Goal: Task Accomplishment & Management: Manage account settings

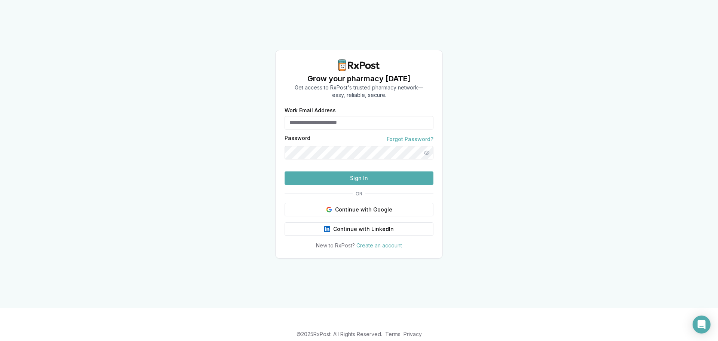
type input "**********"
click at [347, 185] on button "Sign In" at bounding box center [359, 177] width 149 height 13
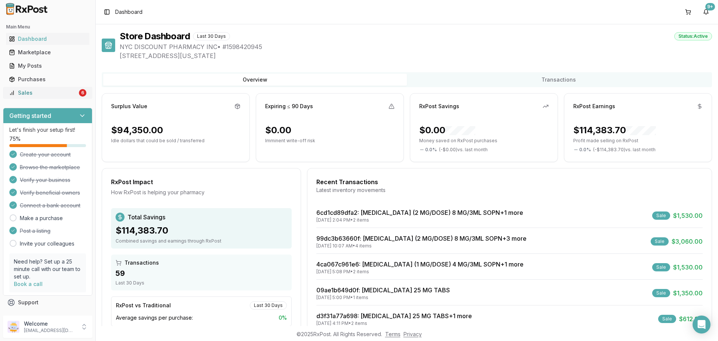
click at [38, 96] on div "Sales" at bounding box center [43, 92] width 68 height 7
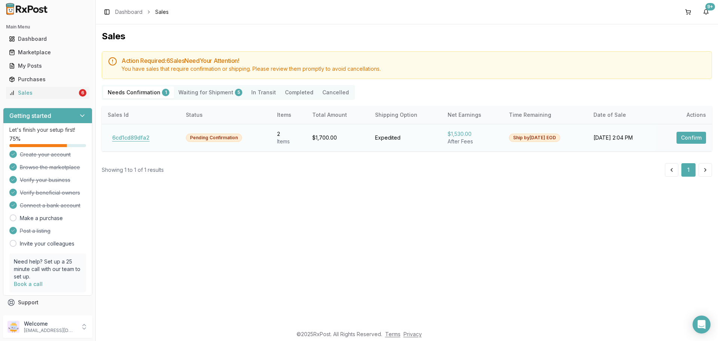
click at [130, 134] on button "6cd1cd89dfa2" at bounding box center [131, 138] width 46 height 12
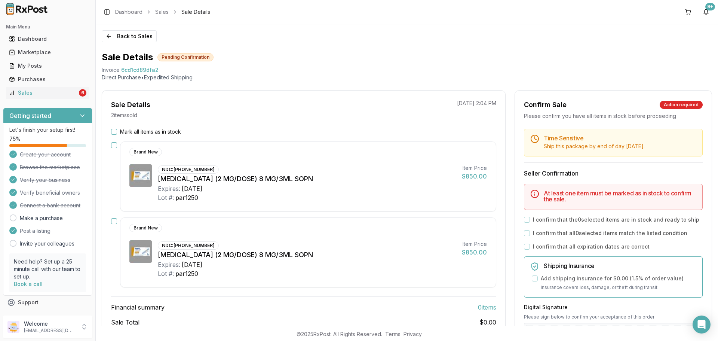
drag, startPoint x: 366, startPoint y: 247, endPoint x: 369, endPoint y: 243, distance: 5.4
click at [369, 243] on div "NDC: [PHONE_NUMBER] [MEDICAL_DATA] (2 MG/DOSE) 8 MG/3ML SOPN Expires: [DATE] Lo…" at bounding box center [307, 259] width 298 height 38
drag, startPoint x: 101, startPoint y: 69, endPoint x: 178, endPoint y: 70, distance: 76.3
click at [178, 70] on div "Back to Sales Sale Details Pending Confirmation Invoice 6cd1cd89dfa2 Direct Pur…" at bounding box center [407, 174] width 622 height 301
copy div "Invoice 6cd1cd89dfa2"
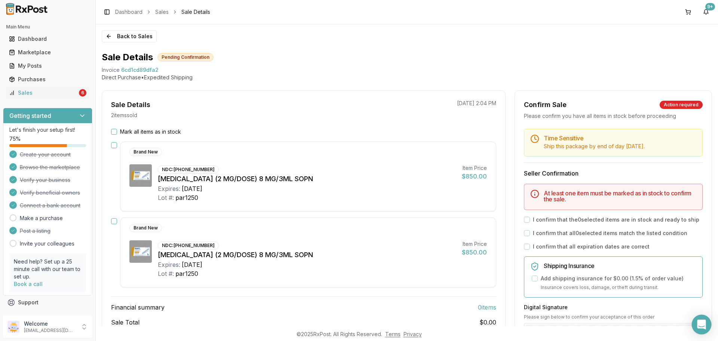
click at [696, 324] on div "Open Intercom Messenger" at bounding box center [702, 325] width 20 height 20
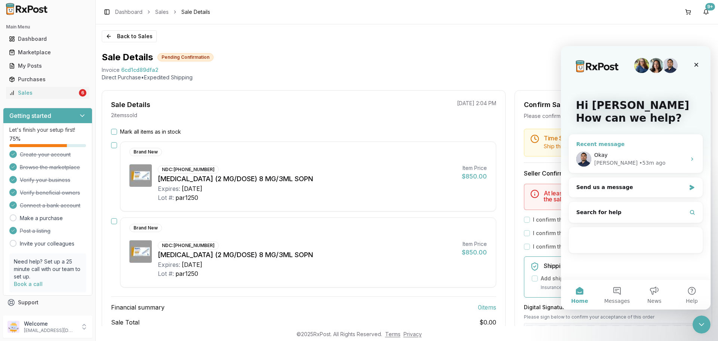
click at [640, 153] on div "Okay" at bounding box center [640, 155] width 92 height 8
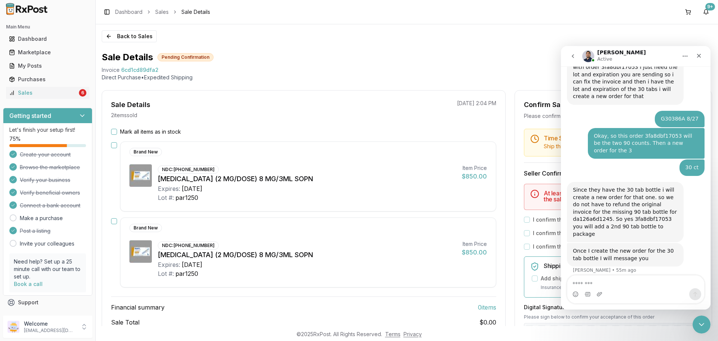
type textarea "**********"
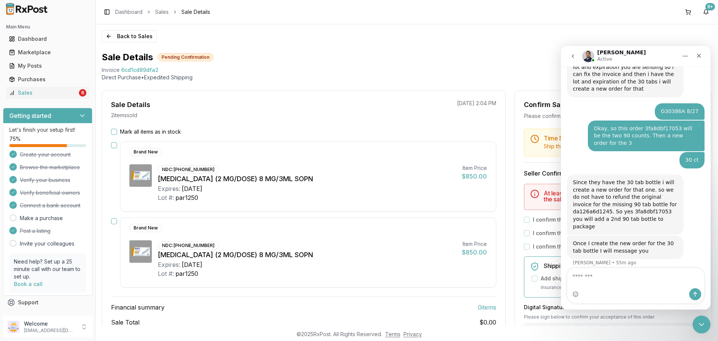
scroll to position [417, 0]
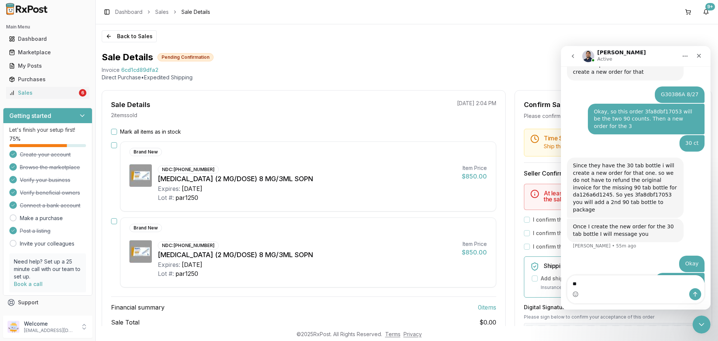
type textarea "*"
type textarea "**********"
drag, startPoint x: 619, startPoint y: 283, endPoint x: 547, endPoint y: 290, distance: 72.5
click html "[PERSON_NAME] Active Ask us anything, or share your feedback. da126a6d1245 this…"
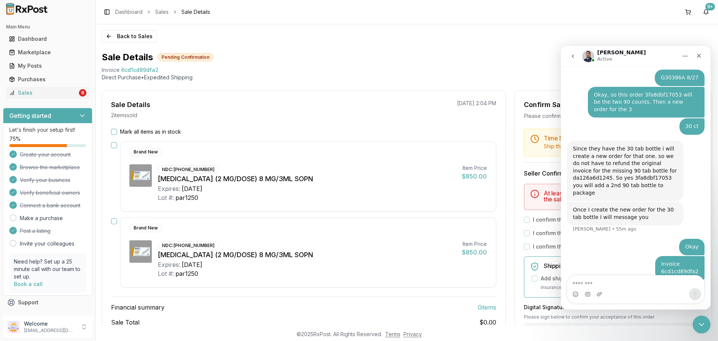
type textarea "**********"
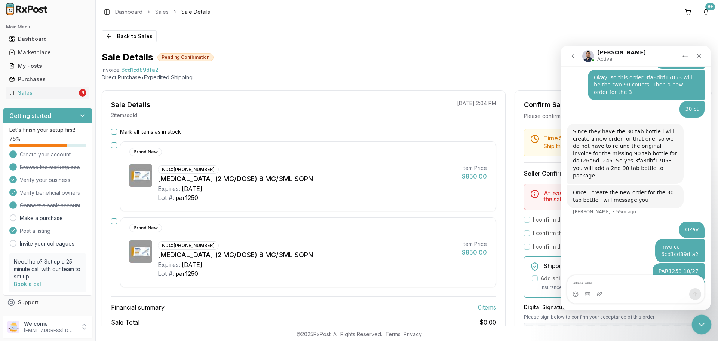
click at [699, 319] on icon "Close Intercom Messenger" at bounding box center [700, 323] width 9 height 9
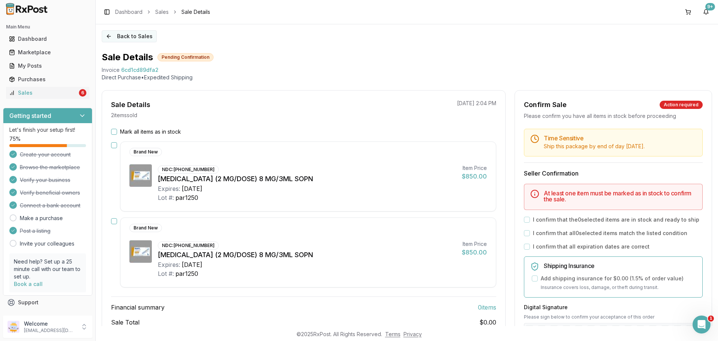
click at [145, 39] on button "Back to Sales" at bounding box center [129, 36] width 55 height 12
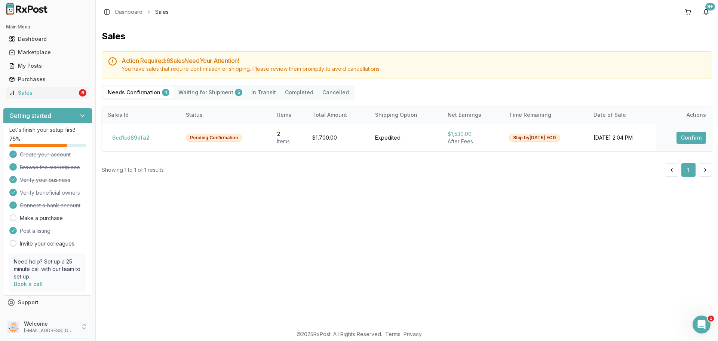
click at [57, 330] on p "[EMAIL_ADDRESS][DOMAIN_NAME]" at bounding box center [50, 330] width 52 height 6
click at [123, 329] on span "Sign Out" at bounding box center [135, 328] width 71 height 7
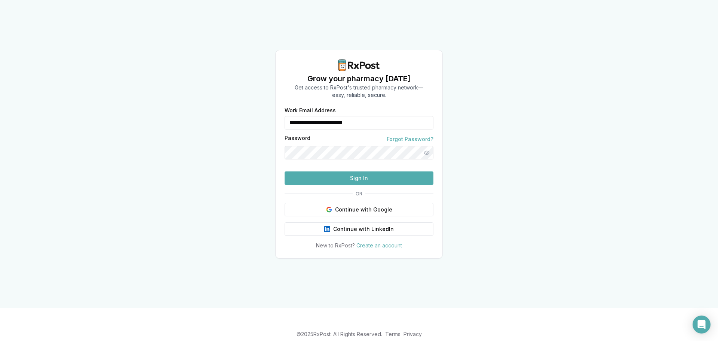
drag, startPoint x: 390, startPoint y: 108, endPoint x: 296, endPoint y: 112, distance: 94.3
click at [296, 116] on input "**********" at bounding box center [359, 122] width 149 height 13
click at [298, 116] on input "***" at bounding box center [359, 122] width 149 height 13
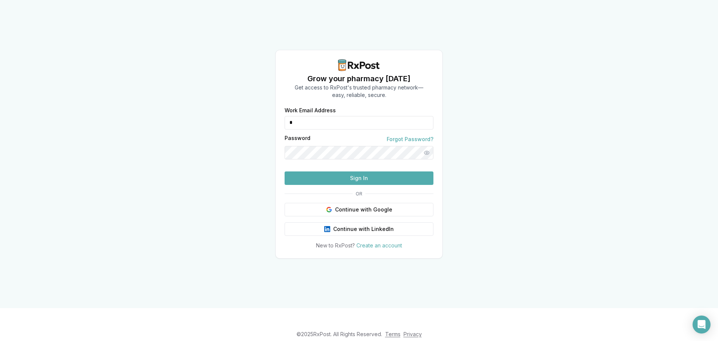
type input "**********"
click at [353, 185] on button "Sign In" at bounding box center [359, 177] width 149 height 13
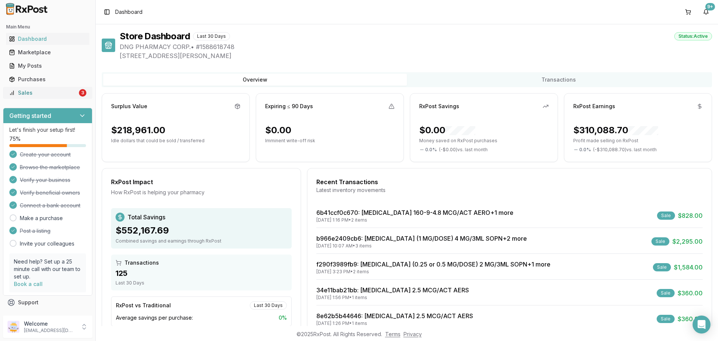
click at [47, 93] on div "Sales" at bounding box center [43, 92] width 68 height 7
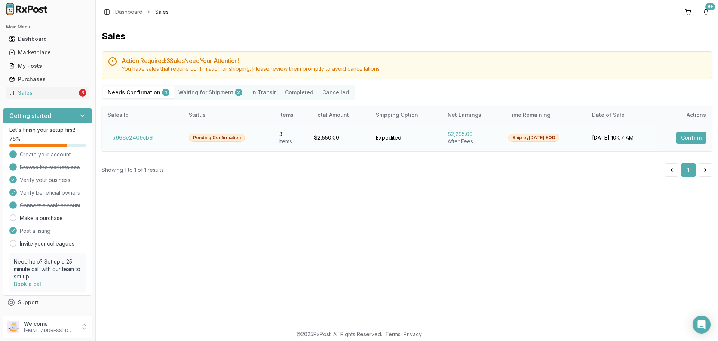
click at [147, 140] on button "b966e2409cb6" at bounding box center [132, 138] width 49 height 12
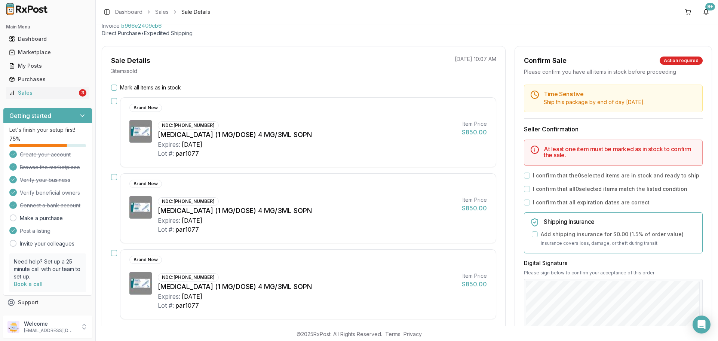
scroll to position [37, 0]
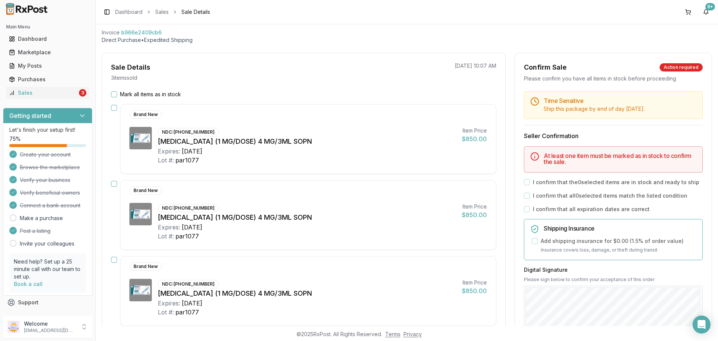
drag, startPoint x: 395, startPoint y: 232, endPoint x: 390, endPoint y: 226, distance: 8.0
click at [395, 232] on div "Lot #: par1077" at bounding box center [307, 236] width 298 height 9
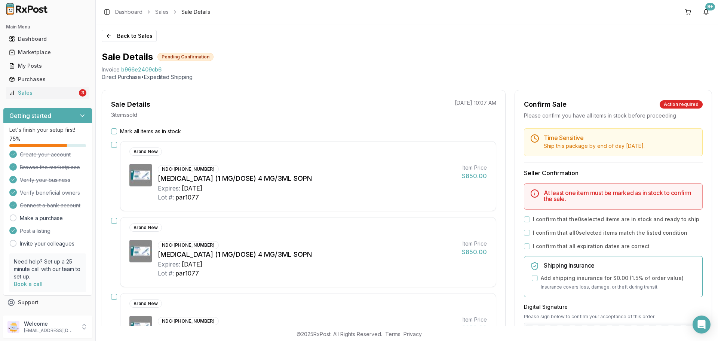
scroll to position [0, 0]
click at [122, 32] on button "Back to Sales" at bounding box center [129, 36] width 55 height 12
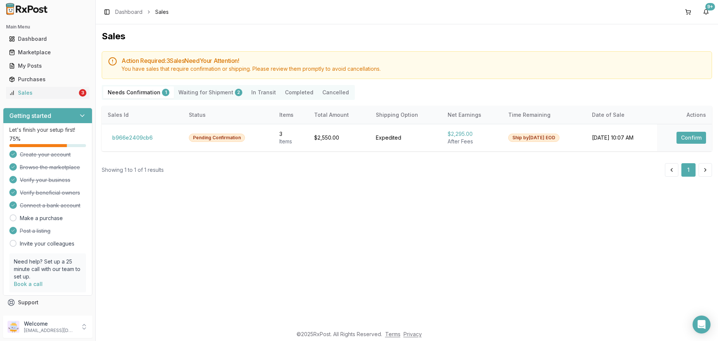
drag, startPoint x: 390, startPoint y: 231, endPoint x: 374, endPoint y: 240, distance: 18.8
click at [389, 231] on div "Sales Action Required: 3 Sale s Need Your Attention! You have sales that requir…" at bounding box center [407, 174] width 622 height 301
click at [64, 328] on p "dngpharmacy2@gmail.com" at bounding box center [50, 330] width 52 height 6
click at [122, 328] on span "Sign Out" at bounding box center [135, 328] width 71 height 7
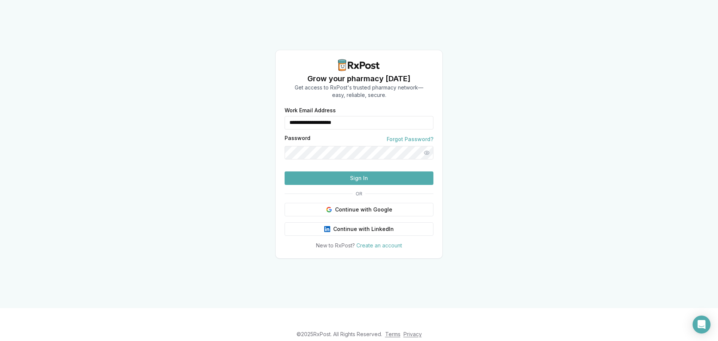
drag, startPoint x: 375, startPoint y: 112, endPoint x: 264, endPoint y: 118, distance: 111.2
click at [266, 117] on div "**********" at bounding box center [359, 154] width 718 height 308
type input "**********"
click at [345, 185] on button "Sign In" at bounding box center [359, 177] width 149 height 13
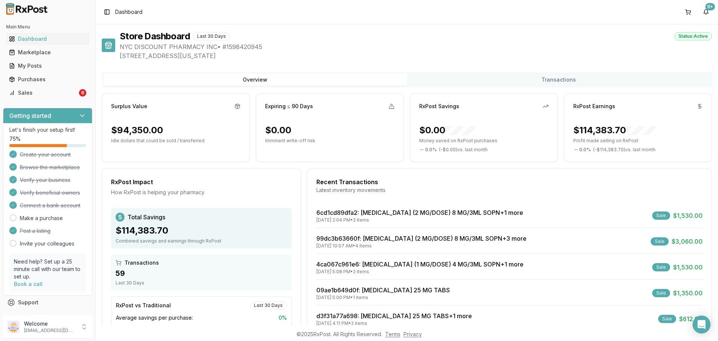
click at [65, 86] on ul "Dashboard Marketplace My Posts Purchases Sales 6" at bounding box center [47, 66] width 89 height 66
click at [66, 93] on div "Sales" at bounding box center [43, 92] width 68 height 7
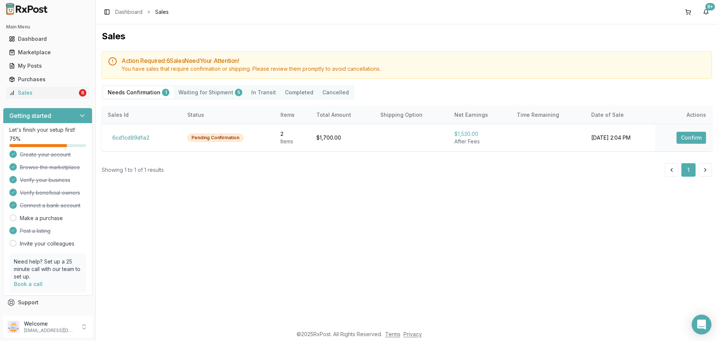
click at [696, 320] on div "Open Intercom Messenger" at bounding box center [702, 325] width 20 height 20
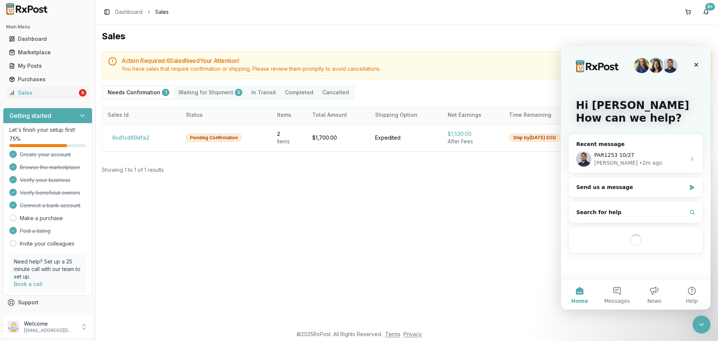
click at [427, 257] on div "Sales Action Required: 6 Sale s Need Your Attention! You have sales that requir…" at bounding box center [407, 174] width 622 height 301
click at [696, 319] on icon "Close Intercom Messenger" at bounding box center [700, 323] width 9 height 9
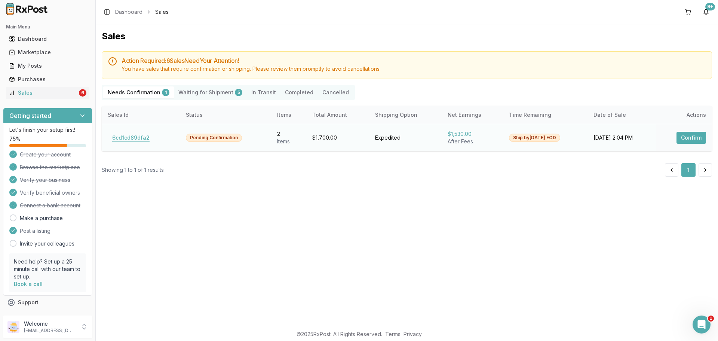
click at [135, 134] on button "6cd1cd89dfa2" at bounding box center [131, 138] width 46 height 12
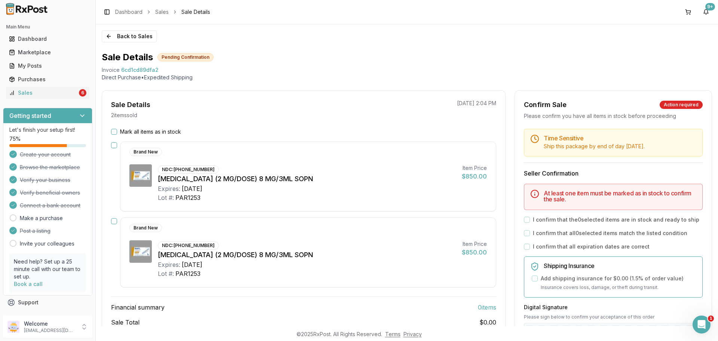
click at [116, 131] on button "Mark all items as in stock" at bounding box center [114, 132] width 6 height 6
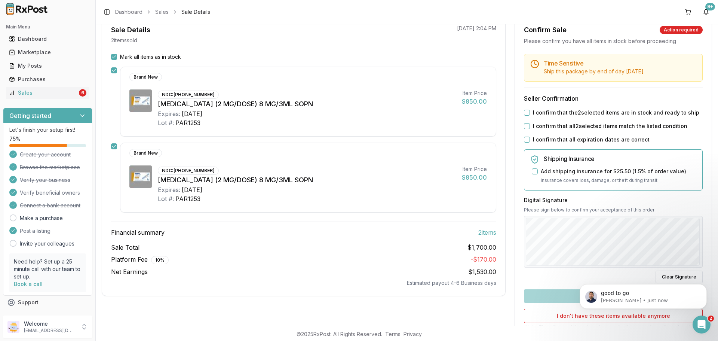
click at [533, 116] on label "I confirm that the 2 selected items are in stock and ready to ship" at bounding box center [616, 112] width 166 height 7
click at [530, 116] on button "I confirm that the 2 selected items are in stock and ready to ship" at bounding box center [527, 113] width 6 height 6
click at [536, 126] on label "I confirm that all 2 selected items match the listed condition" at bounding box center [610, 125] width 154 height 7
click at [530, 126] on button "I confirm that all 2 selected items match the listed condition" at bounding box center [527, 126] width 6 height 6
click at [534, 142] on label "I confirm that all expiration dates are correct" at bounding box center [591, 139] width 117 height 7
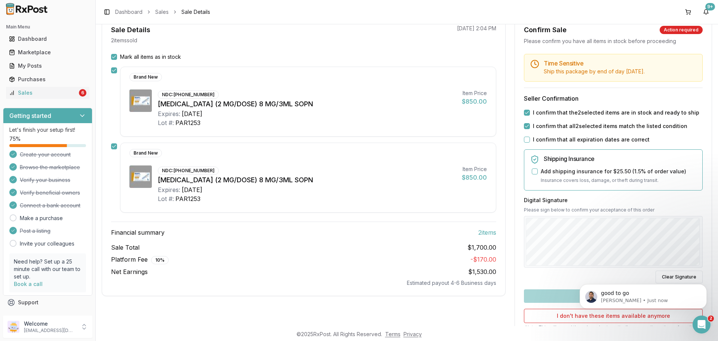
click at [530, 142] on button "I confirm that all expiration dates are correct" at bounding box center [527, 140] width 6 height 6
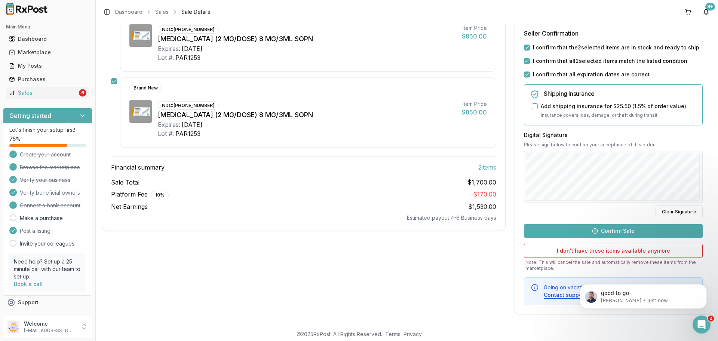
scroll to position [140, 0]
click at [583, 228] on button "Confirm Sale" at bounding box center [613, 230] width 179 height 13
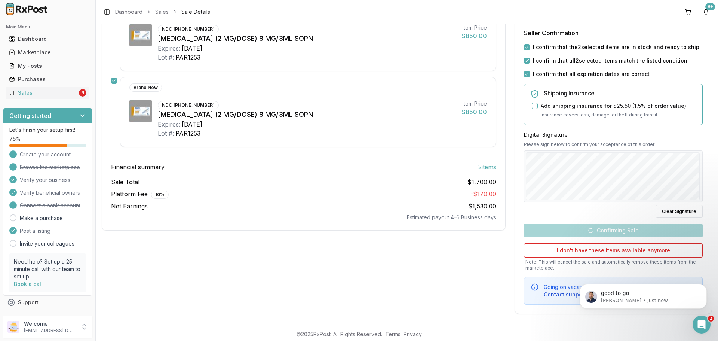
scroll to position [43, 0]
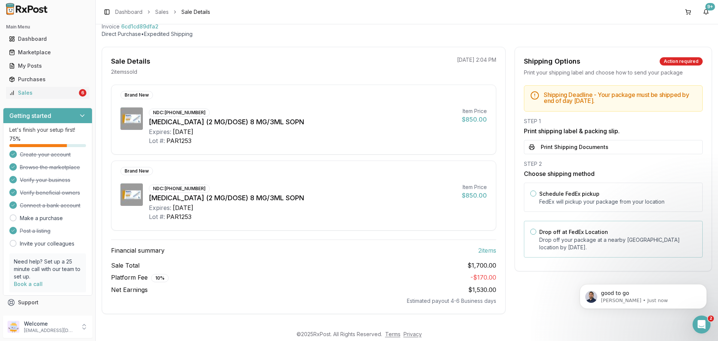
click at [590, 229] on label "Drop off at FedEx Location" at bounding box center [573, 232] width 69 height 6
click at [536, 229] on button "Drop off at FedEx Location" at bounding box center [533, 232] width 6 height 6
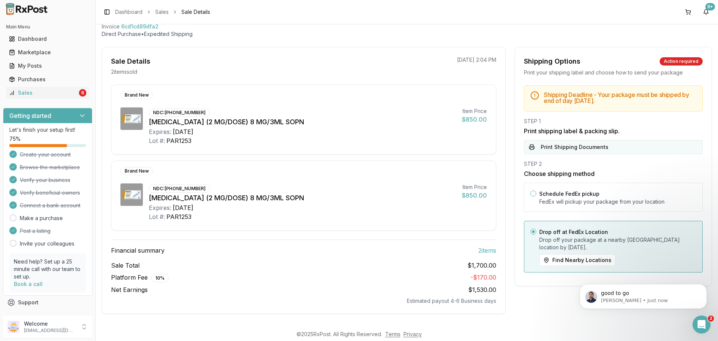
click at [574, 150] on button "Print Shipping Documents" at bounding box center [613, 147] width 179 height 14
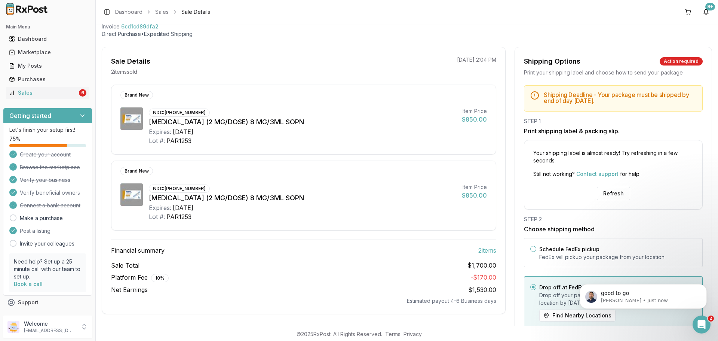
click at [613, 185] on div "Your shipping label is almost ready! Try refreshing in a few seconds. Still not…" at bounding box center [613, 175] width 179 height 70
click at [612, 192] on button "Refresh" at bounding box center [613, 193] width 33 height 13
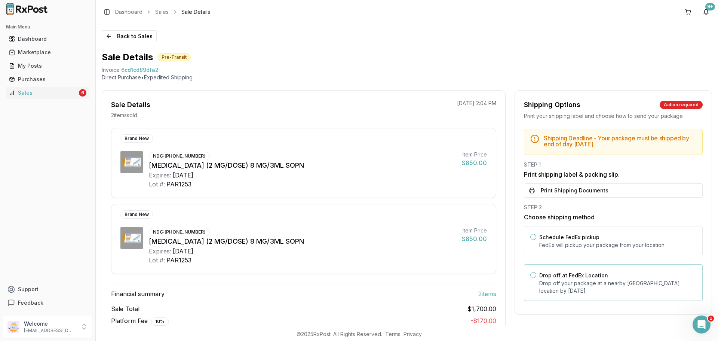
drag, startPoint x: 578, startPoint y: 284, endPoint x: 579, endPoint y: 224, distance: 60.6
click at [578, 284] on p "Drop off your package at a nearby FedEx location by August 27, 2025 ." at bounding box center [617, 286] width 157 height 15
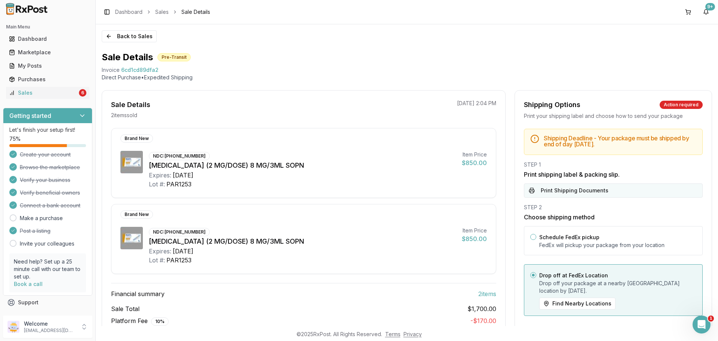
click at [582, 197] on button "Print Shipping Documents" at bounding box center [613, 190] width 179 height 14
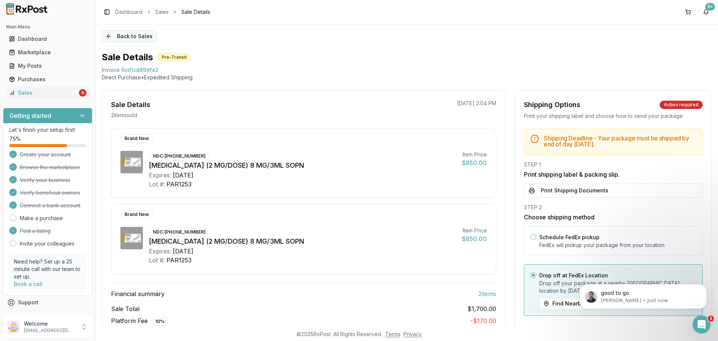
click at [125, 39] on button "Back to Sales" at bounding box center [129, 36] width 55 height 12
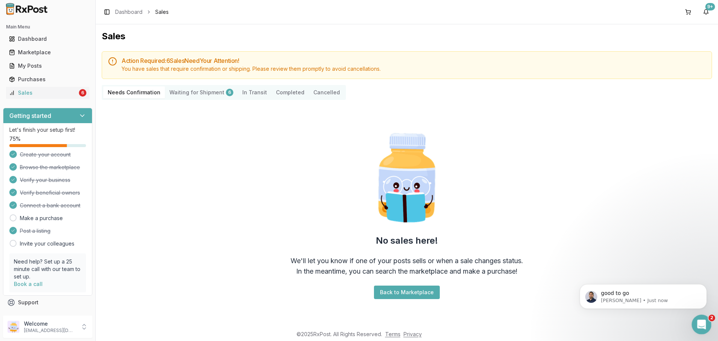
click at [698, 324] on icon "Open Intercom Messenger" at bounding box center [701, 323] width 12 height 12
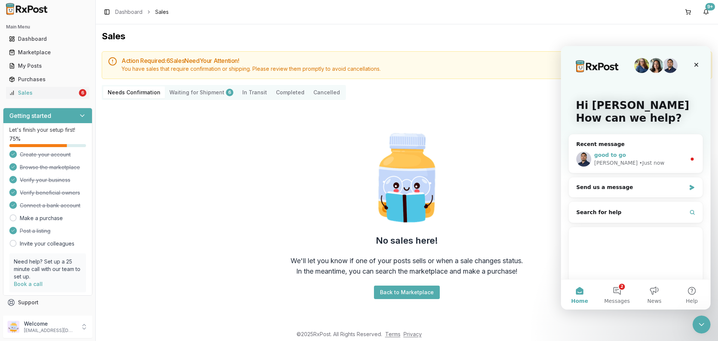
click at [630, 167] on div "good to go Manuel • Just now" at bounding box center [636, 159] width 134 height 28
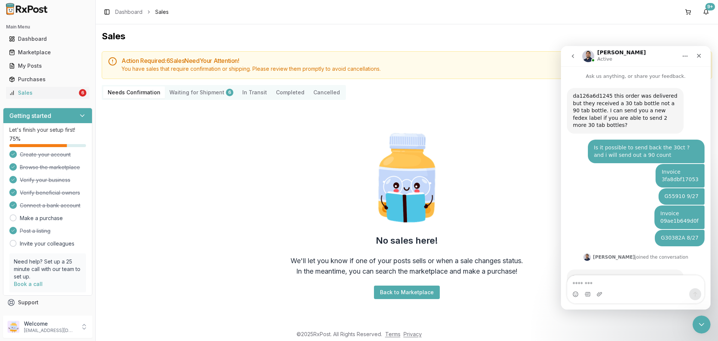
scroll to position [22, 0]
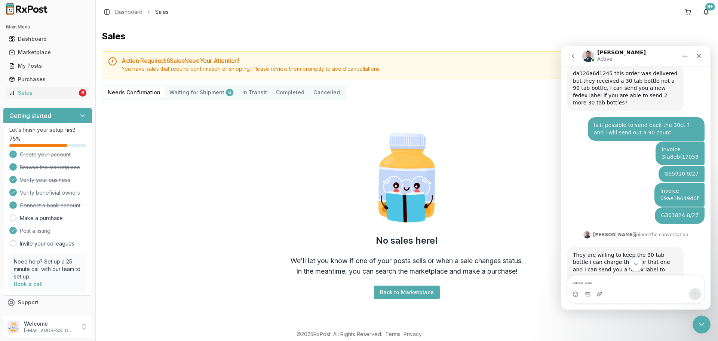
click at [637, 263] on icon "Scroll to bottom" at bounding box center [635, 264] width 7 height 7
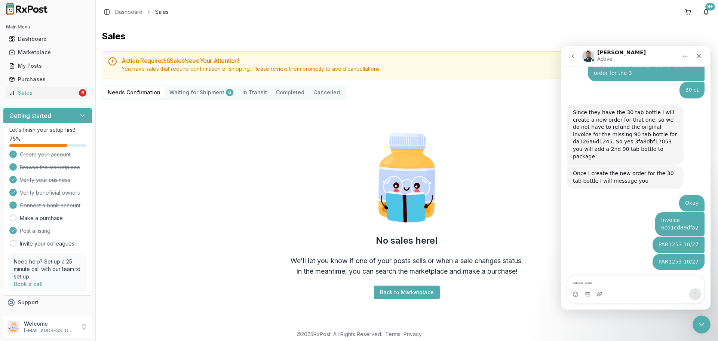
scroll to position [473, 0]
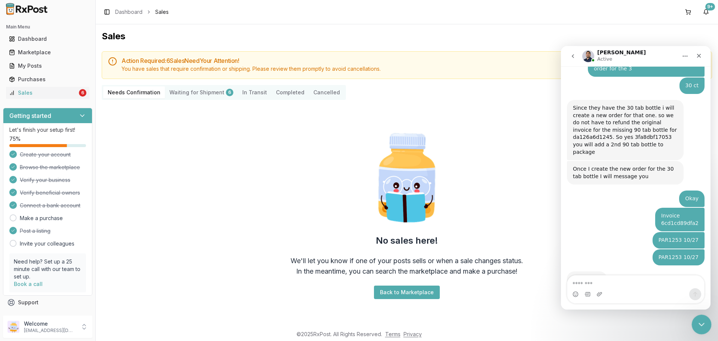
click at [698, 323] on icon "Close Intercom Messenger" at bounding box center [700, 323] width 9 height 9
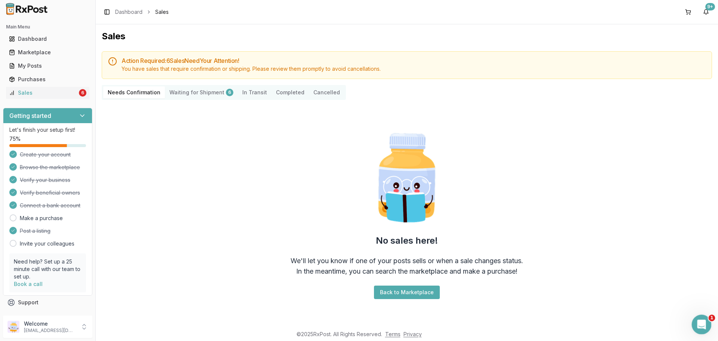
click at [706, 325] on div "Open Intercom Messenger" at bounding box center [700, 323] width 25 height 25
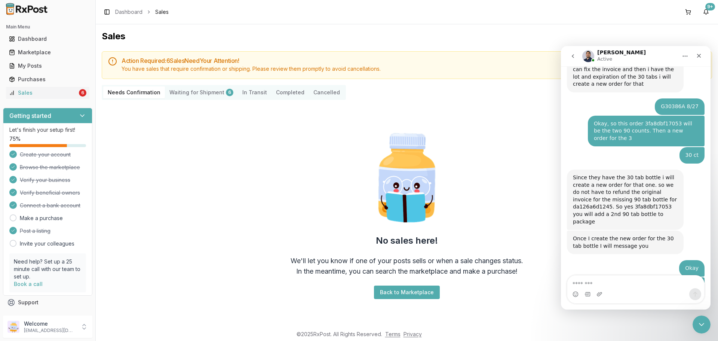
scroll to position [361, 0]
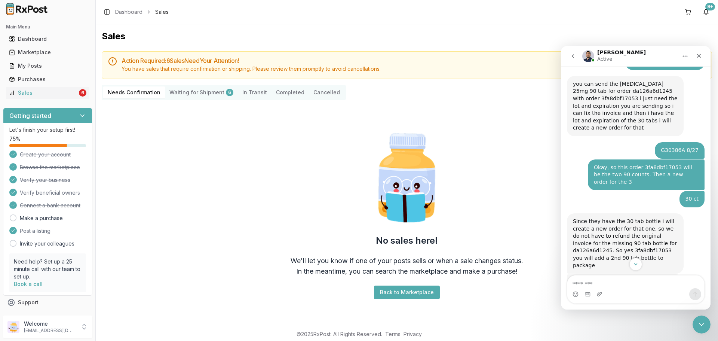
click at [569, 50] on button "go back" at bounding box center [573, 56] width 14 height 14
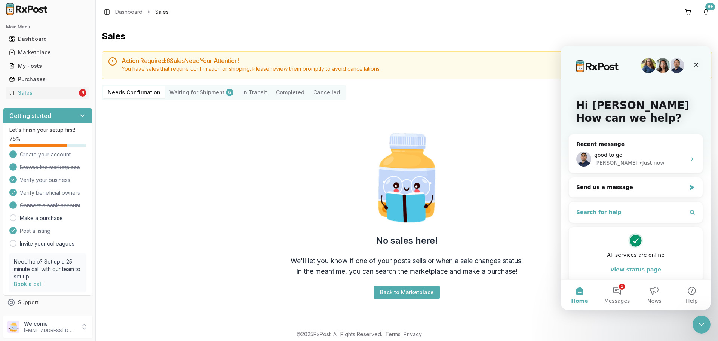
scroll to position [7, 0]
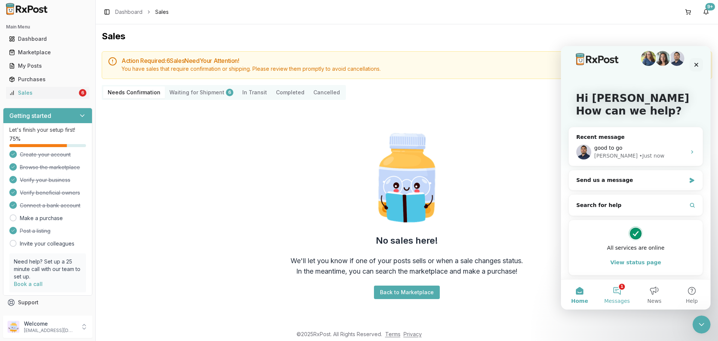
click at [623, 287] on button "1 Messages" at bounding box center [616, 294] width 37 height 30
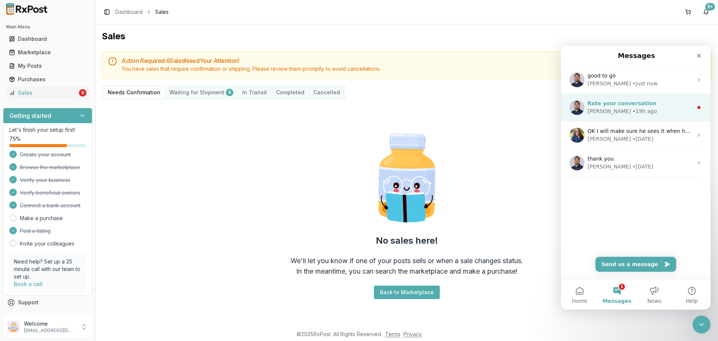
click at [656, 115] on div "Manuel • 19h ago" at bounding box center [640, 111] width 105 height 8
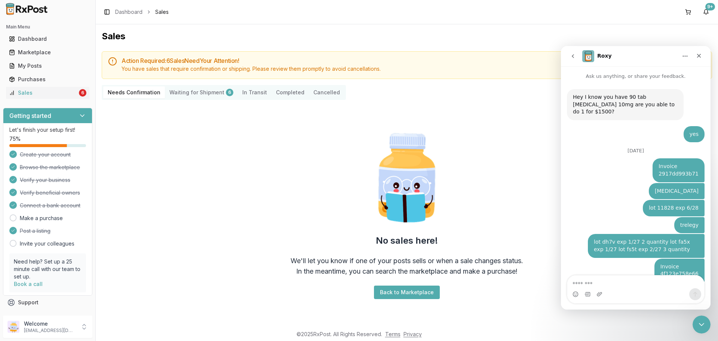
scroll to position [20, 0]
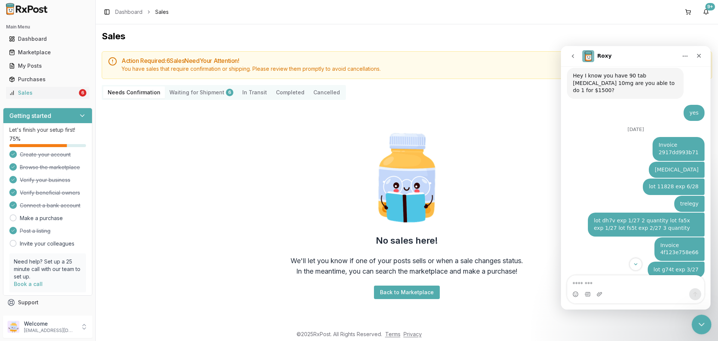
click at [694, 321] on div "Close Intercom Messenger" at bounding box center [701, 323] width 18 height 18
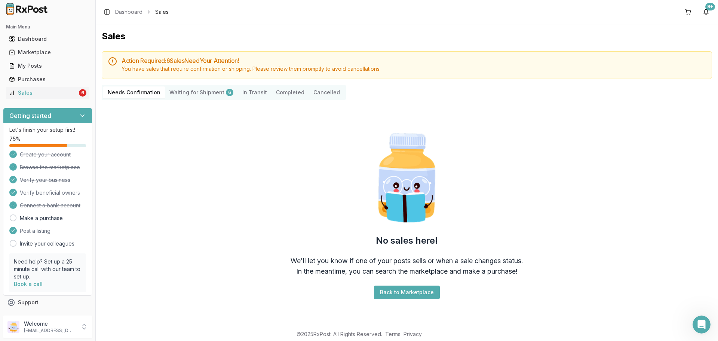
click at [143, 137] on div "No sales here! We'll let you know if one of your posts sells or when a sale cha…" at bounding box center [407, 214] width 610 height 217
click at [701, 321] on icon "Open Intercom Messenger" at bounding box center [701, 324] width 9 height 10
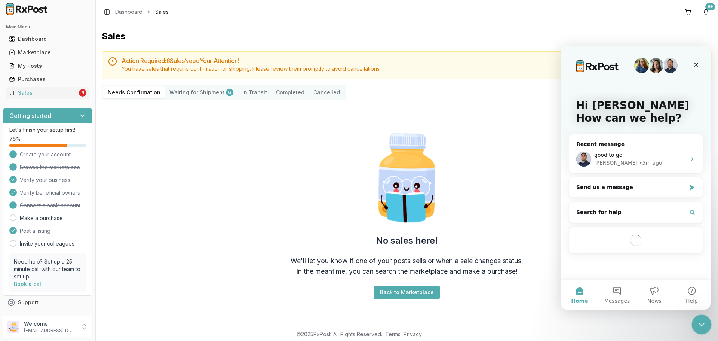
click at [705, 326] on div "Close Intercom Messenger" at bounding box center [701, 323] width 18 height 18
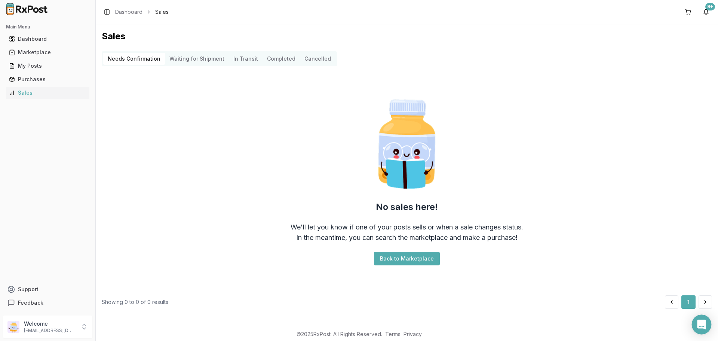
click at [697, 324] on div "Open Intercom Messenger" at bounding box center [702, 325] width 20 height 20
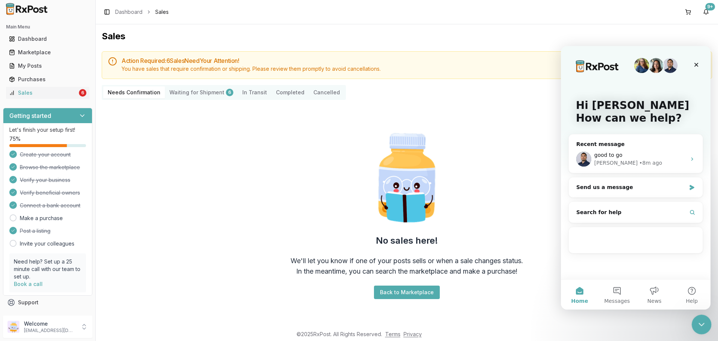
click at [700, 325] on icon "Close Intercom Messenger" at bounding box center [700, 323] width 9 height 9
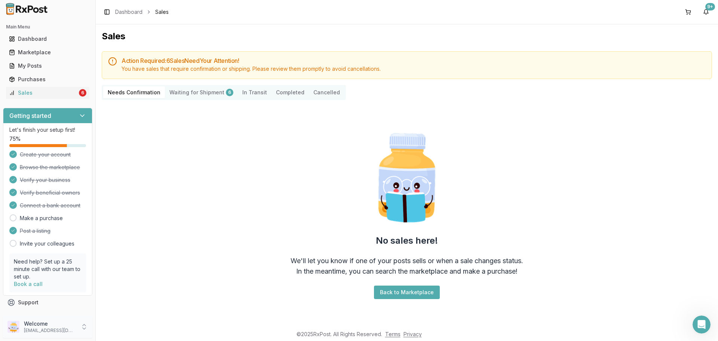
click at [50, 328] on p "nycdiscountpharma2@gmail.com" at bounding box center [50, 330] width 52 height 6
click at [121, 326] on span "Sign Out" at bounding box center [135, 328] width 71 height 7
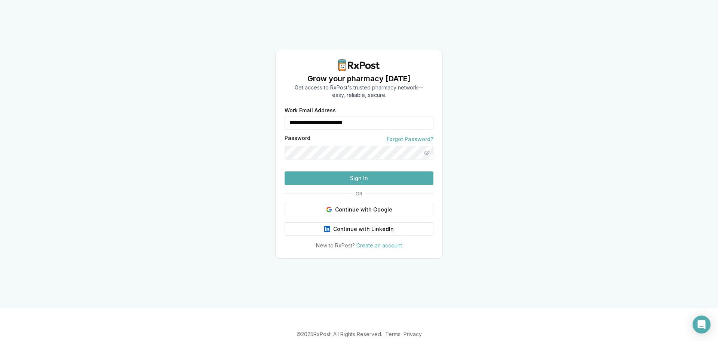
drag, startPoint x: 391, startPoint y: 113, endPoint x: 257, endPoint y: 122, distance: 135.0
click at [257, 122] on div "**********" at bounding box center [359, 154] width 718 height 308
type input "**********"
click at [327, 185] on button "Sign In" at bounding box center [359, 177] width 149 height 13
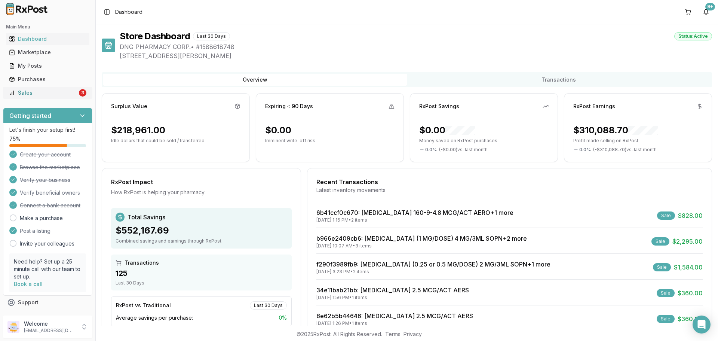
click at [57, 93] on div "Sales" at bounding box center [43, 92] width 68 height 7
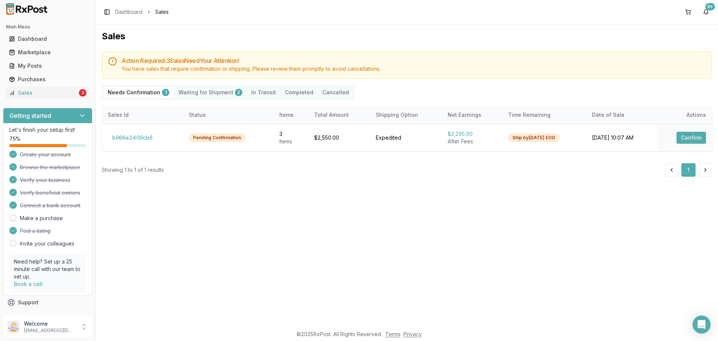
click at [308, 211] on div "Sales Action Required: 3 Sale s Need Your Attention! You have sales that requir…" at bounding box center [407, 174] width 622 height 301
click at [358, 234] on div "Sales Action Required: 3 Sale s Need Your Attention! You have sales that requir…" at bounding box center [407, 174] width 622 height 301
click at [313, 234] on div "Sales Action Required: 3 Sale s Need Your Attention! You have sales that requir…" at bounding box center [407, 174] width 622 height 301
click at [135, 136] on button "b966e2409cb6" at bounding box center [132, 138] width 49 height 12
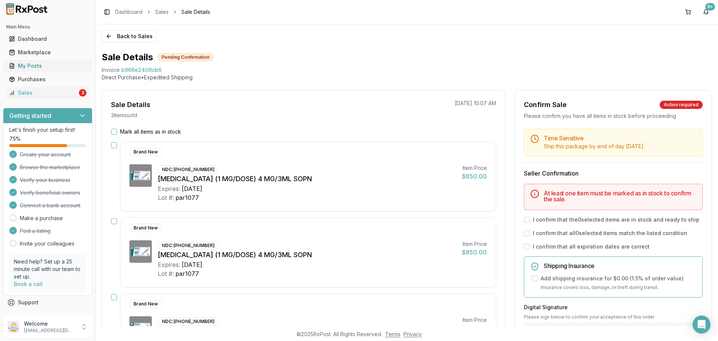
click at [52, 68] on div "My Posts" at bounding box center [47, 65] width 77 height 7
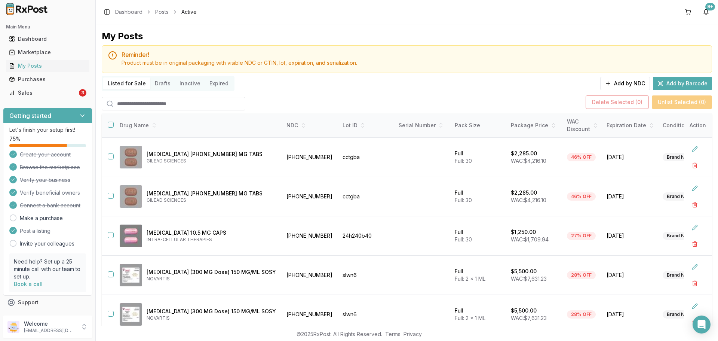
click at [196, 100] on input "search" at bounding box center [174, 103] width 144 height 13
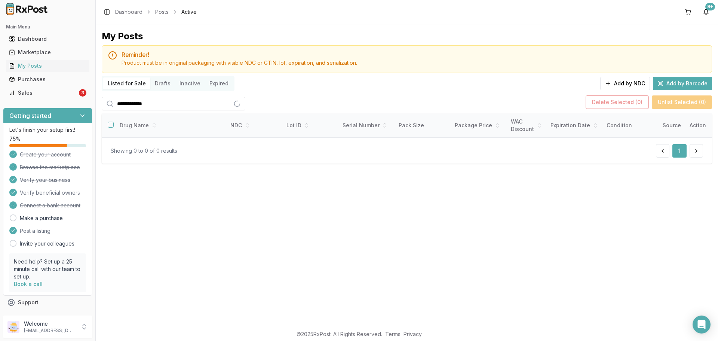
type input "**********"
click at [248, 248] on div "**********" at bounding box center [407, 174] width 622 height 301
click at [63, 95] on div "Sales" at bounding box center [43, 92] width 68 height 7
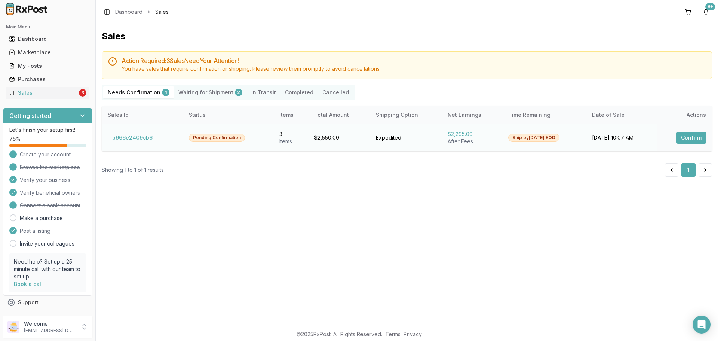
click at [139, 140] on button "b966e2409cb6" at bounding box center [132, 138] width 49 height 12
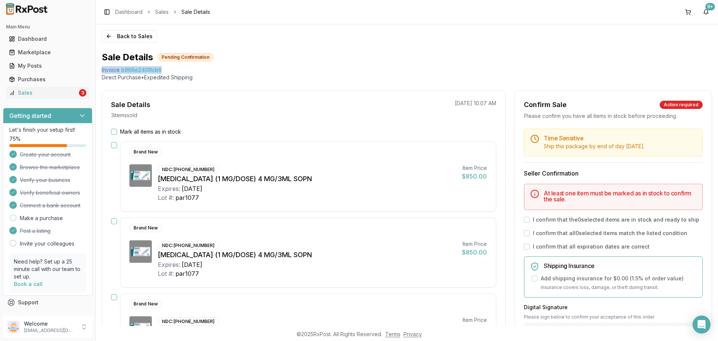
drag, startPoint x: 131, startPoint y: 72, endPoint x: 189, endPoint y: 72, distance: 58.0
click at [171, 69] on div "Back to Sales Sale Details Pending Confirmation Invoice b966e2409cb6 Direct Pur…" at bounding box center [407, 174] width 622 height 301
copy div "Invoice b966e2409cb6"
click at [698, 322] on icon "Open Intercom Messenger" at bounding box center [702, 324] width 10 height 10
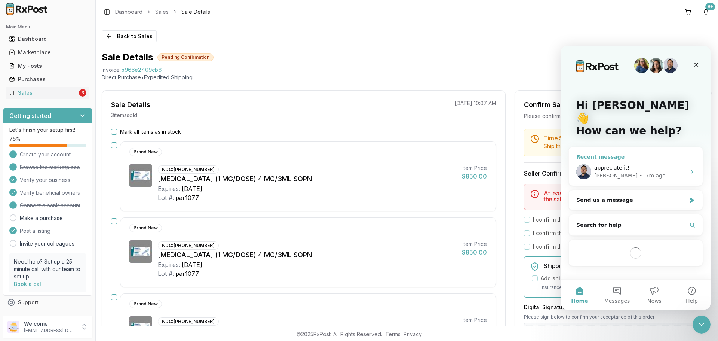
click at [640, 172] on div "Manuel • 17m ago" at bounding box center [640, 176] width 92 height 8
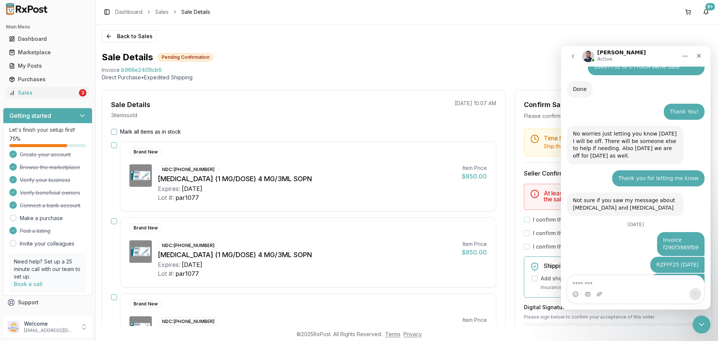
scroll to position [4888, 0]
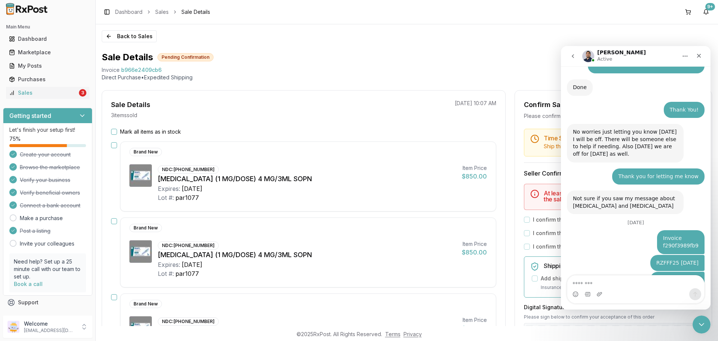
type textarea "**********"
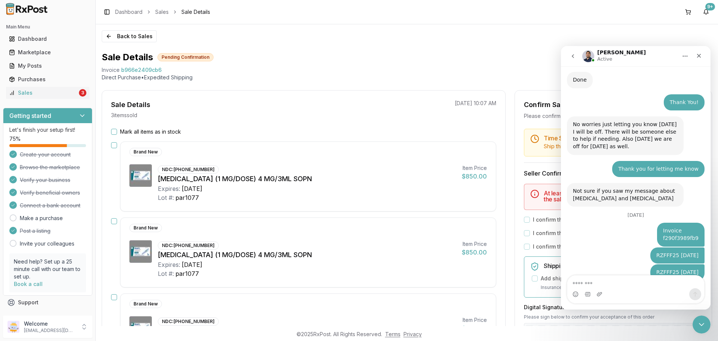
scroll to position [4917, 0]
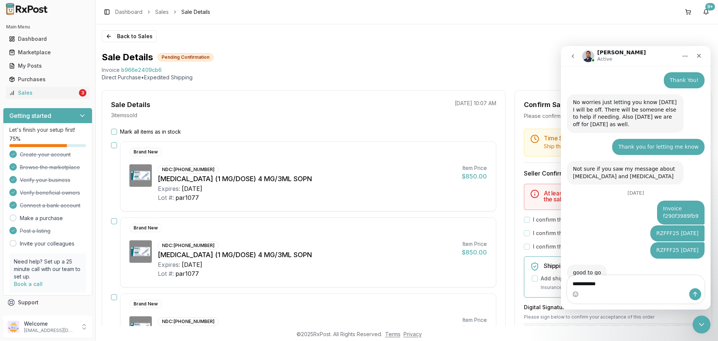
type textarea "**********"
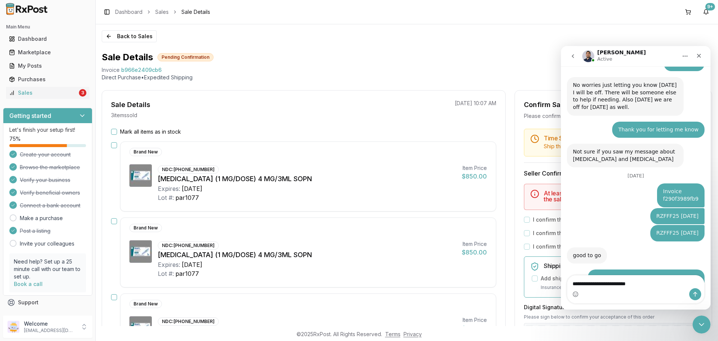
type textarea "**********"
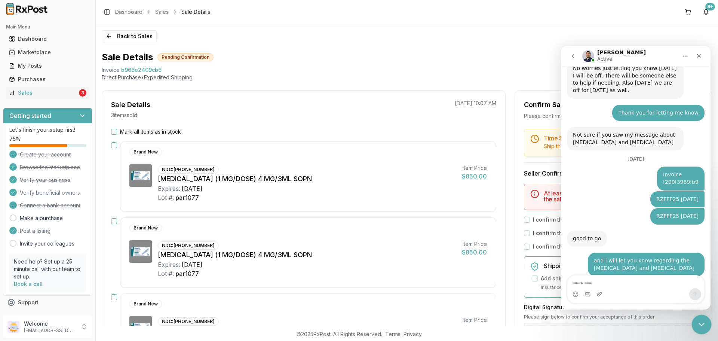
click at [696, 325] on icon "Close Intercom Messenger" at bounding box center [700, 323] width 9 height 9
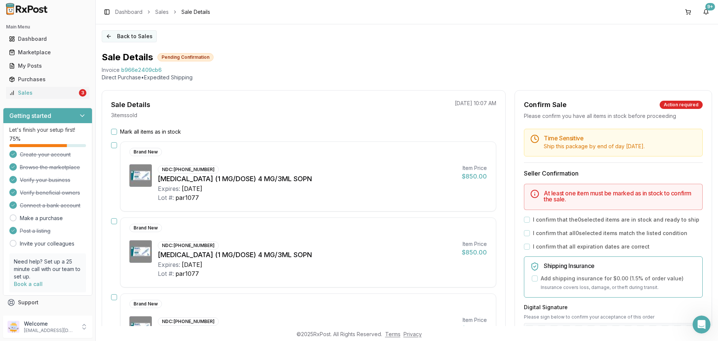
click at [135, 33] on button "Back to Sales" at bounding box center [129, 36] width 55 height 12
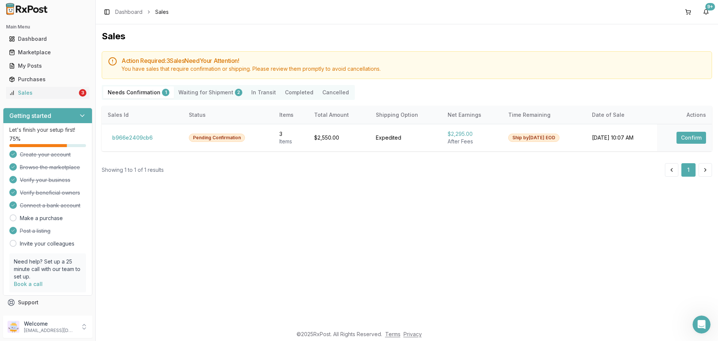
scroll to position [4969, 0]
click at [59, 99] on div "Main Menu Dashboard Marketplace My Posts Purchases Sales 3" at bounding box center [47, 60] width 95 height 84
click at [60, 95] on div "Sales" at bounding box center [43, 92] width 68 height 7
click at [135, 136] on button "b966e2409cb6" at bounding box center [132, 138] width 49 height 12
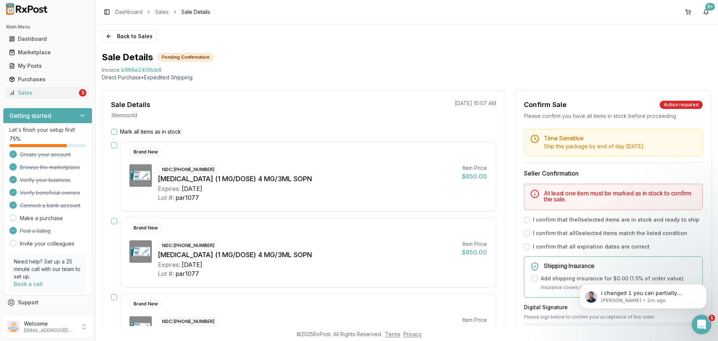
click at [700, 325] on icon "Open Intercom Messenger" at bounding box center [701, 323] width 12 height 12
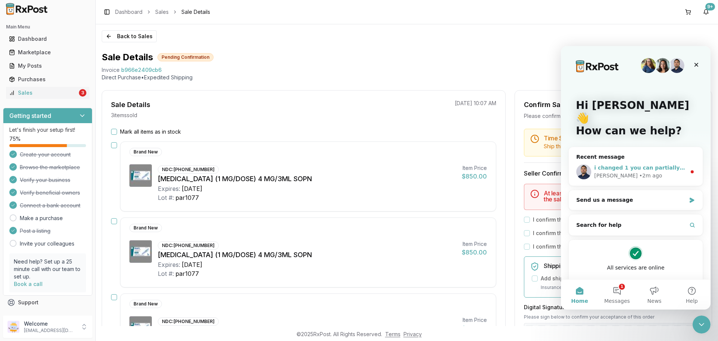
click at [667, 170] on div "i changed 1 you can partially confirm the order Manuel • 2m ago" at bounding box center [636, 172] width 134 height 28
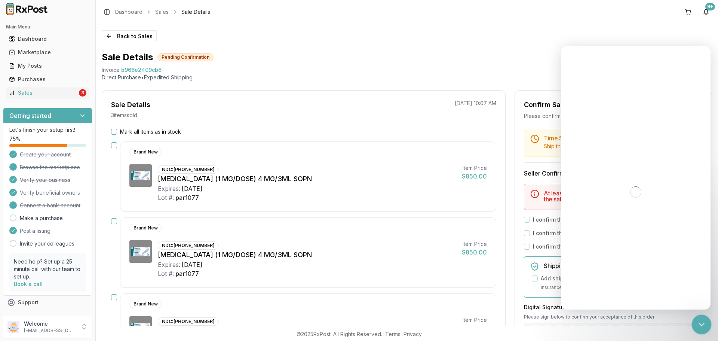
click at [698, 326] on icon "Close Intercom Messenger" at bounding box center [700, 323] width 9 height 9
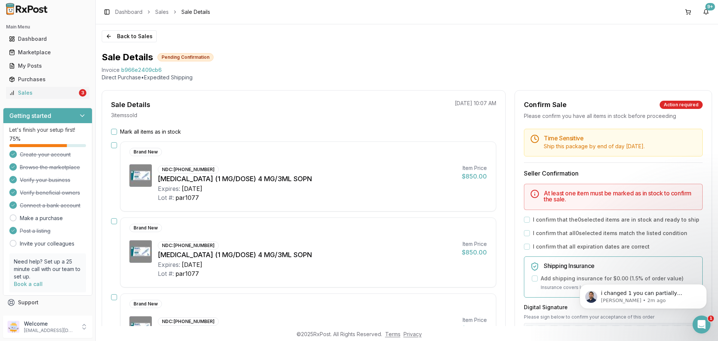
scroll to position [5010, 0]
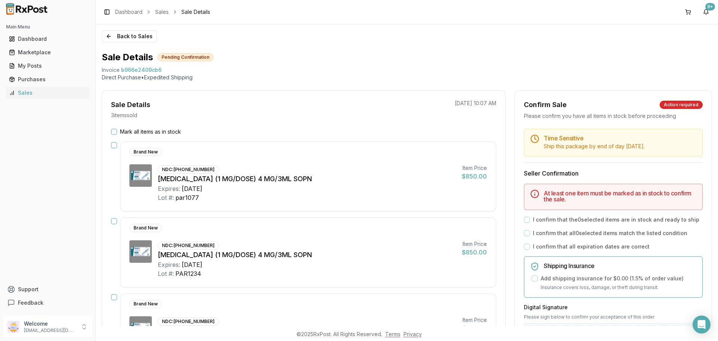
scroll to position [75, 0]
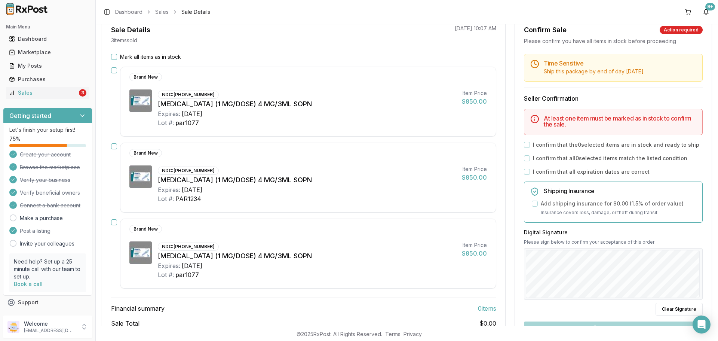
click at [115, 143] on button "button" at bounding box center [114, 146] width 6 height 6
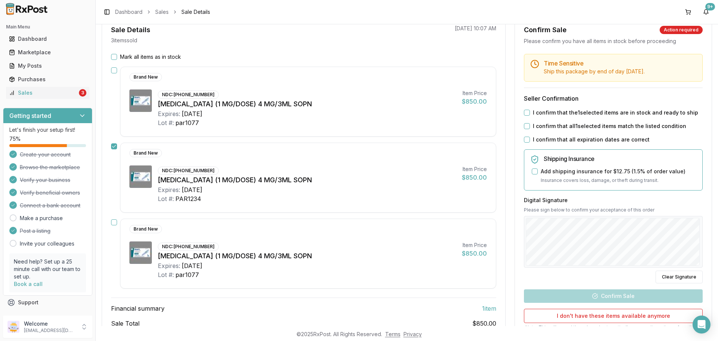
click at [529, 112] on div "I confirm that the 1 selected items are in stock and ready to ship" at bounding box center [613, 112] width 179 height 7
click at [524, 113] on button "I confirm that the 1 selected items are in stock and ready to ship" at bounding box center [527, 113] width 6 height 6
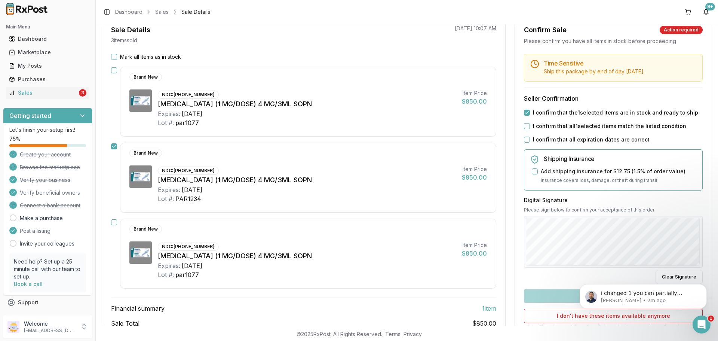
scroll to position [0, 0]
drag, startPoint x: 525, startPoint y: 126, endPoint x: 525, endPoint y: 134, distance: 8.6
click at [525, 128] on button "I confirm that all 1 selected items match the listed condition" at bounding box center [527, 126] width 6 height 6
click at [525, 141] on button "I confirm that all expiration dates are correct" at bounding box center [527, 140] width 6 height 6
click at [559, 294] on button "Confirm Sale" at bounding box center [613, 295] width 179 height 13
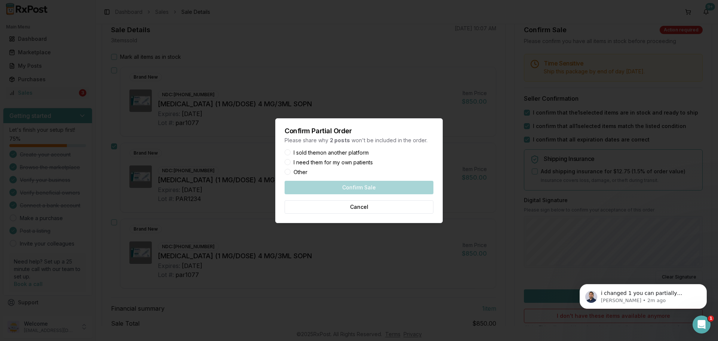
click at [319, 151] on label "I sold them on another platform" at bounding box center [331, 152] width 75 height 5
click at [291, 151] on button "I sold them on another platform" at bounding box center [288, 152] width 6 height 6
click at [345, 187] on button "Confirm Sale" at bounding box center [359, 187] width 149 height 13
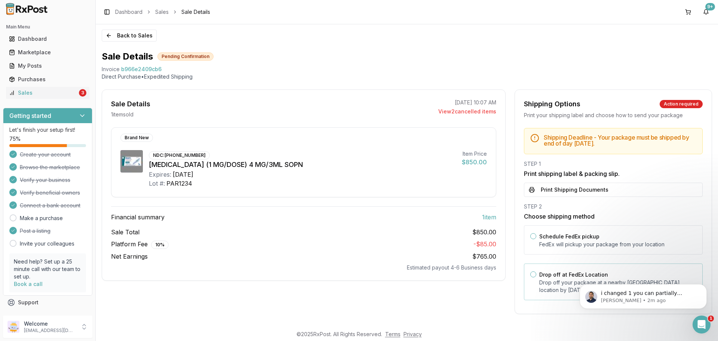
click at [569, 283] on p "Drop off your package at a nearby FedEx location by August 27, 2025 ." at bounding box center [617, 286] width 157 height 15
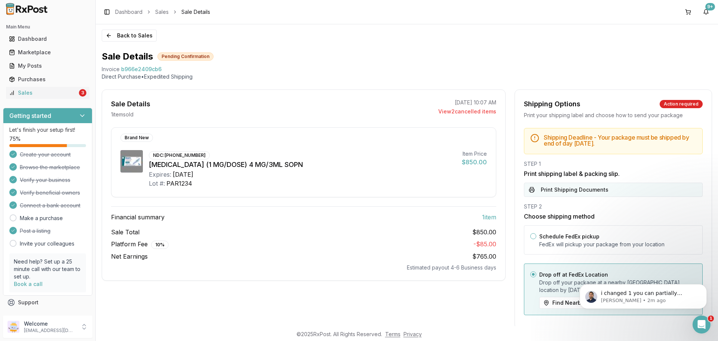
click at [569, 185] on button "Print Shipping Documents" at bounding box center [613, 190] width 179 height 14
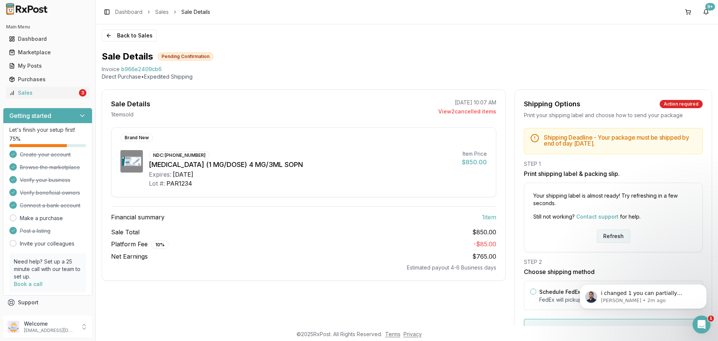
click at [613, 230] on button "Refresh" at bounding box center [613, 235] width 33 height 13
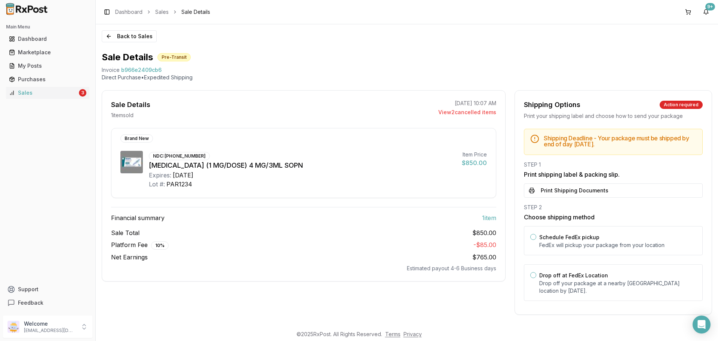
drag, startPoint x: 578, startPoint y: 267, endPoint x: 577, endPoint y: 256, distance: 10.9
click at [578, 268] on div "Drop off at FedEx Location Drop off your package at a nearby FedEx location by …" at bounding box center [613, 282] width 179 height 37
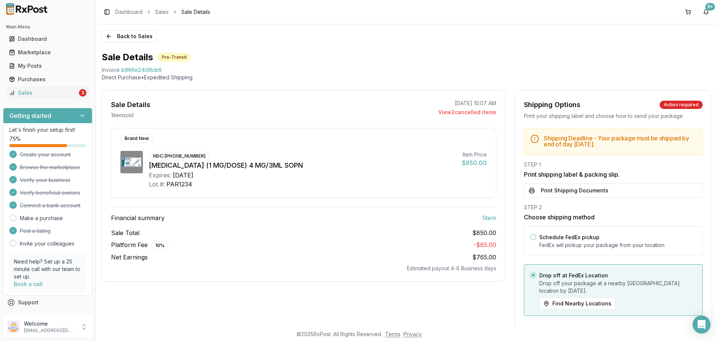
click at [570, 187] on button "Print Shipping Documents" at bounding box center [613, 190] width 179 height 14
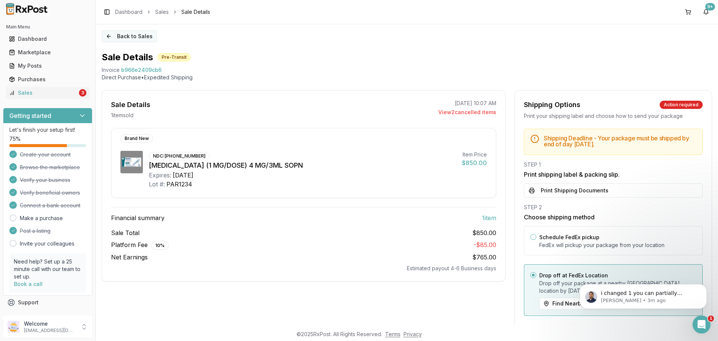
click at [137, 38] on button "Back to Sales" at bounding box center [129, 36] width 55 height 12
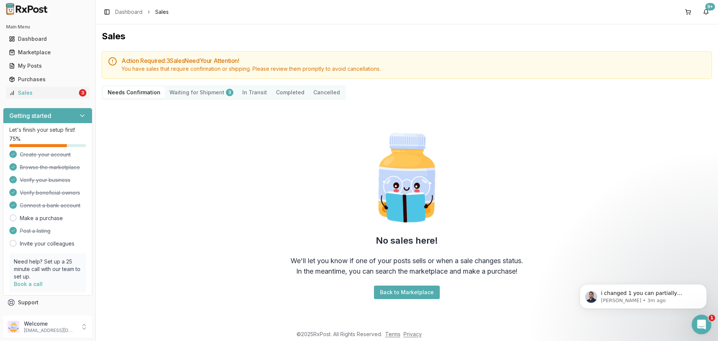
click at [708, 322] on div "Open Intercom Messenger" at bounding box center [700, 323] width 25 height 25
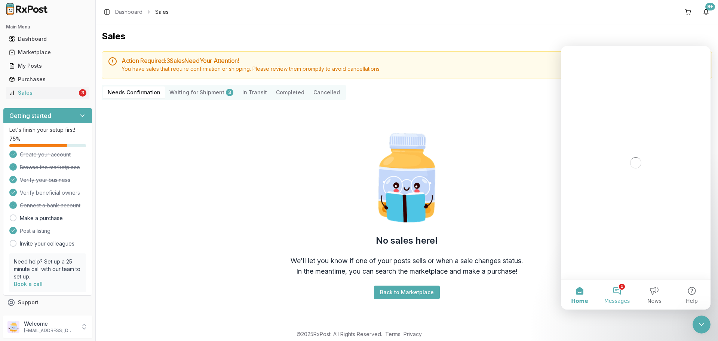
click at [616, 292] on button "1 Messages" at bounding box center [616, 294] width 37 height 30
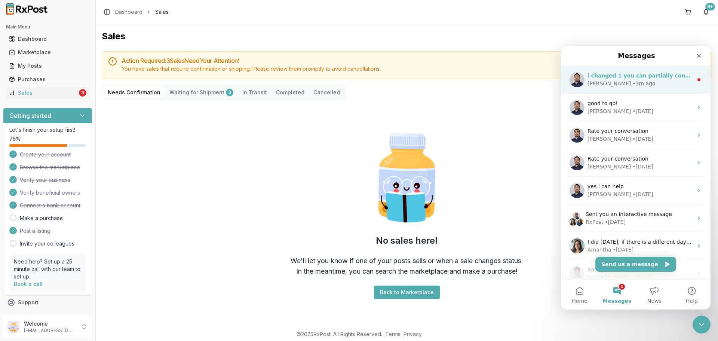
click at [633, 90] on div "i changed 1 you can partially confirm the order Manuel • 3m ago" at bounding box center [636, 80] width 150 height 28
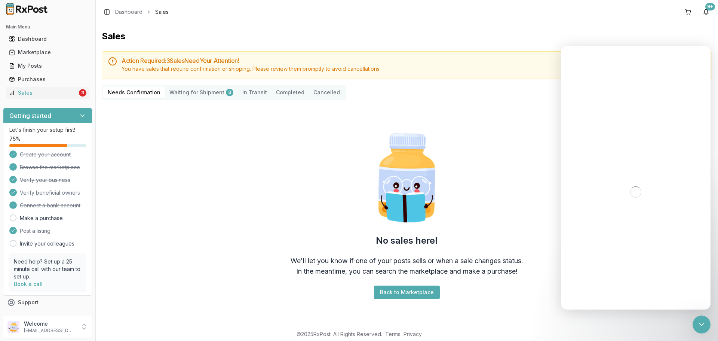
click at [708, 335] on footer "© 2025 RxPost. All Rights Reserved. Terms Privacy" at bounding box center [359, 333] width 718 height 13
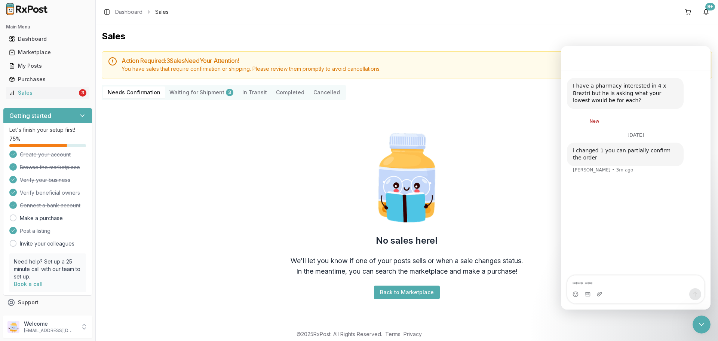
click at [217, 91] on Shipment "Waiting for Shipment 3" at bounding box center [201, 92] width 73 height 12
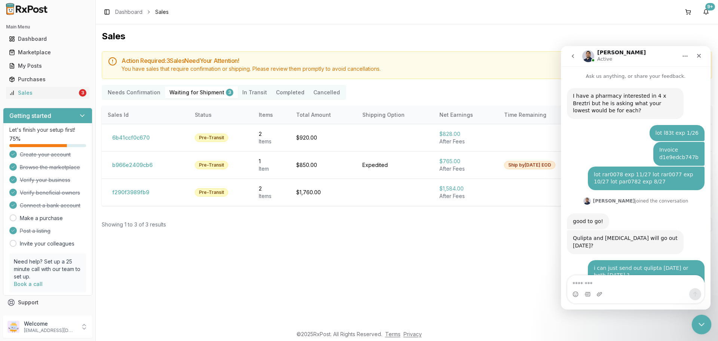
click at [698, 322] on icon "Close Intercom Messenger" at bounding box center [700, 323] width 9 height 9
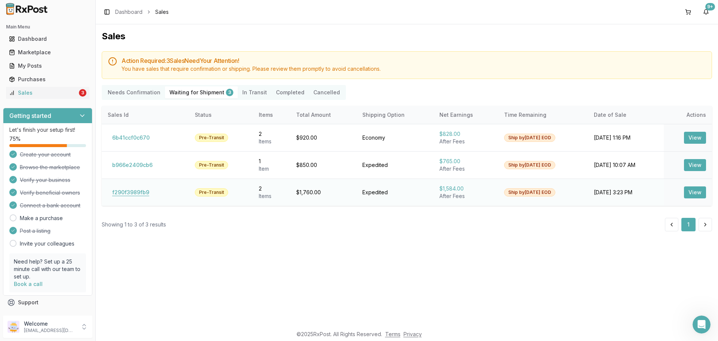
scroll to position [4888, 0]
click at [47, 95] on div "Sales" at bounding box center [43, 92] width 68 height 7
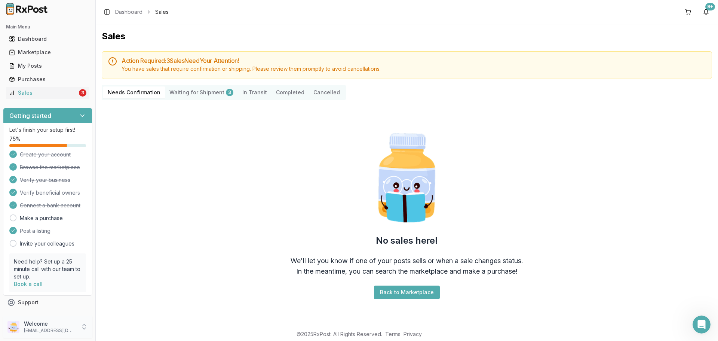
click at [64, 326] on p "Welcome" at bounding box center [50, 323] width 52 height 7
click at [127, 322] on div "Store Settings Personal Settings Team Members Payment Settings Sign Out" at bounding box center [135, 304] width 83 height 66
click at [121, 326] on span "Sign Out" at bounding box center [135, 328] width 71 height 7
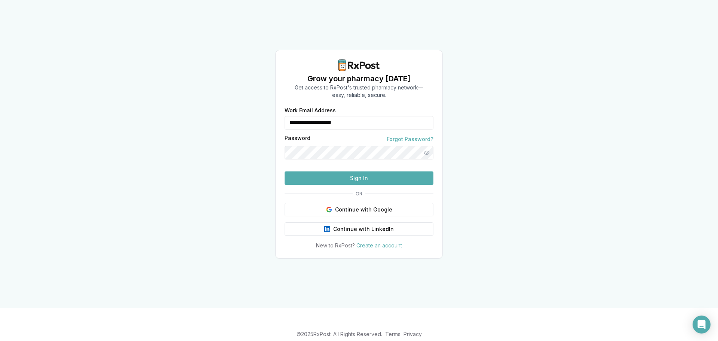
drag, startPoint x: 354, startPoint y: 113, endPoint x: 258, endPoint y: 108, distance: 95.5
click at [258, 107] on div "**********" at bounding box center [359, 154] width 718 height 308
type input "**********"
click at [373, 185] on button "Sign In" at bounding box center [359, 177] width 149 height 13
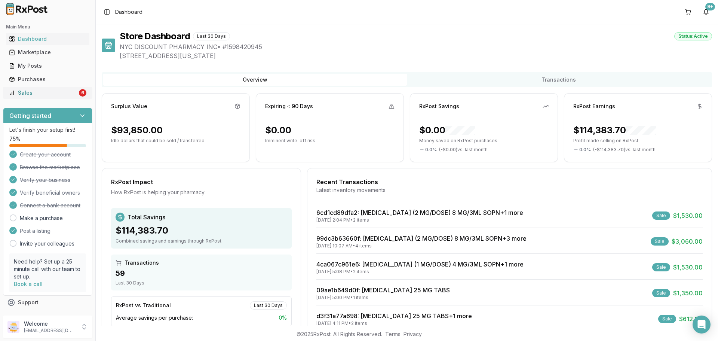
click at [72, 95] on div "Sales" at bounding box center [43, 92] width 68 height 7
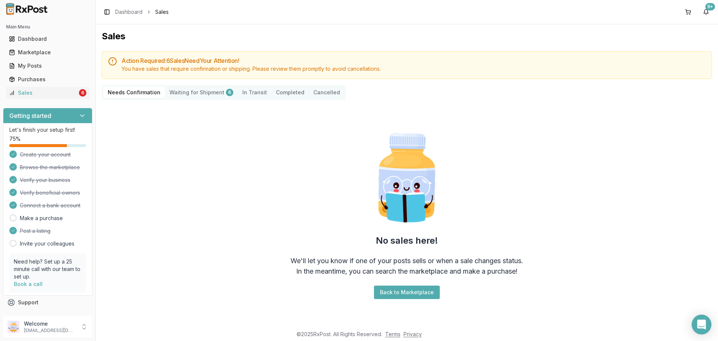
click at [708, 323] on div "Open Intercom Messenger" at bounding box center [702, 325] width 20 height 20
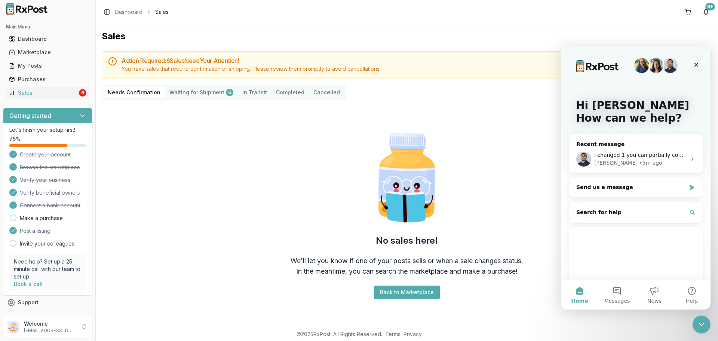
click at [705, 324] on icon "Close Intercom Messenger" at bounding box center [701, 324] width 9 height 9
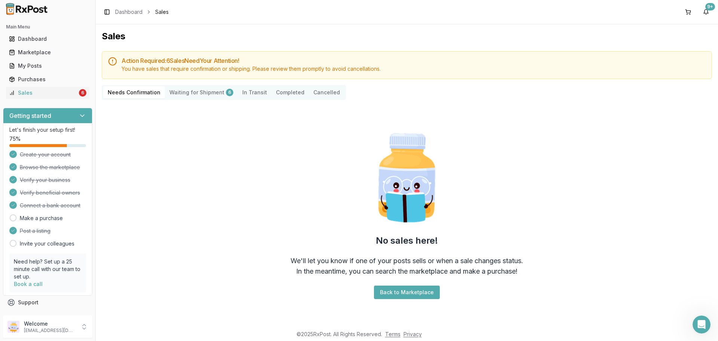
click at [209, 94] on Shipment "Waiting for Shipment 6" at bounding box center [201, 92] width 73 height 12
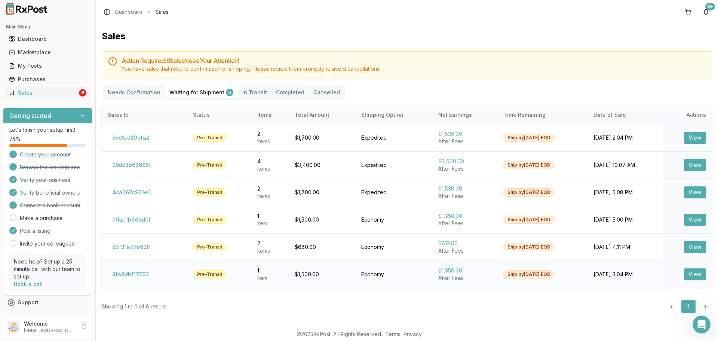
click at [141, 275] on button "3fa8dbf17053" at bounding box center [131, 274] width 46 height 12
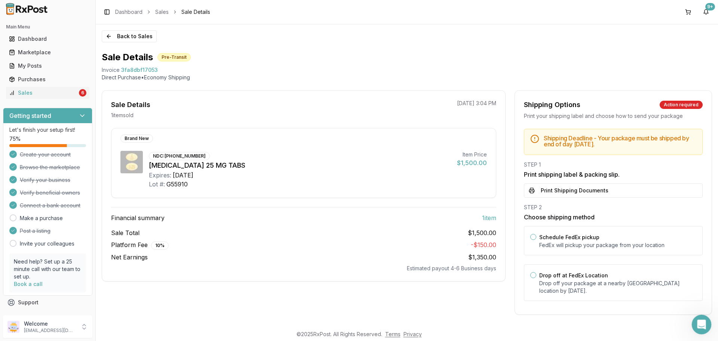
click at [702, 321] on icon "Open Intercom Messenger" at bounding box center [701, 323] width 12 height 12
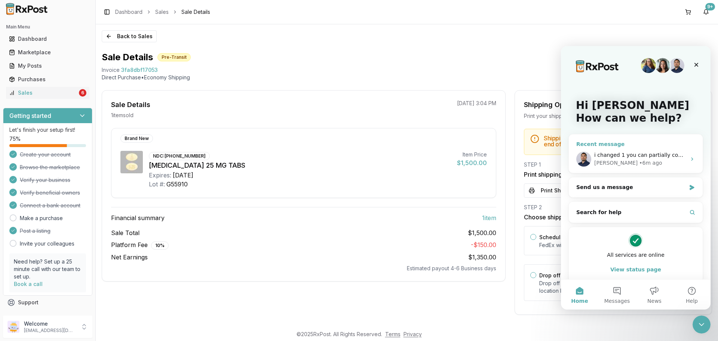
click at [628, 152] on span "i changed 1 you can partially confirm the order" at bounding box center [655, 155] width 123 height 6
click at [632, 167] on div "i changed 1 you can partially confirm the order [PERSON_NAME] • 6m ago" at bounding box center [636, 159] width 134 height 28
click at [633, 167] on div "i changed 1 you can partially confirm the order Manuel • 6m ago" at bounding box center [636, 159] width 134 height 28
click at [674, 152] on span "i changed 1 you can partially confirm the order" at bounding box center [655, 155] width 123 height 6
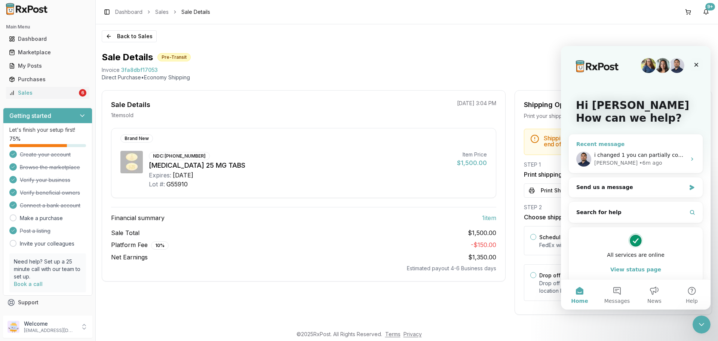
click at [603, 142] on div "Recent message" at bounding box center [635, 144] width 119 height 8
click at [613, 296] on button "Messages" at bounding box center [616, 294] width 37 height 30
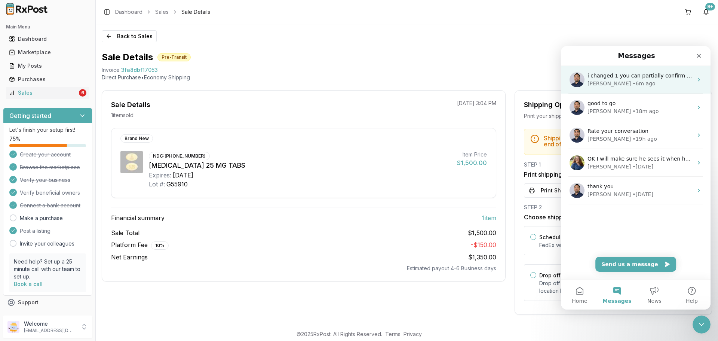
click at [626, 76] on span "i changed 1 you can partially confirm the order" at bounding box center [649, 76] width 123 height 6
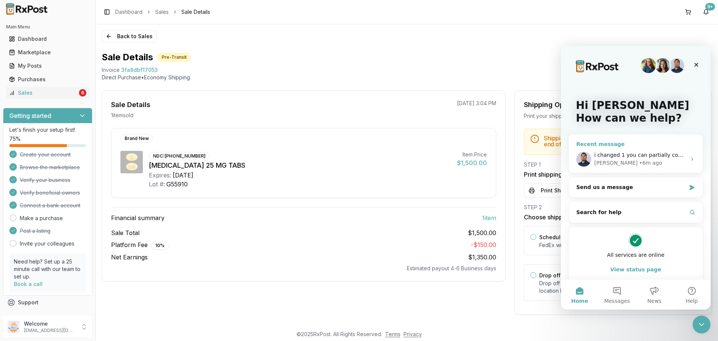
click at [645, 153] on span "i changed 1 you can partially confirm the order" at bounding box center [655, 155] width 123 height 6
click at [699, 329] on div "Close Intercom Messenger" at bounding box center [701, 323] width 18 height 18
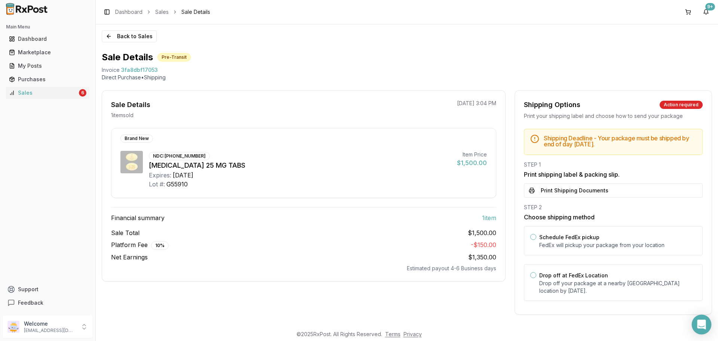
click at [701, 324] on icon "Open Intercom Messenger" at bounding box center [701, 324] width 9 height 10
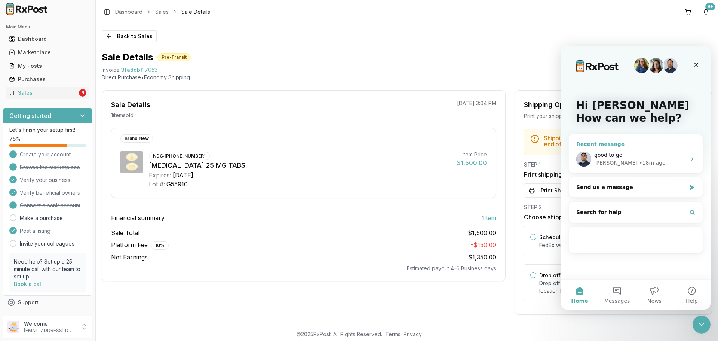
click at [653, 164] on div "[PERSON_NAME] • 18m ago" at bounding box center [640, 163] width 92 height 8
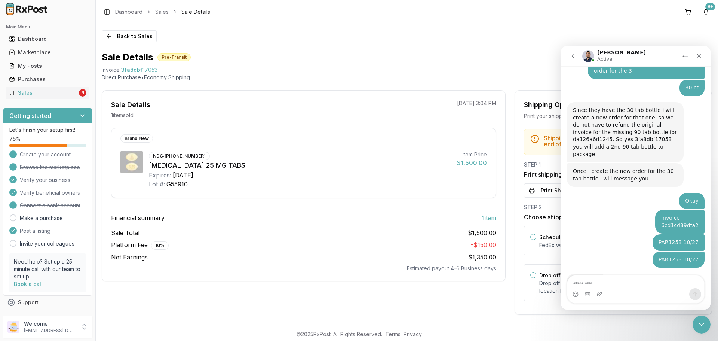
scroll to position [473, 0]
click at [620, 285] on textarea "Message…" at bounding box center [635, 281] width 137 height 13
click at [705, 324] on div "Close Intercom Messenger" at bounding box center [701, 323] width 18 height 18
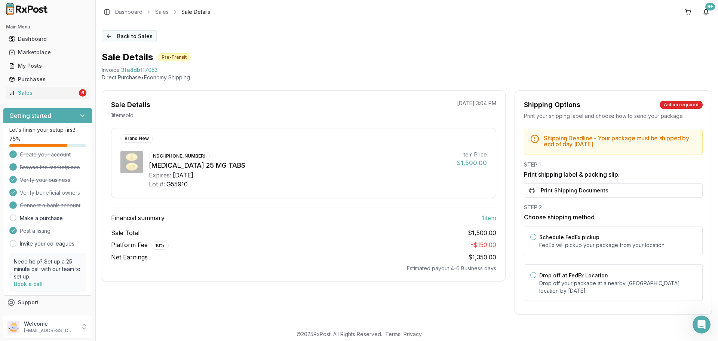
click at [120, 39] on button "Back to Sales" at bounding box center [129, 36] width 55 height 12
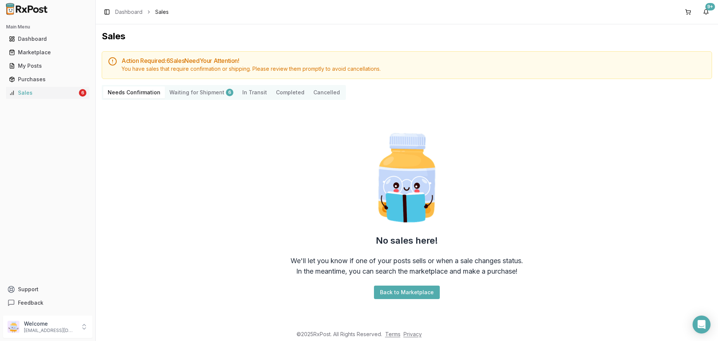
click at [232, 190] on div "No sales here! We'll let you know if one of your posts sells or when a sale cha…" at bounding box center [407, 214] width 610 height 217
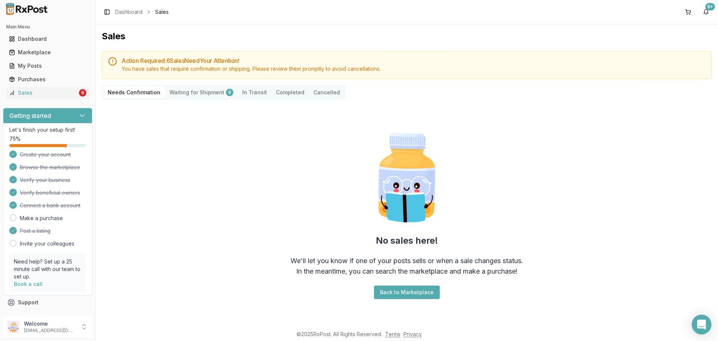
click at [705, 327] on icon "Open Intercom Messenger" at bounding box center [701, 324] width 9 height 10
click at [188, 89] on Shipment "Waiting for Shipment 6" at bounding box center [201, 92] width 73 height 12
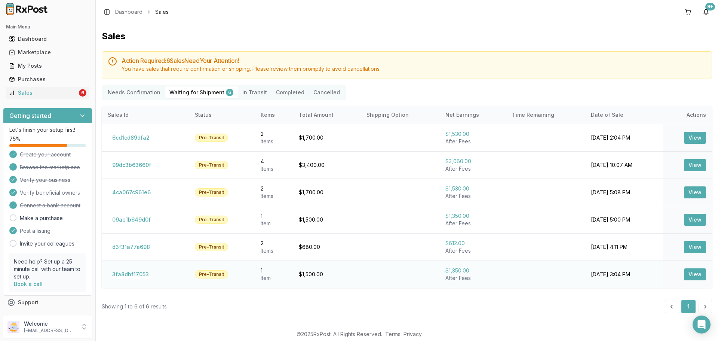
click at [137, 275] on button "3fa8dbf17053" at bounding box center [131, 274] width 46 height 12
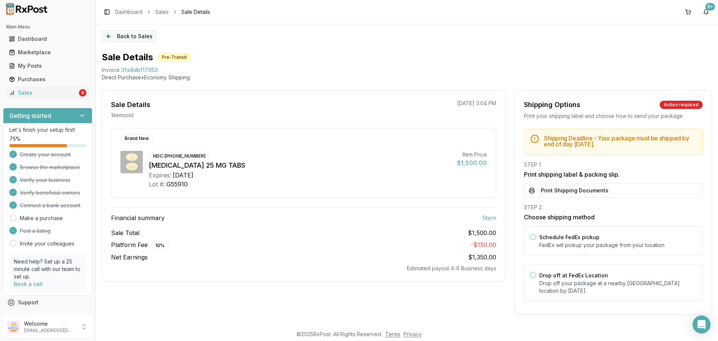
click at [137, 40] on button "Back to Sales" at bounding box center [129, 36] width 55 height 12
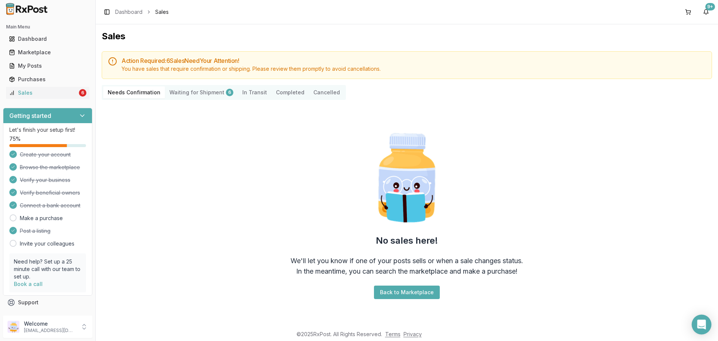
click at [698, 324] on icon "Open Intercom Messenger" at bounding box center [702, 324] width 10 height 10
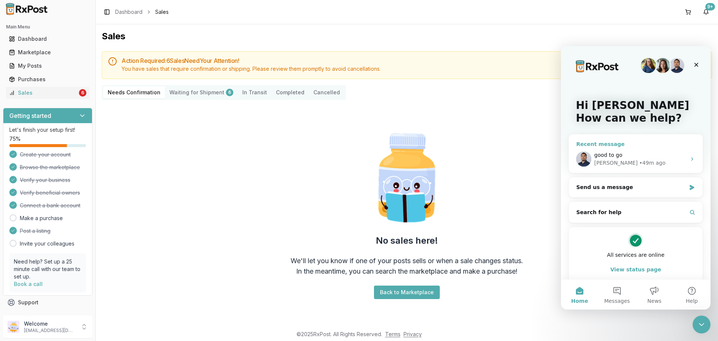
click at [614, 169] on div "good to go Manuel • 49m ago" at bounding box center [636, 159] width 134 height 28
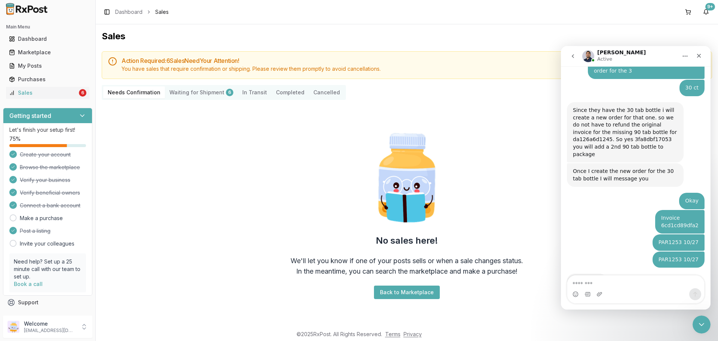
scroll to position [473, 0]
drag, startPoint x: 641, startPoint y: 283, endPoint x: 630, endPoint y: 288, distance: 11.3
click at [640, 283] on textarea "Message…" at bounding box center [635, 281] width 137 height 13
type textarea "*"
type textarea "**********"
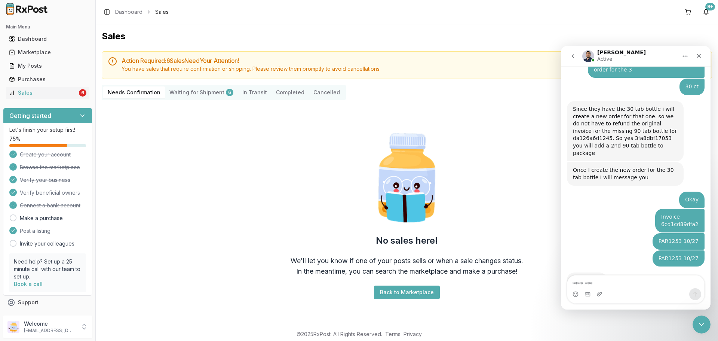
scroll to position [495, 0]
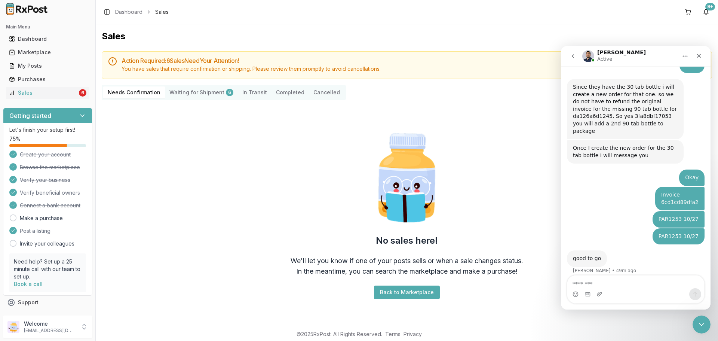
click at [611, 228] on div "PAR1253 10/27 George • 51m ago" at bounding box center [636, 239] width 138 height 22
click at [702, 319] on icon "Close Intercom Messenger" at bounding box center [700, 323] width 9 height 9
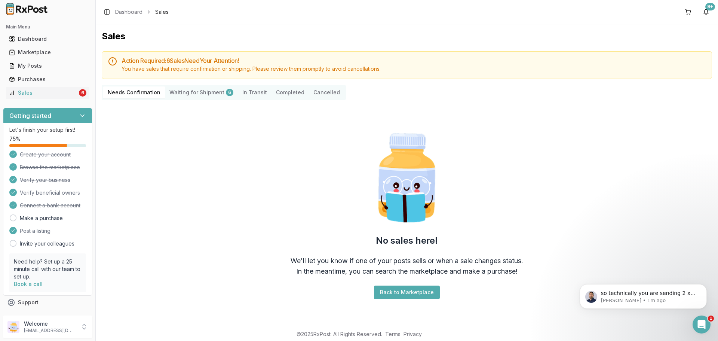
scroll to position [554, 0]
click at [702, 317] on div "Open Intercom Messenger" at bounding box center [700, 323] width 25 height 25
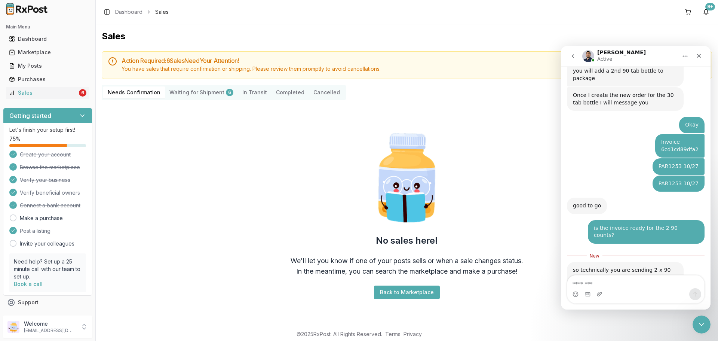
scroll to position [567, 0]
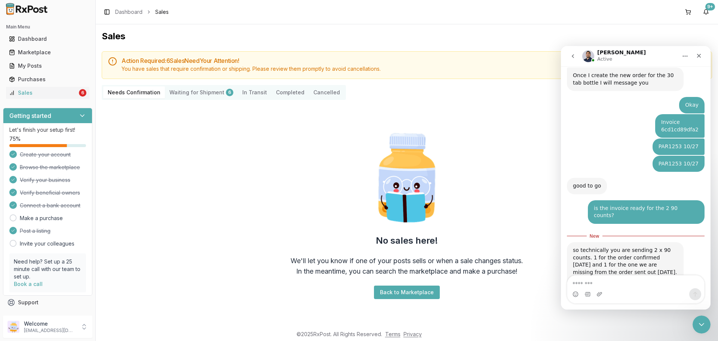
click at [651, 287] on textarea "Message…" at bounding box center [635, 281] width 137 height 13
click at [652, 285] on textarea "Message…" at bounding box center [635, 281] width 137 height 13
type textarea "*******"
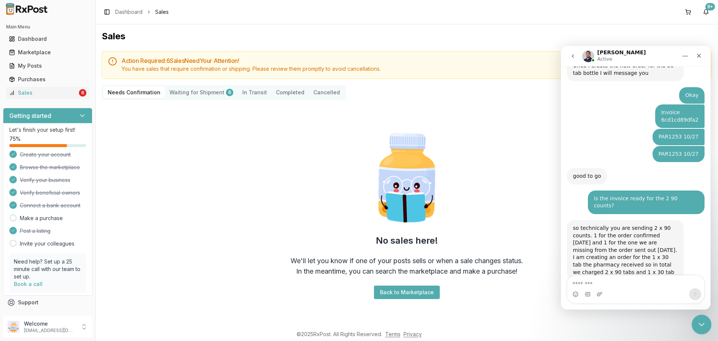
click at [701, 320] on icon "Close Intercom Messenger" at bounding box center [700, 323] width 9 height 9
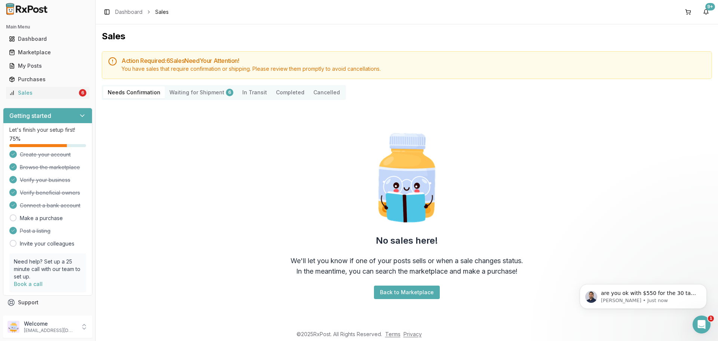
scroll to position [599, 0]
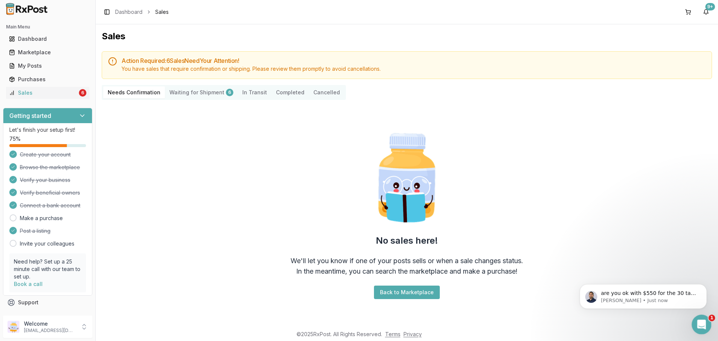
click at [699, 324] on icon "Open Intercom Messenger" at bounding box center [701, 323] width 12 height 12
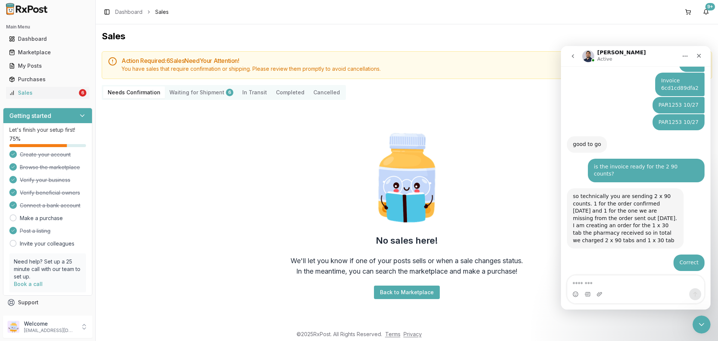
scroll to position [611, 0]
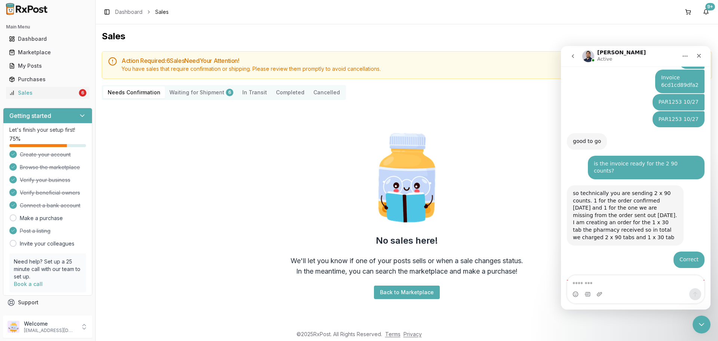
click at [660, 283] on textarea "Message…" at bounding box center [635, 281] width 137 height 13
type textarea "***"
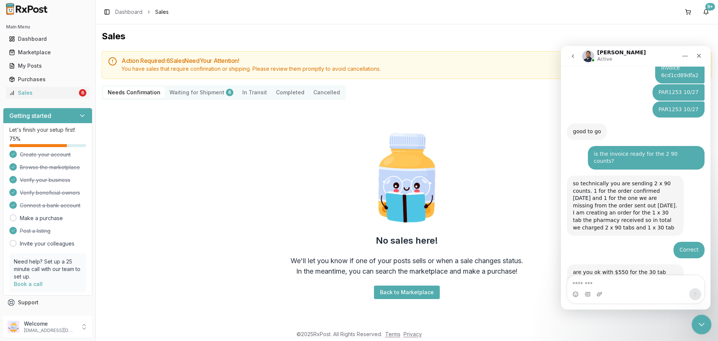
click at [708, 324] on div "Close Intercom Messenger" at bounding box center [701, 323] width 18 height 18
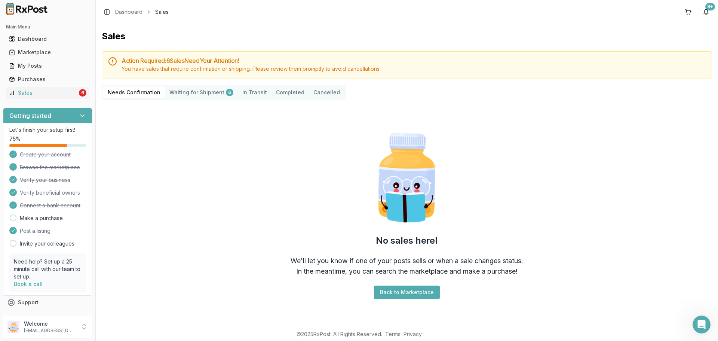
click at [191, 93] on Shipment "Waiting for Shipment 6" at bounding box center [201, 92] width 73 height 12
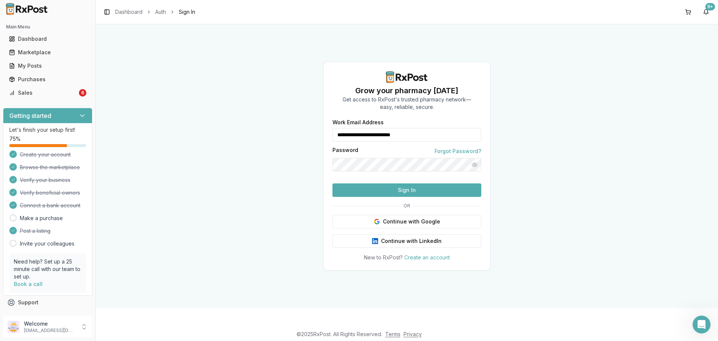
click at [416, 197] on button "Sign In" at bounding box center [406, 189] width 149 height 13
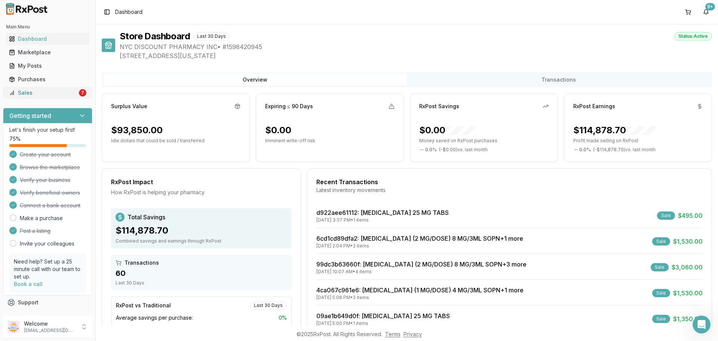
click at [74, 95] on div "Sales" at bounding box center [43, 92] width 68 height 7
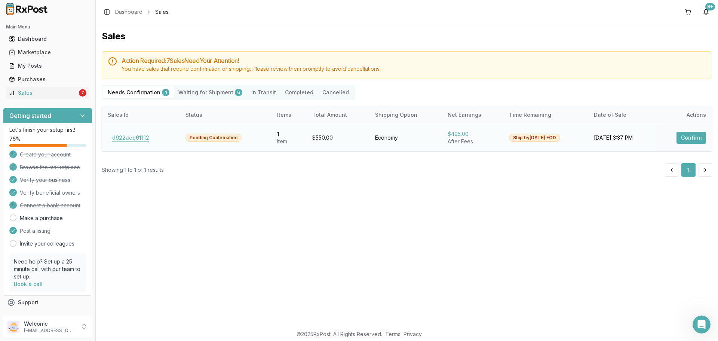
click at [138, 136] on button "d922aee61112" at bounding box center [131, 138] width 46 height 12
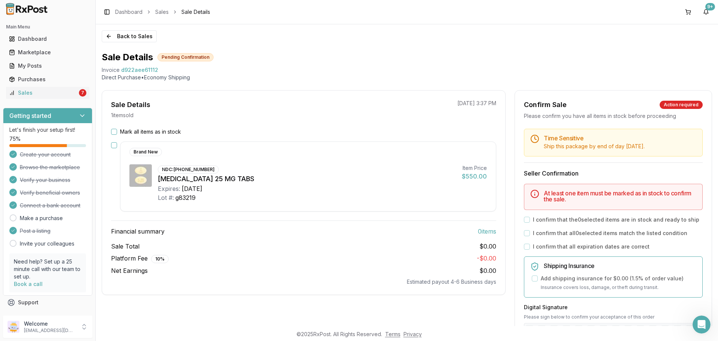
click at [373, 226] on div "Financial summary 0 item s Sale Total $0.00 Platform Fee 10 % - $0.00 Net Earni…" at bounding box center [303, 252] width 385 height 65
drag, startPoint x: 146, startPoint y: 44, endPoint x: 144, endPoint y: 40, distance: 4.3
click at [145, 42] on div "Back to Sales Sale Details Pending Confirmation Invoice d922aee61112 Direct Pur…" at bounding box center [407, 174] width 622 height 301
click at [144, 40] on button "Back to Sales" at bounding box center [129, 36] width 55 height 12
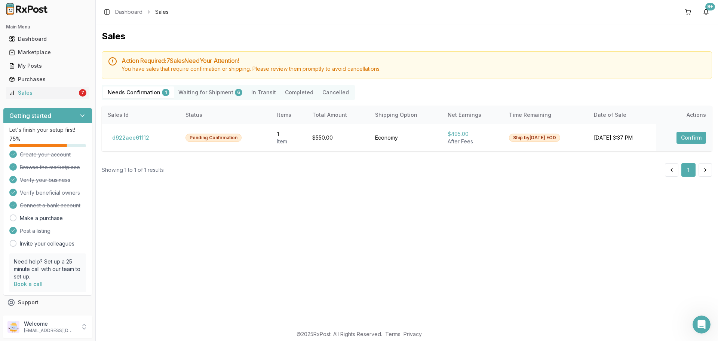
click at [216, 91] on Shipment "Waiting for Shipment 6" at bounding box center [210, 92] width 73 height 12
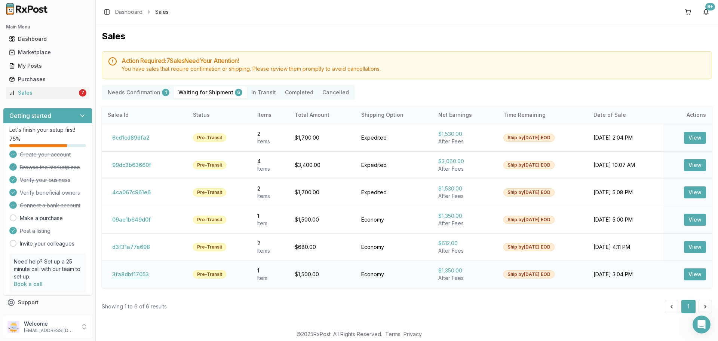
click at [144, 274] on button "3fa8dbf17053" at bounding box center [131, 274] width 46 height 12
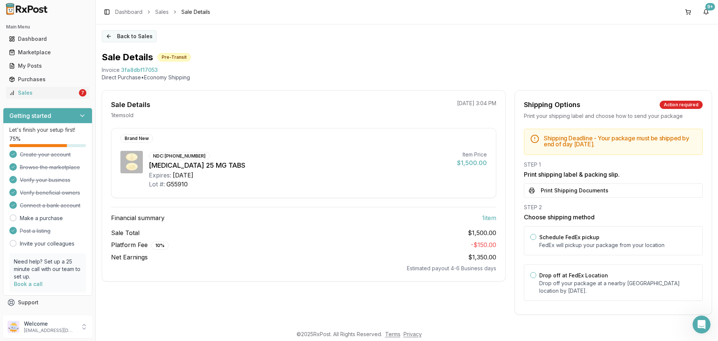
click at [139, 31] on button "Back to Sales" at bounding box center [129, 36] width 55 height 12
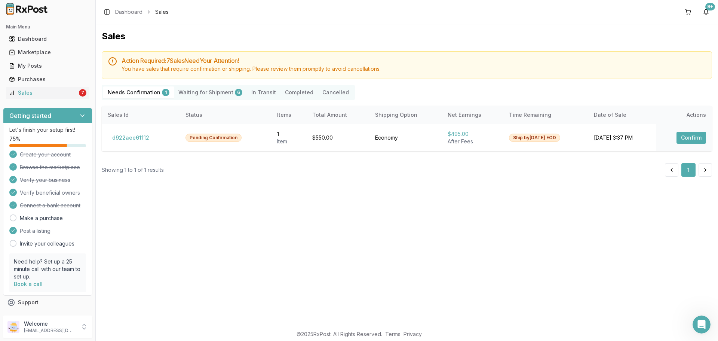
drag, startPoint x: 449, startPoint y: 214, endPoint x: 445, endPoint y: 212, distance: 4.6
click at [448, 214] on div "Sales Action Required: 7 Sale s Need Your Attention! You have sales that requir…" at bounding box center [407, 174] width 622 height 301
click at [402, 259] on div "Sales Action Required: 7 Sale s Need Your Attention! You have sales that requir…" at bounding box center [407, 174] width 622 height 301
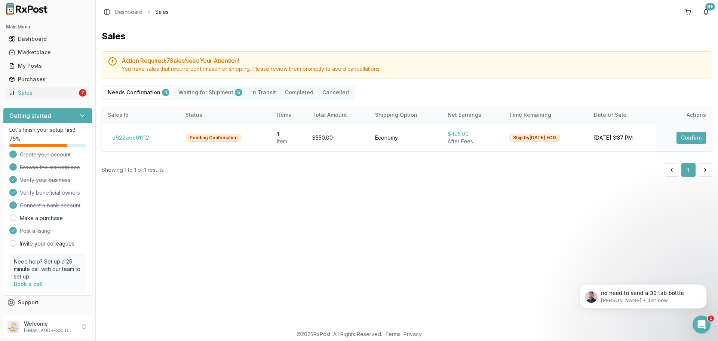
scroll to position [682, 0]
click at [701, 331] on div "Open Intercom Messenger" at bounding box center [700, 323] width 25 height 25
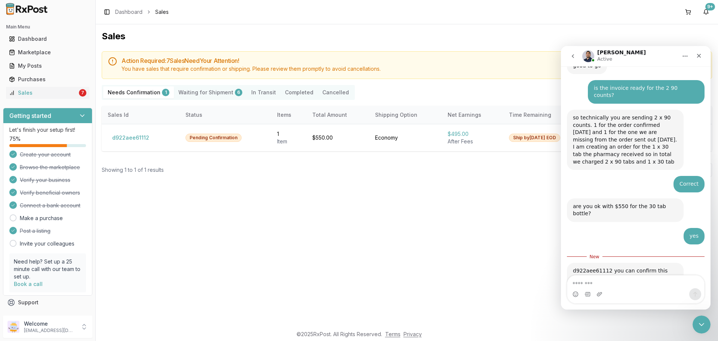
scroll to position [695, 0]
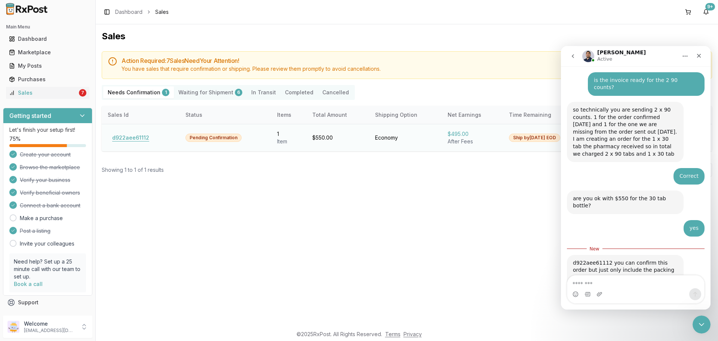
click at [133, 138] on button "d922aee61112" at bounding box center [131, 138] width 46 height 12
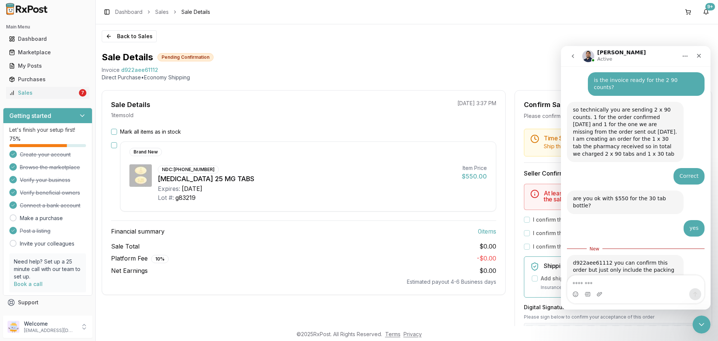
click at [122, 128] on div "Sale Details 1 item sold 08/26/2025 3:37 PM Mark all items as in stock Brand Ne…" at bounding box center [304, 192] width 404 height 205
click at [129, 132] on label "Mark all items as in stock" at bounding box center [150, 131] width 61 height 7
click at [117, 132] on button "Mark all items as in stock" at bounding box center [114, 132] width 6 height 6
click at [702, 321] on icon "Close Intercom Messenger" at bounding box center [700, 323] width 9 height 9
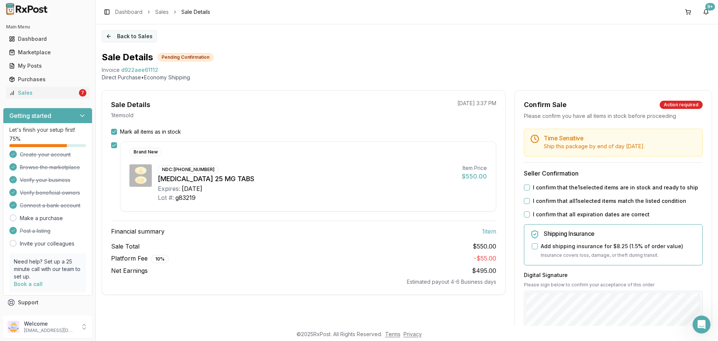
click at [127, 31] on button "Back to Sales" at bounding box center [129, 36] width 55 height 12
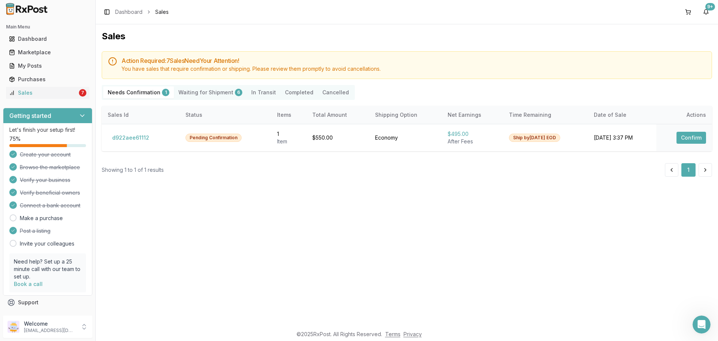
click at [187, 87] on Shipment "Waiting for Shipment 6" at bounding box center [210, 92] width 73 height 12
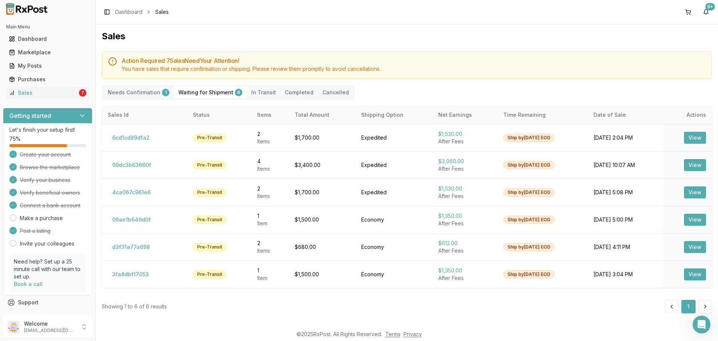
click at [197, 93] on Shipment "Waiting for Shipment 6" at bounding box center [210, 92] width 73 height 12
click at [133, 276] on button "3fa8dbf17053" at bounding box center [131, 274] width 46 height 12
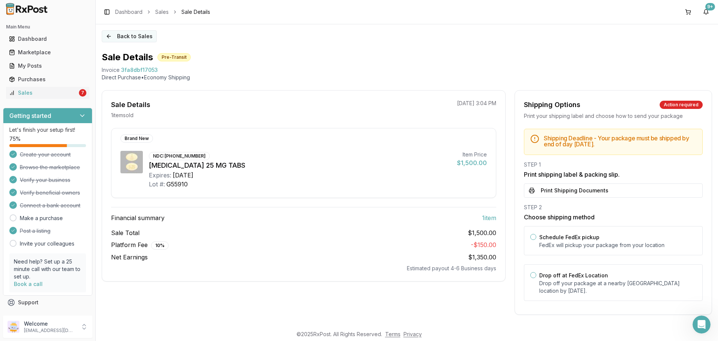
click at [134, 33] on button "Back to Sales" at bounding box center [129, 36] width 55 height 12
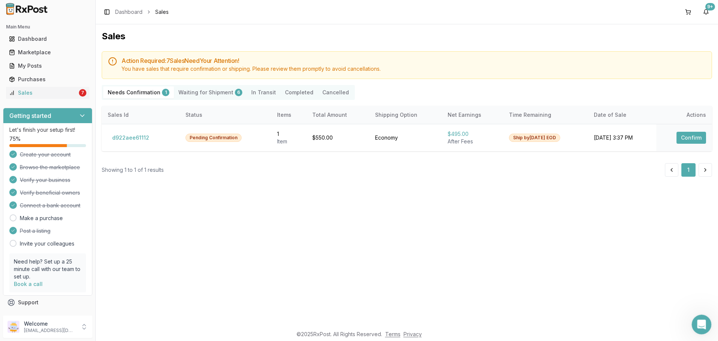
click at [701, 317] on div "Open Intercom Messenger" at bounding box center [700, 323] width 25 height 25
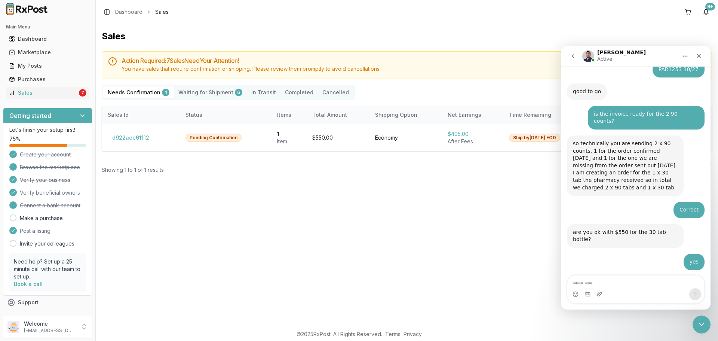
scroll to position [682, 0]
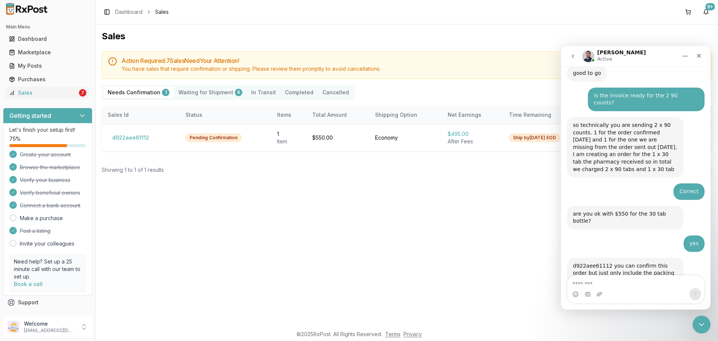
click at [626, 286] on textarea "Message…" at bounding box center [635, 281] width 137 height 13
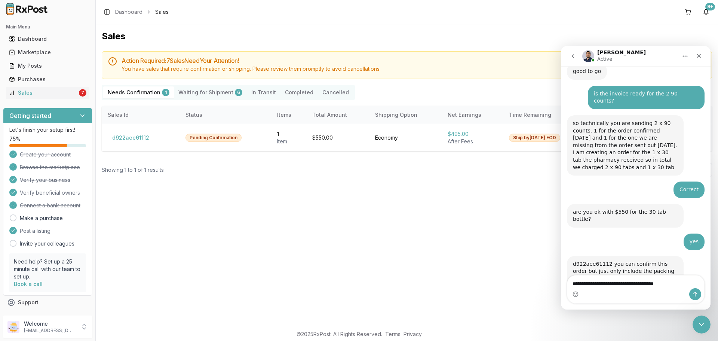
type textarea "**********"
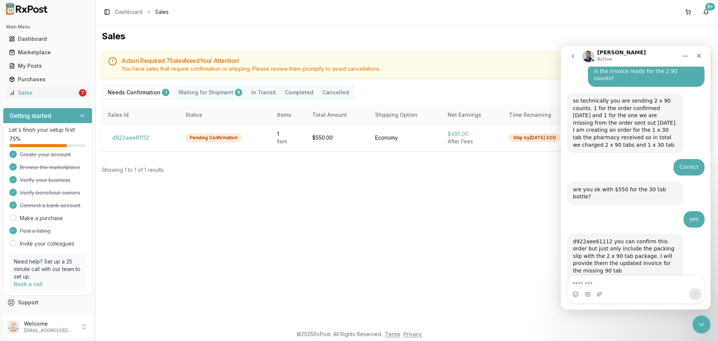
type textarea "*"
type textarea "**********"
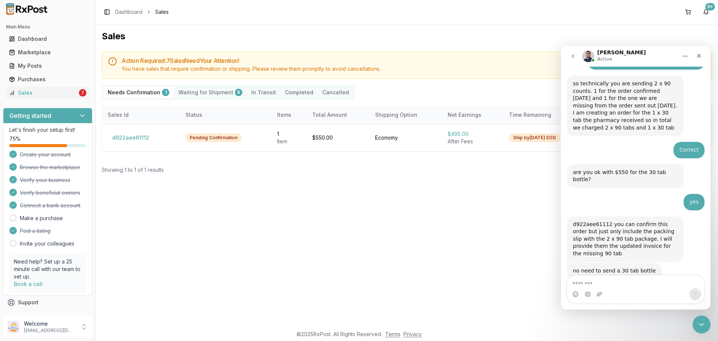
type textarea "*"
type textarea "**********"
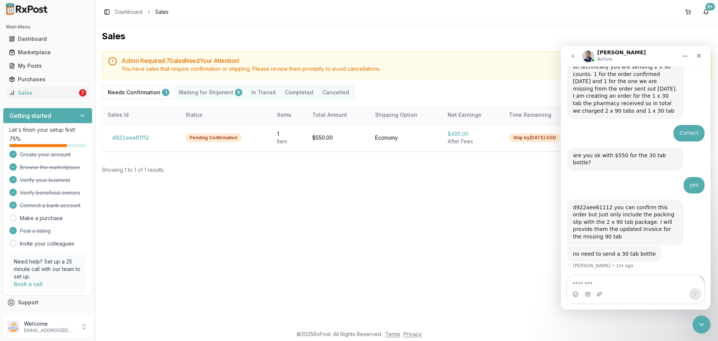
click at [656, 283] on textarea "Message…" at bounding box center [635, 281] width 137 height 13
click at [697, 320] on icon "Close Intercom Messenger" at bounding box center [700, 323] width 9 height 9
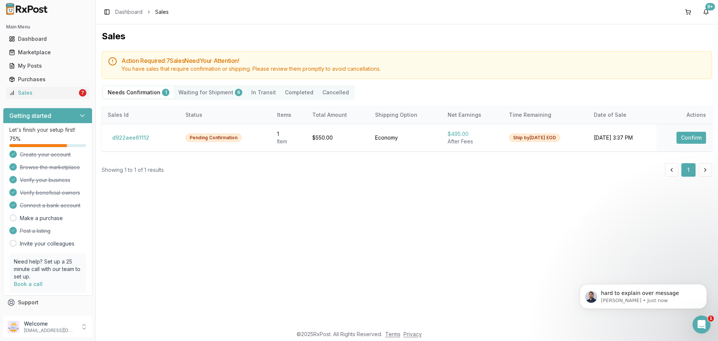
scroll to position [785, 0]
click at [704, 327] on div "Open Intercom Messenger" at bounding box center [700, 323] width 25 height 25
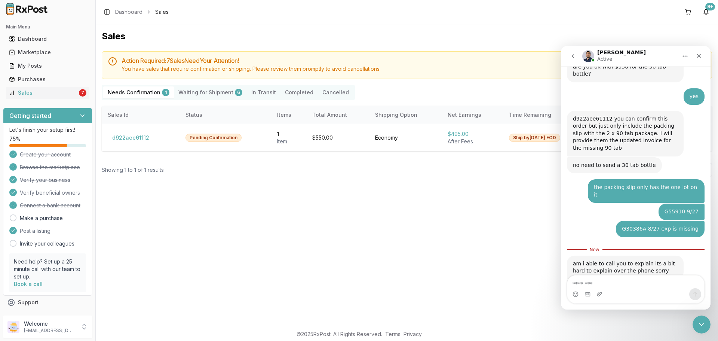
scroll to position [827, 0]
click at [659, 279] on textarea "Message…" at bounding box center [635, 281] width 137 height 13
click at [660, 286] on textarea "Message…" at bounding box center [635, 281] width 137 height 13
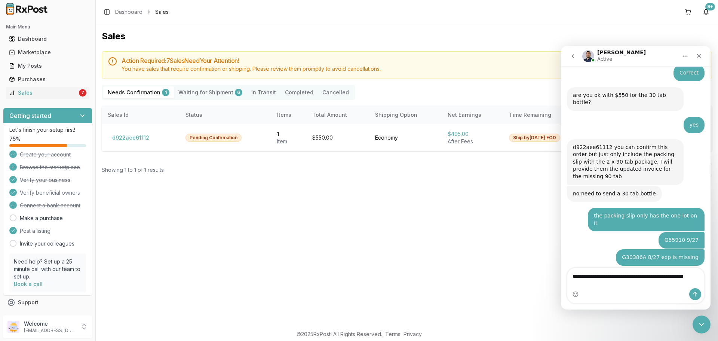
scroll to position [805, 0]
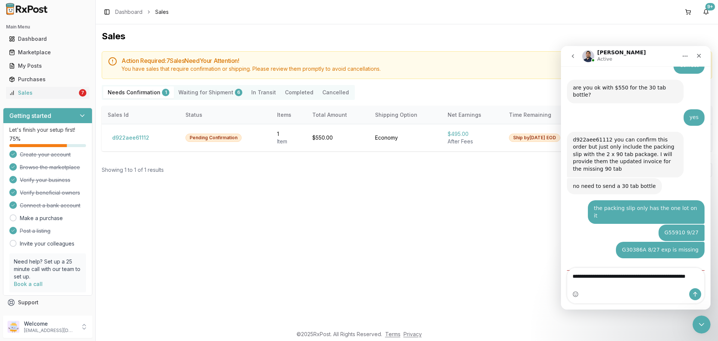
type textarea "**********"
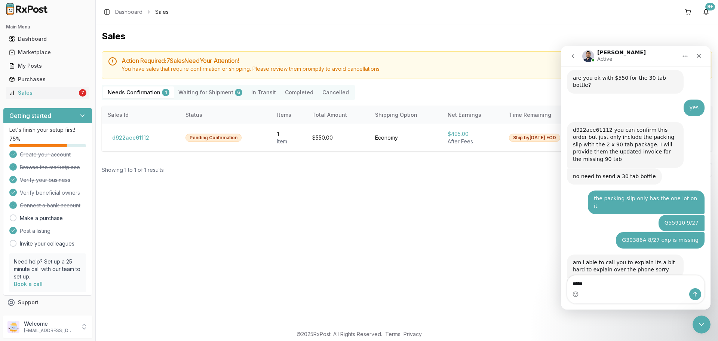
type textarea "******"
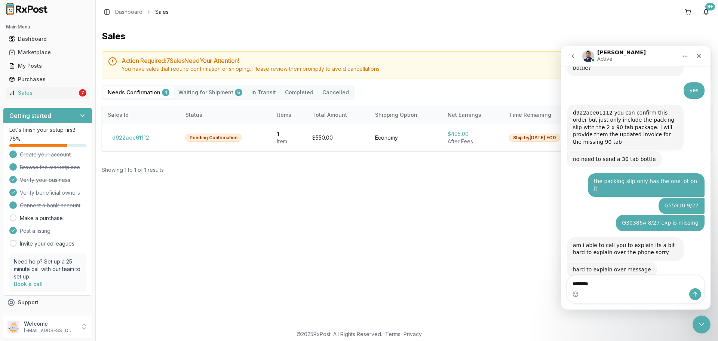
type textarea "*********"
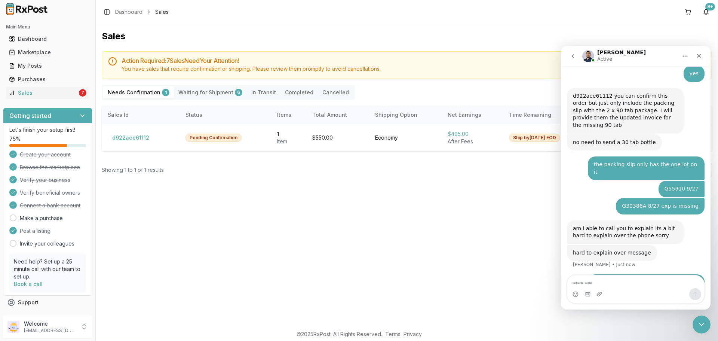
click at [651, 283] on textarea "Message…" at bounding box center [635, 281] width 137 height 13
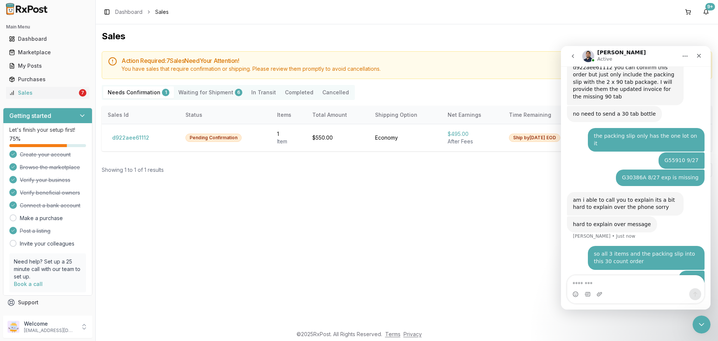
scroll to position [878, 0]
click at [654, 287] on textarea "Message…" at bounding box center [635, 281] width 137 height 13
type textarea "*"
click at [137, 138] on button "d922aee61112" at bounding box center [131, 138] width 46 height 12
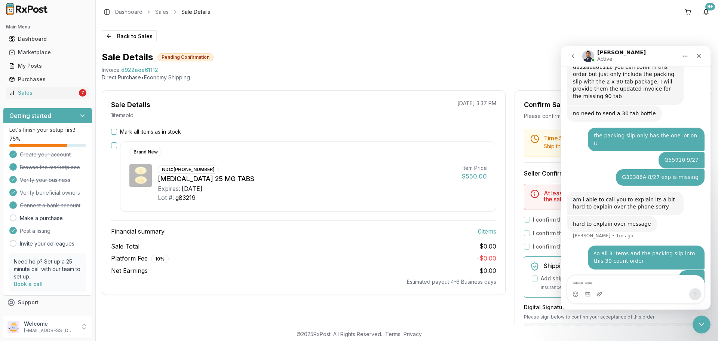
click at [115, 130] on button "Mark all items as in stock" at bounding box center [114, 132] width 6 height 6
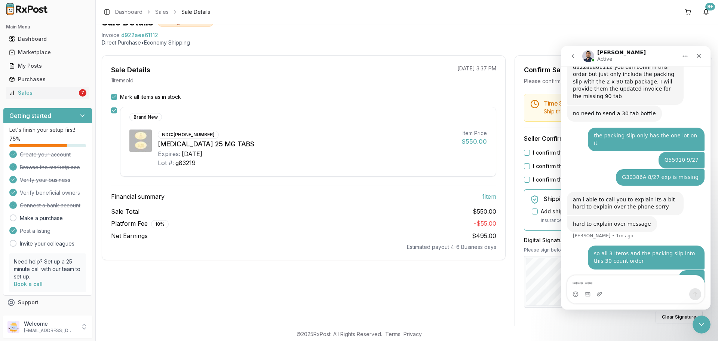
scroll to position [75, 0]
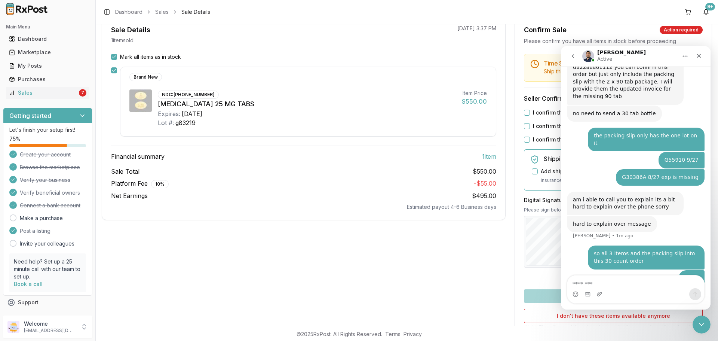
click at [526, 111] on button "I confirm that the 1 selected items are in stock and ready to ship" at bounding box center [527, 113] width 6 height 6
click at [524, 127] on button "I confirm that all 1 selected items match the listed condition" at bounding box center [527, 126] width 6 height 6
click at [524, 140] on button "I confirm that all expiration dates are correct" at bounding box center [527, 140] width 6 height 6
click at [697, 321] on icon "Close Intercom Messenger" at bounding box center [700, 323] width 9 height 9
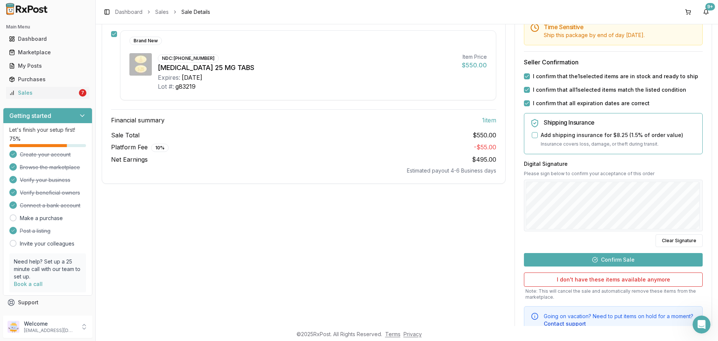
scroll to position [112, 0]
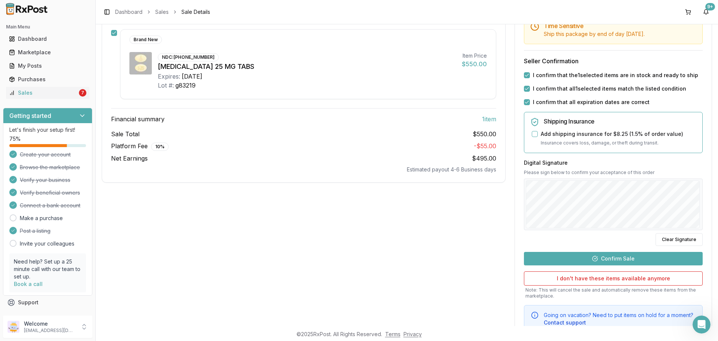
click at [622, 257] on button "Confirm Sale" at bounding box center [613, 258] width 179 height 13
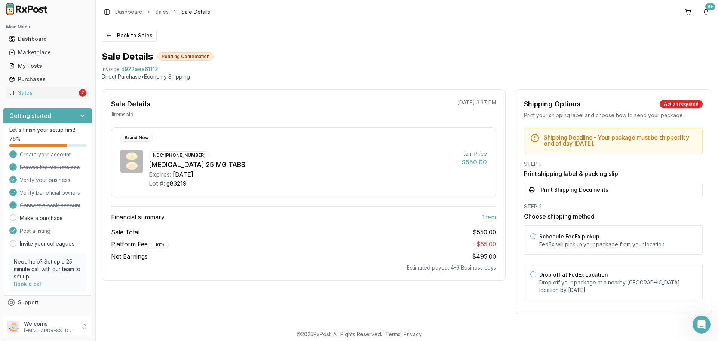
scroll to position [1, 0]
click at [573, 279] on p "Drop off your package at a nearby FedEx location by September 2, 2025 ." at bounding box center [617, 286] width 157 height 15
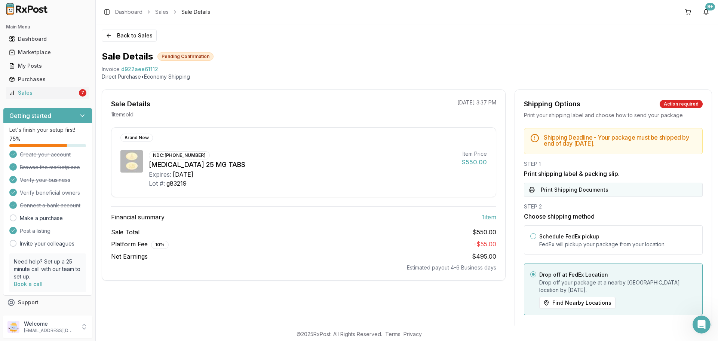
click at [564, 185] on button "Print Shipping Documents" at bounding box center [613, 190] width 179 height 14
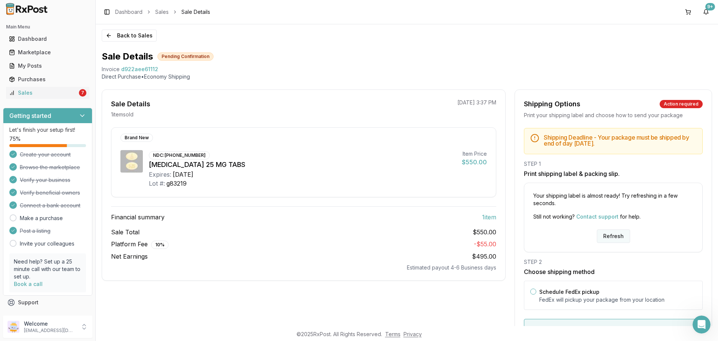
click at [609, 242] on button "Refresh" at bounding box center [613, 235] width 33 height 13
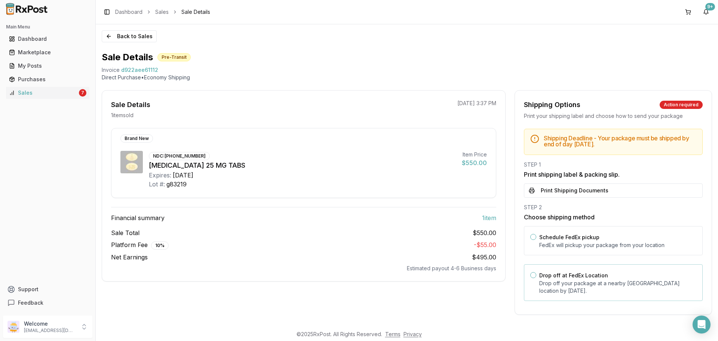
click at [598, 275] on label "Drop off at FedEx Location" at bounding box center [573, 275] width 69 height 6
click at [536, 275] on button "Drop off at FedEx Location" at bounding box center [533, 275] width 6 height 6
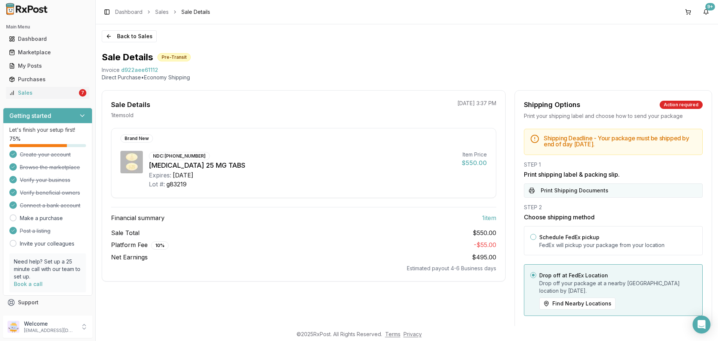
click at [591, 191] on button "Print Shipping Documents" at bounding box center [613, 190] width 179 height 14
click at [704, 321] on icon "Open Intercom Messenger" at bounding box center [701, 324] width 9 height 10
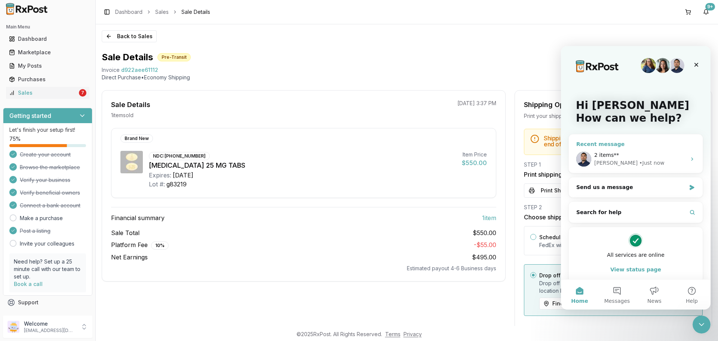
click at [637, 163] on div "Manuel • Just now" at bounding box center [640, 163] width 92 height 8
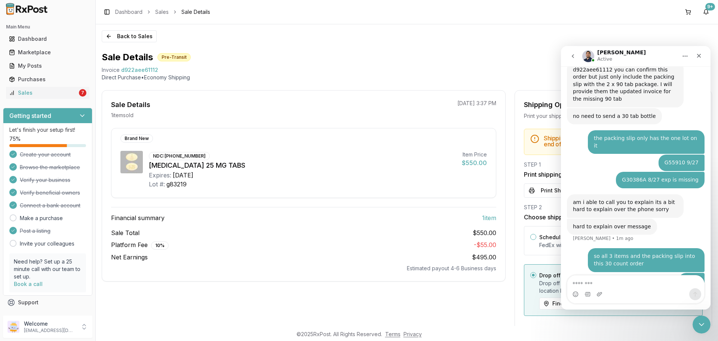
scroll to position [878, 0]
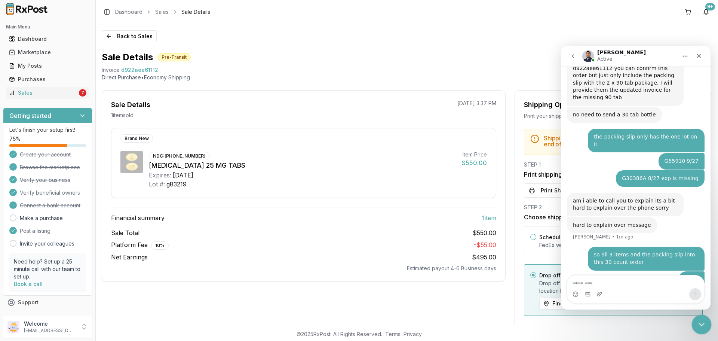
click at [696, 325] on icon "Close Intercom Messenger" at bounding box center [700, 323] width 9 height 9
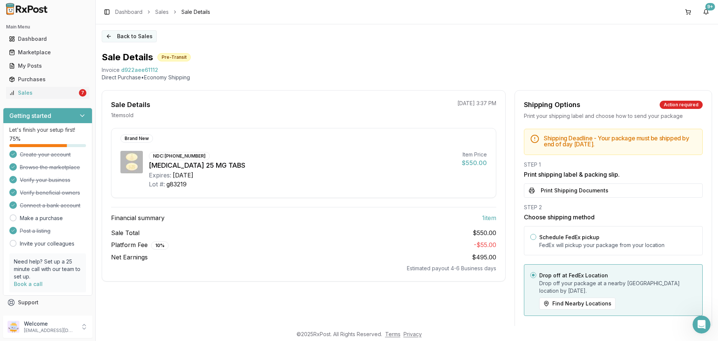
click at [137, 36] on button "Back to Sales" at bounding box center [129, 36] width 55 height 12
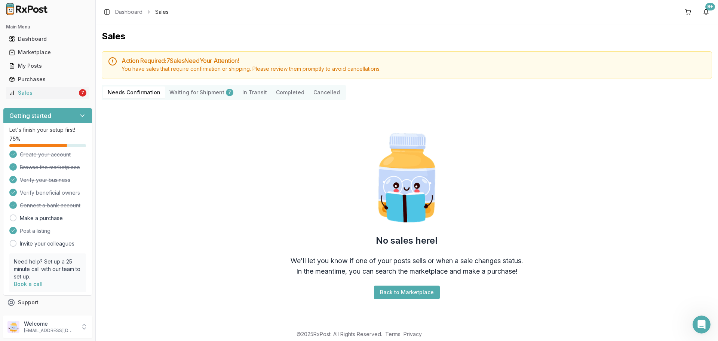
drag, startPoint x: 225, startPoint y: 167, endPoint x: 221, endPoint y: 165, distance: 3.9
click at [221, 165] on div "No sales here! We'll let you know if one of your posts sells or when a sale cha…" at bounding box center [407, 214] width 610 height 217
click at [181, 91] on Shipment "Waiting for Shipment 7" at bounding box center [201, 92] width 73 height 12
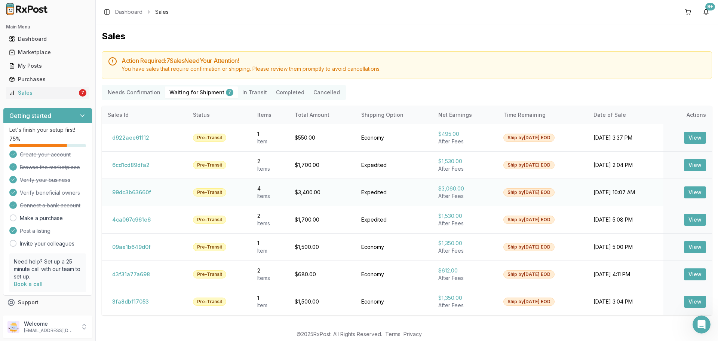
scroll to position [878, 0]
click at [701, 322] on icon "Open Intercom Messenger" at bounding box center [700, 323] width 5 height 6
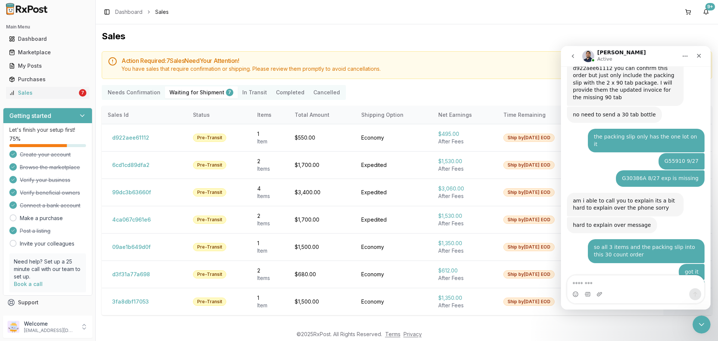
scroll to position [923, 0]
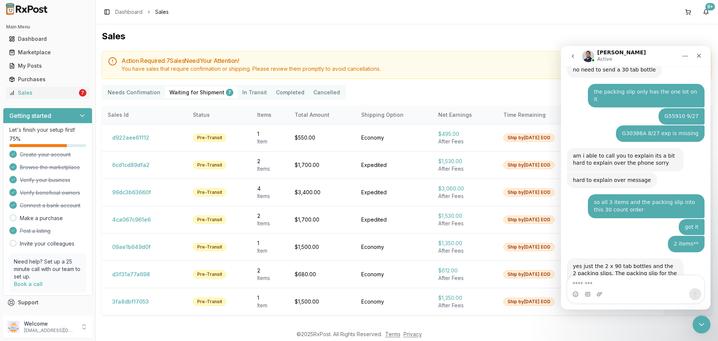
click at [660, 284] on textarea "Message…" at bounding box center [635, 281] width 137 height 13
click at [649, 283] on textarea "Message…" at bounding box center [635, 281] width 137 height 13
click at [656, 289] on div "Intercom messenger" at bounding box center [635, 294] width 137 height 12
click at [703, 328] on icon "Close Intercom Messenger" at bounding box center [700, 323] width 9 height 9
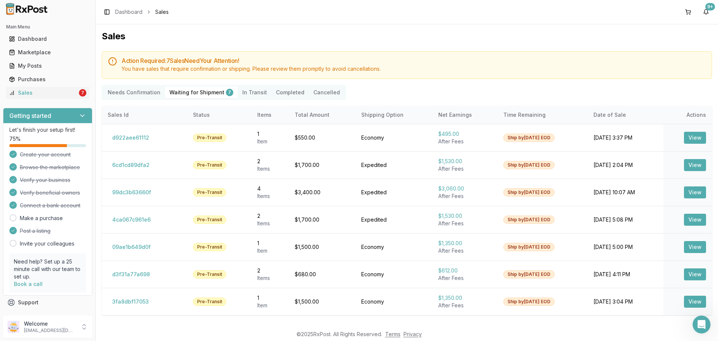
drag, startPoint x: 63, startPoint y: 89, endPoint x: 89, endPoint y: 77, distance: 29.4
click at [63, 89] on div "Sales" at bounding box center [43, 92] width 68 height 7
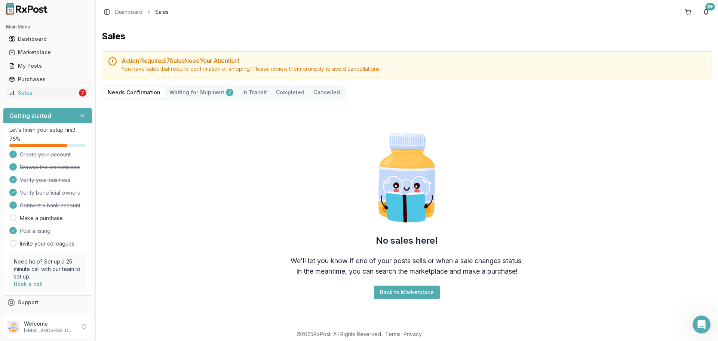
click at [125, 95] on Confirmation "Needs Confirmation" at bounding box center [134, 92] width 62 height 12
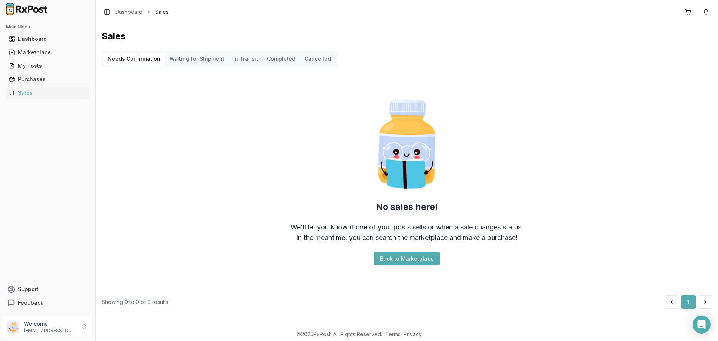
click at [72, 330] on p "[EMAIL_ADDRESS][DOMAIN_NAME]" at bounding box center [50, 330] width 52 height 6
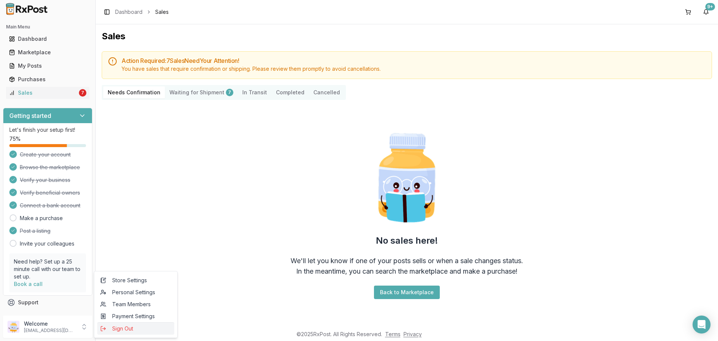
click at [134, 328] on span "Sign Out" at bounding box center [135, 328] width 71 height 7
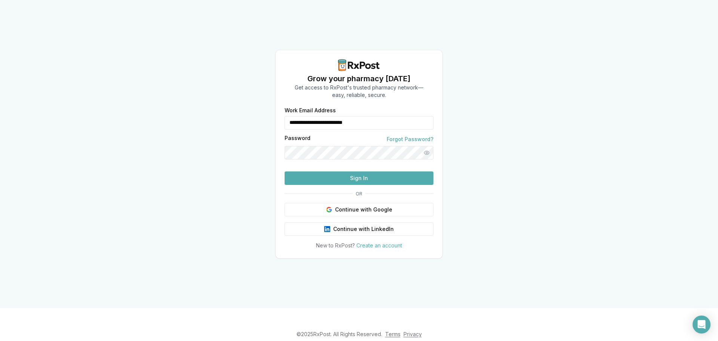
drag, startPoint x: 374, startPoint y: 113, endPoint x: 261, endPoint y: 111, distance: 113.0
click at [261, 111] on div "**********" at bounding box center [359, 154] width 718 height 308
type input "**********"
click at [355, 185] on button "Sign In" at bounding box center [359, 177] width 149 height 13
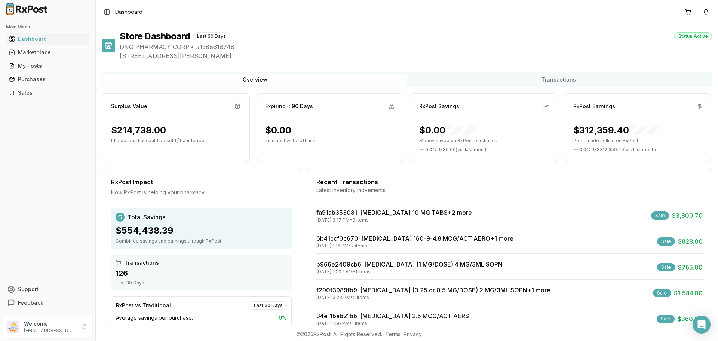
click at [339, 190] on div "Latest inventory movements" at bounding box center [509, 189] width 386 height 7
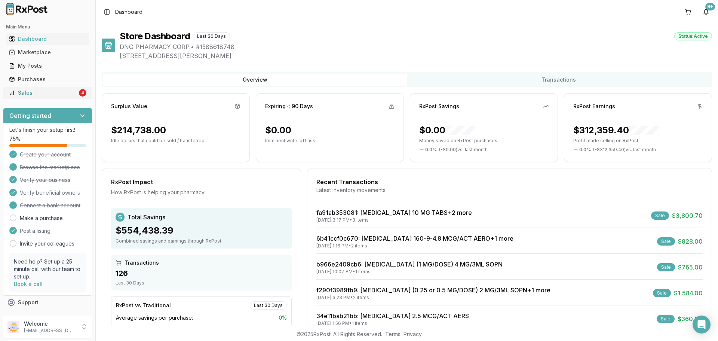
click at [36, 93] on div "Sales" at bounding box center [43, 92] width 68 height 7
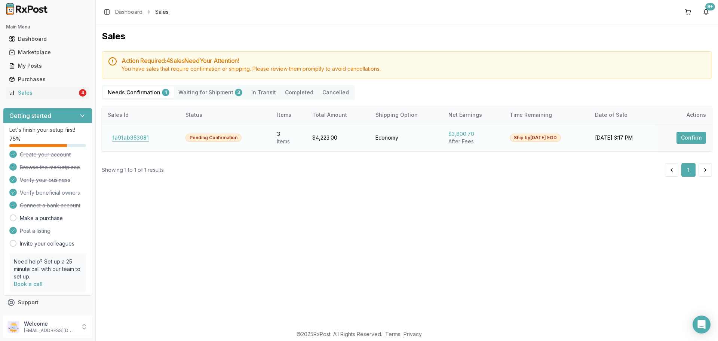
click at [141, 138] on button "fa91ab353081" at bounding box center [131, 138] width 46 height 12
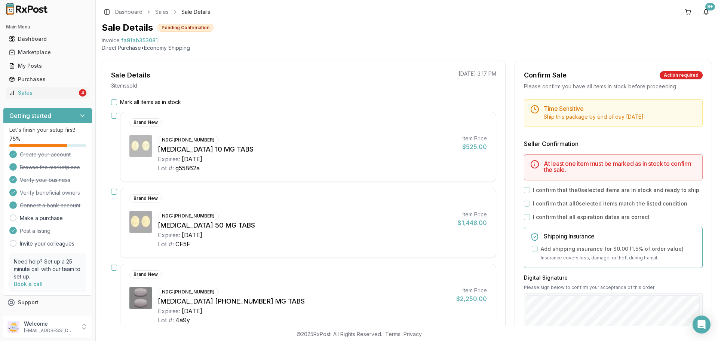
scroll to position [75, 0]
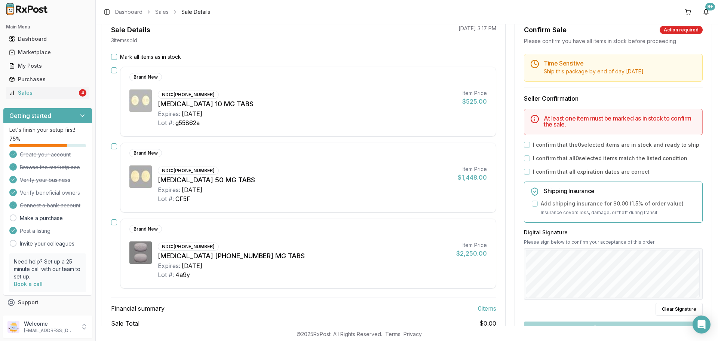
click at [348, 245] on div "NDC: [PHONE_NUMBER] [MEDICAL_DATA] [PHONE_NUMBER] MG TABS Expires: [DATE] Lot #…" at bounding box center [304, 260] width 292 height 38
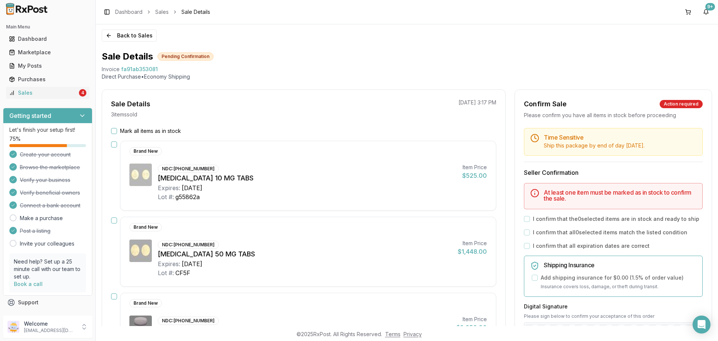
scroll to position [0, 0]
drag, startPoint x: 102, startPoint y: 69, endPoint x: 186, endPoint y: 68, distance: 83.8
click at [186, 68] on div "Invoice fa91ab353081" at bounding box center [407, 69] width 610 height 7
copy div "Invoice fa91ab353081"
click at [709, 322] on div "Open Intercom Messenger" at bounding box center [702, 325] width 20 height 20
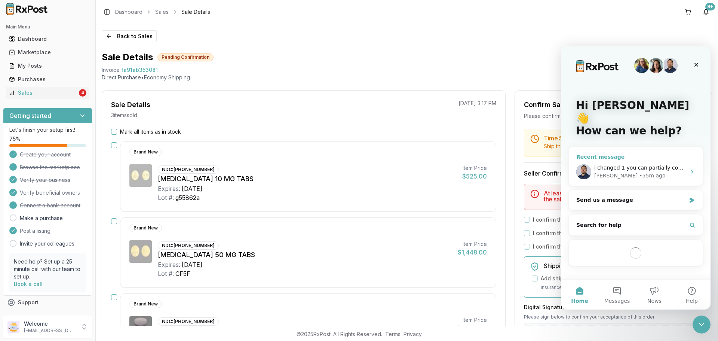
click at [640, 165] on span "i changed 1 you can partially confirm the order" at bounding box center [655, 168] width 123 height 6
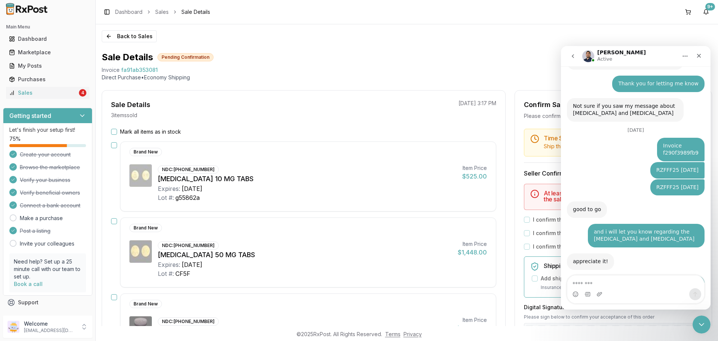
scroll to position [4888, 0]
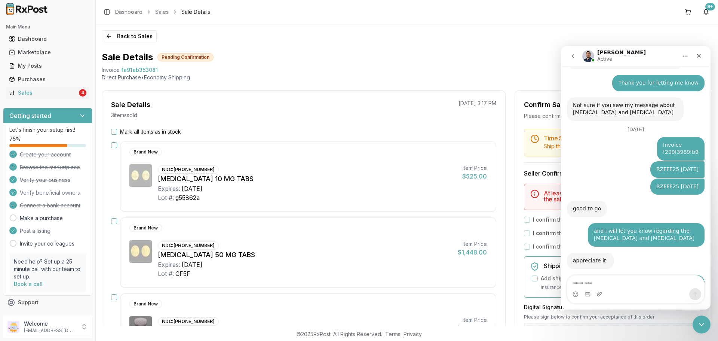
click at [647, 285] on textarea "Message…" at bounding box center [635, 281] width 137 height 13
type textarea "**********"
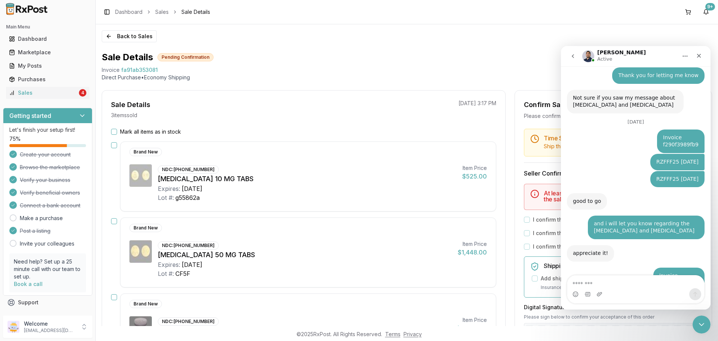
scroll to position [4917, 0]
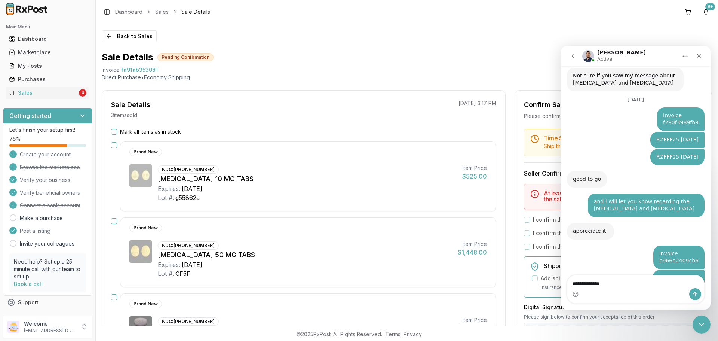
type textarea "**********"
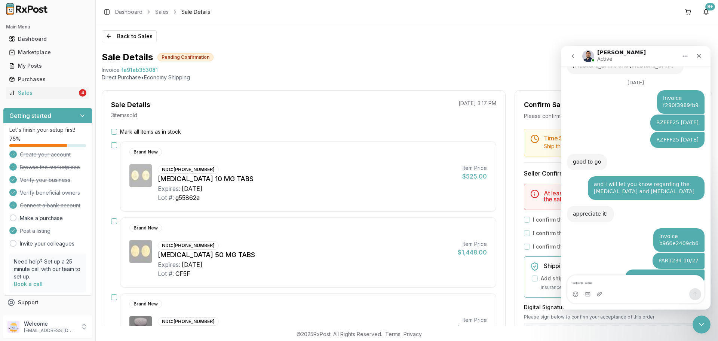
type textarea "*"
type textarea "**********"
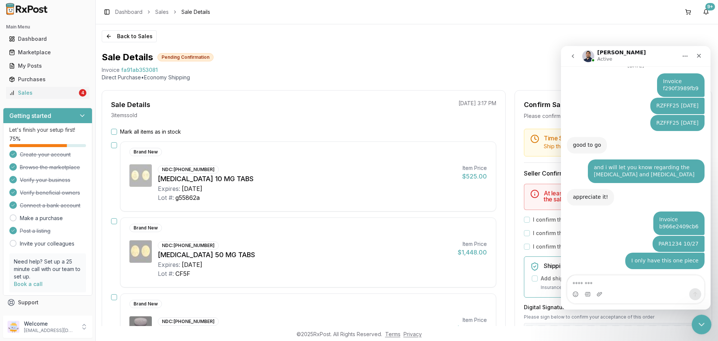
click at [702, 324] on icon "Close Intercom Messenger" at bounding box center [700, 323] width 9 height 9
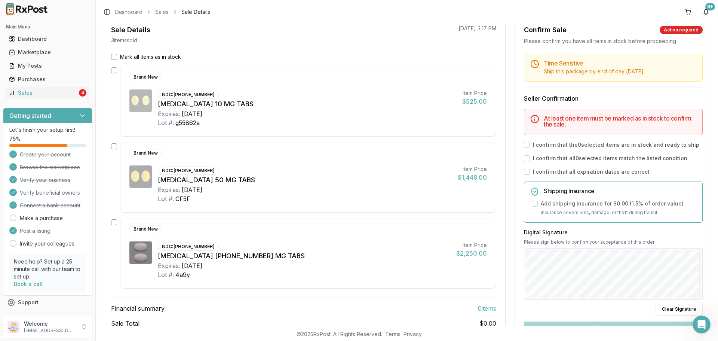
click at [327, 204] on div "Brand New NDC: 49702-0228-13 Tivicay 50 MG TABS Expires: 2030-02-20 Lot #: CF5F…" at bounding box center [308, 177] width 376 height 70
click at [701, 321] on icon "Open Intercom Messenger" at bounding box center [700, 323] width 5 height 6
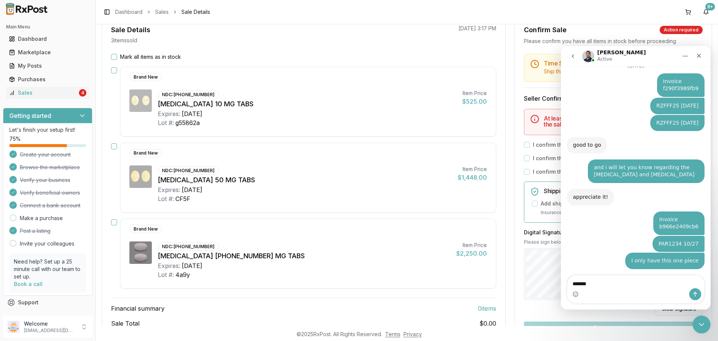
type textarea "*******"
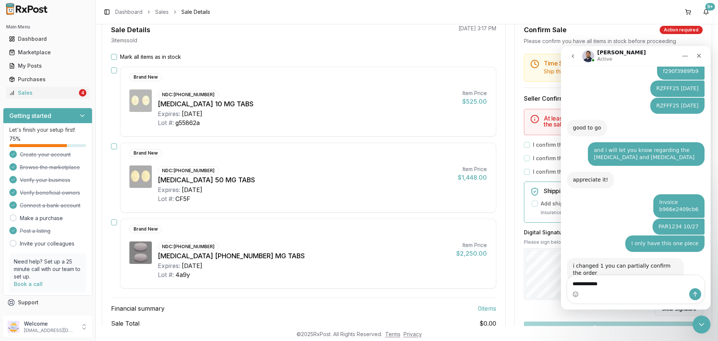
type textarea "**********"
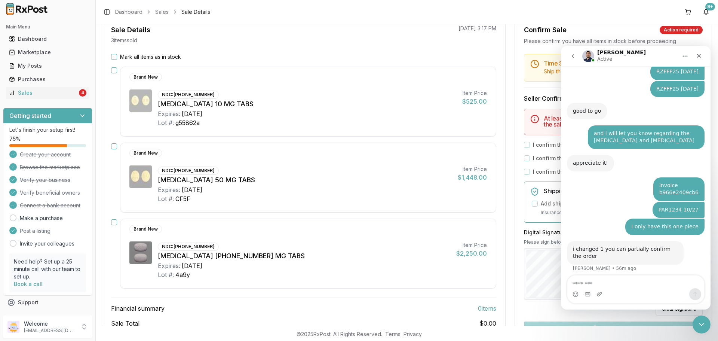
scroll to position [5014, 0]
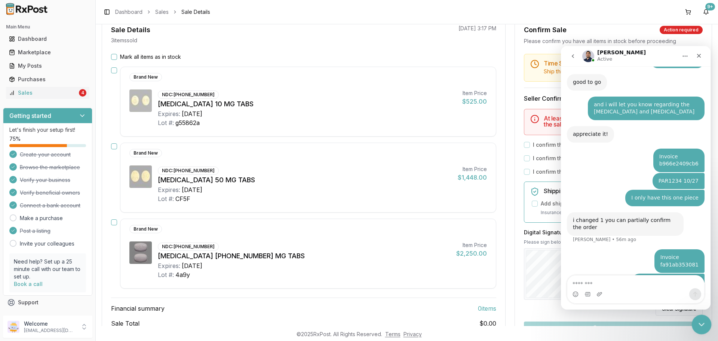
click at [696, 322] on icon "Close Intercom Messenger" at bounding box center [700, 323] width 9 height 9
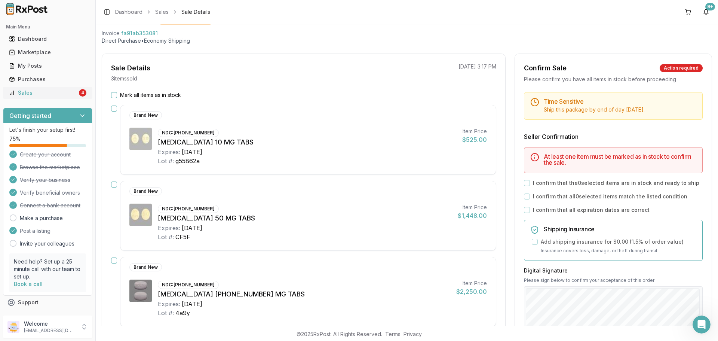
scroll to position [0, 0]
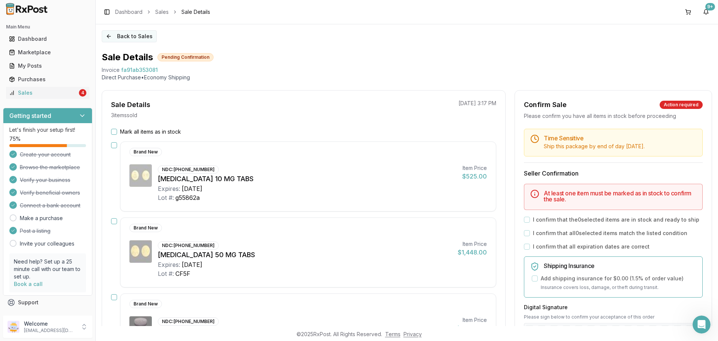
click at [138, 35] on button "Back to Sales" at bounding box center [129, 36] width 55 height 12
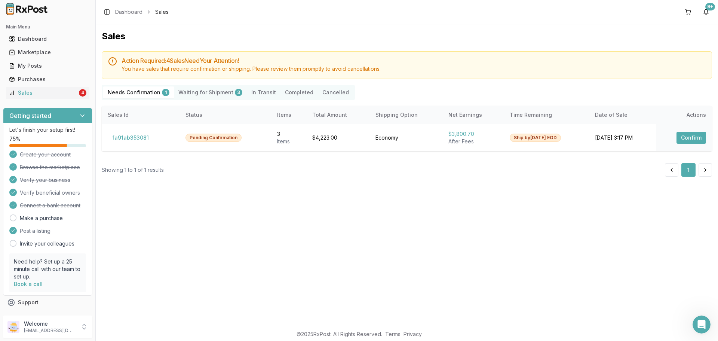
scroll to position [5031, 0]
click at [270, 258] on div "Sales Action Required: 4 Sale s Need Your Attention! You have sales that requir…" at bounding box center [407, 174] width 622 height 301
click at [696, 319] on div "Open Intercom Messenger" at bounding box center [700, 323] width 25 height 25
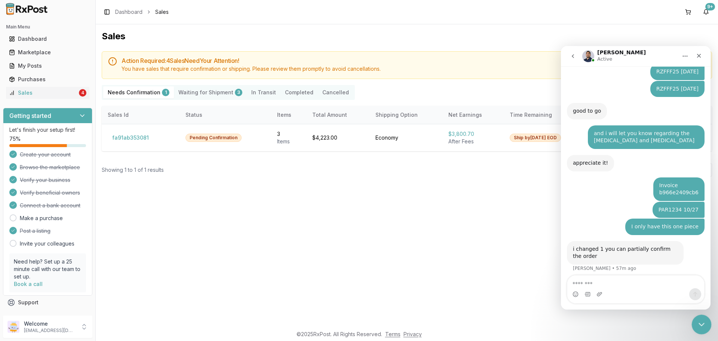
click at [702, 323] on icon "Close Intercom Messenger" at bounding box center [700, 323] width 9 height 9
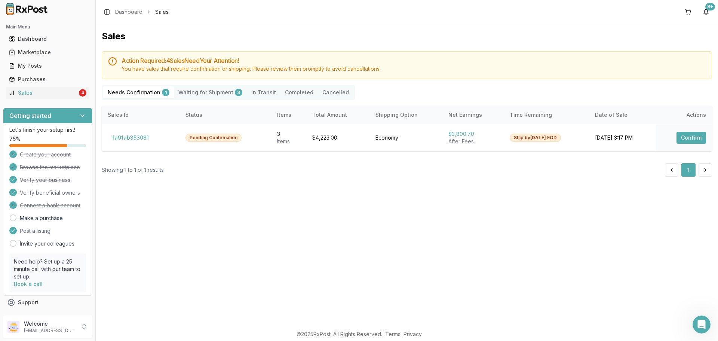
drag, startPoint x: 355, startPoint y: 206, endPoint x: 346, endPoint y: 205, distance: 9.2
click at [346, 205] on div "Sales Action Required: 4 Sale s Need Your Attention! You have sales that requir…" at bounding box center [407, 174] width 622 height 301
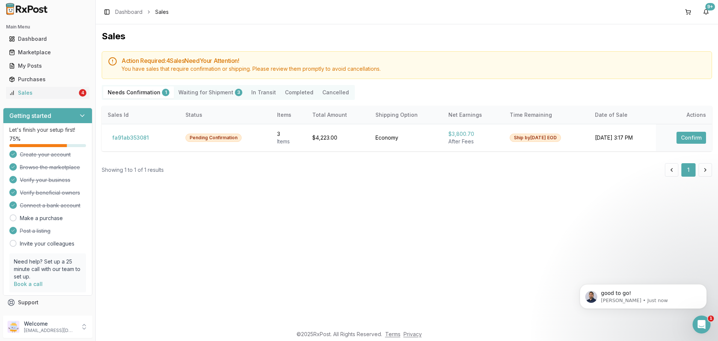
scroll to position [5025, 0]
click at [115, 134] on button "fa91ab353081" at bounding box center [131, 138] width 46 height 12
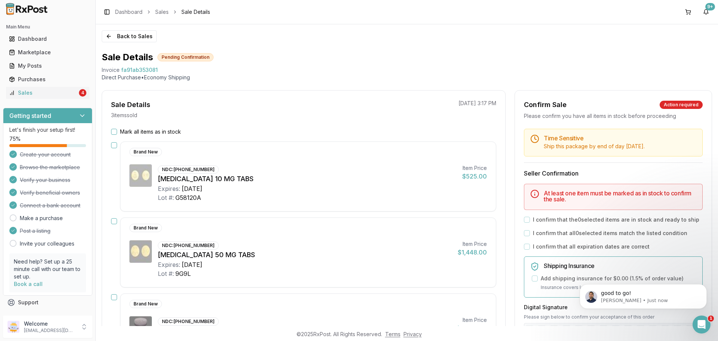
click at [116, 133] on button "Mark all items as in stock" at bounding box center [114, 132] width 6 height 6
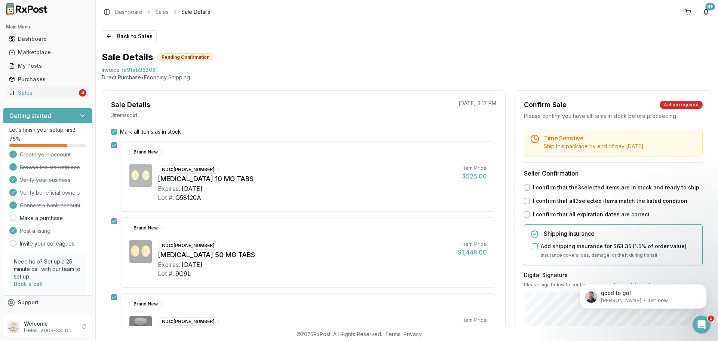
scroll to position [23, 0]
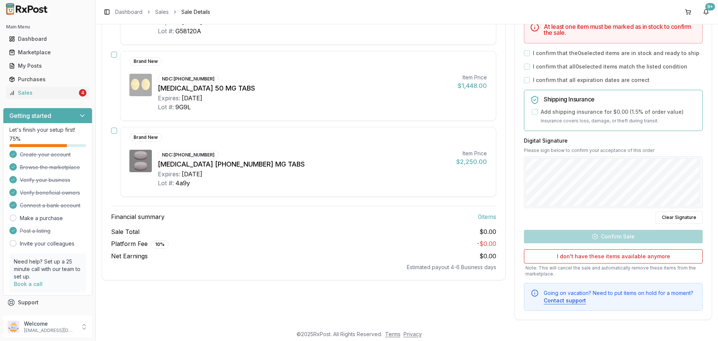
scroll to position [172, 0]
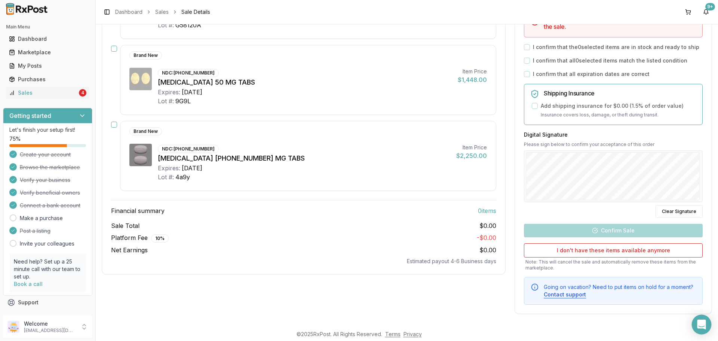
click at [703, 326] on icon "Open Intercom Messenger" at bounding box center [702, 324] width 10 height 10
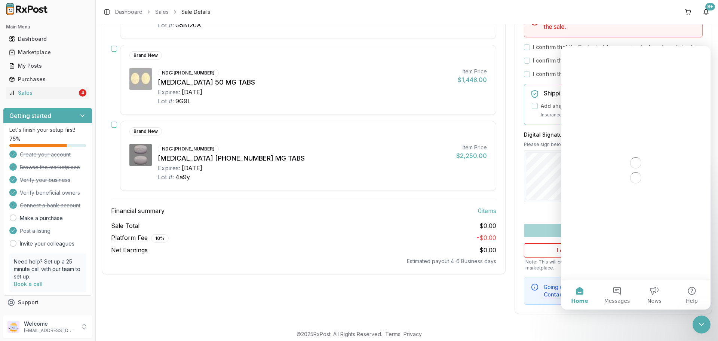
scroll to position [0, 0]
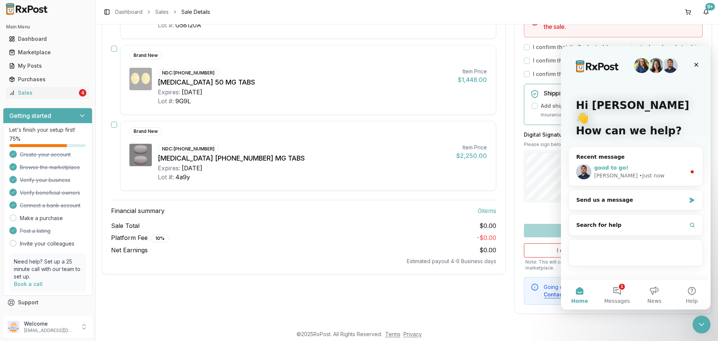
click at [636, 164] on div "good to go!" at bounding box center [640, 168] width 92 height 8
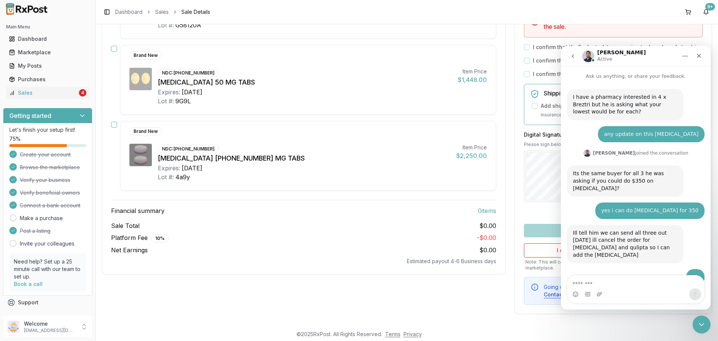
scroll to position [22, 0]
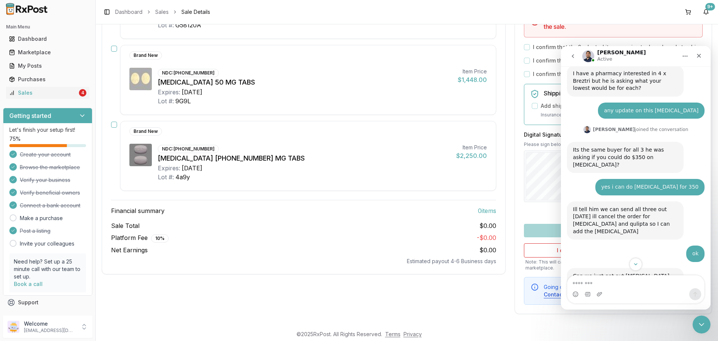
click at [646, 288] on div "Intercom messenger" at bounding box center [635, 294] width 137 height 12
click at [637, 266] on icon "Scroll to bottom" at bounding box center [635, 264] width 7 height 7
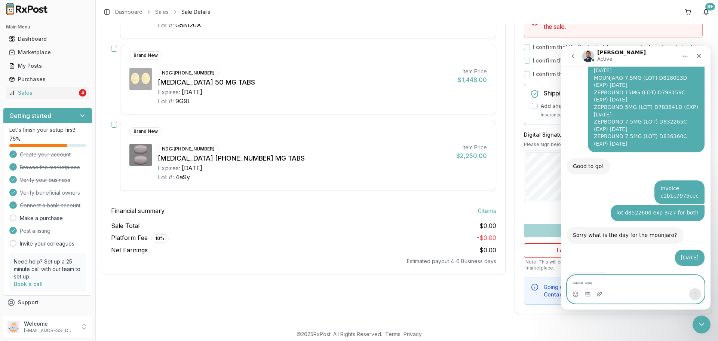
click at [645, 288] on textarea "Message…" at bounding box center [635, 281] width 137 height 13
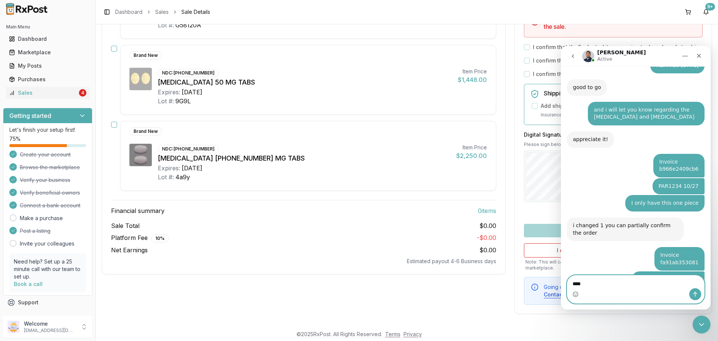
scroll to position [4873, 0]
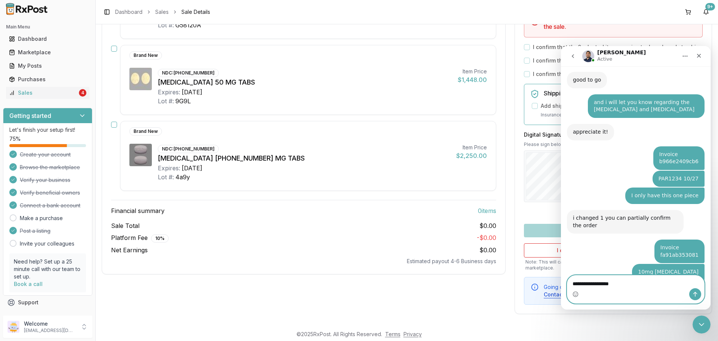
type textarea "**********"
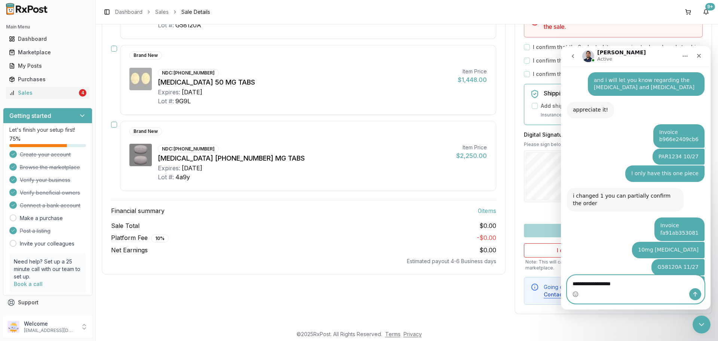
type textarea "**********"
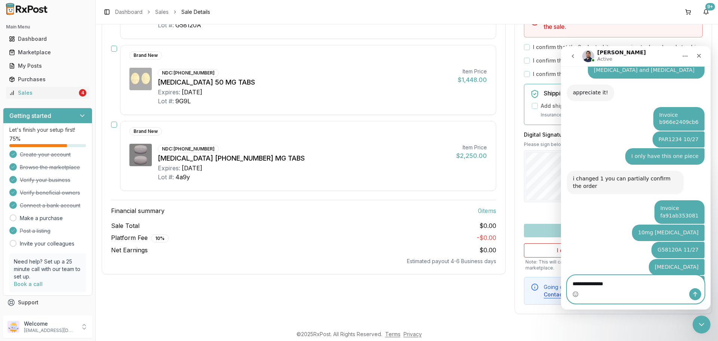
type textarea "**********"
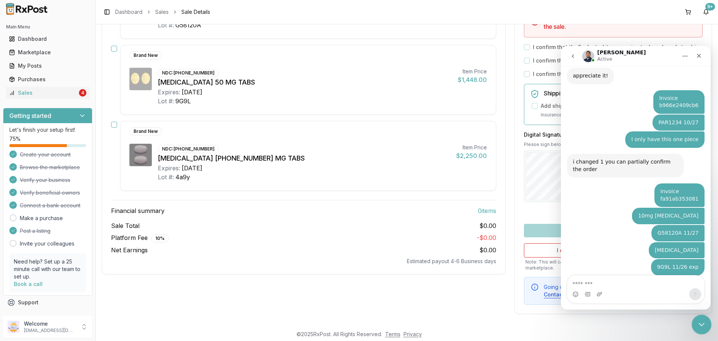
drag, startPoint x: 695, startPoint y: 316, endPoint x: 1119, endPoint y: 533, distance: 477.0
click at [693, 315] on div "Close Intercom Messenger" at bounding box center [701, 323] width 18 height 18
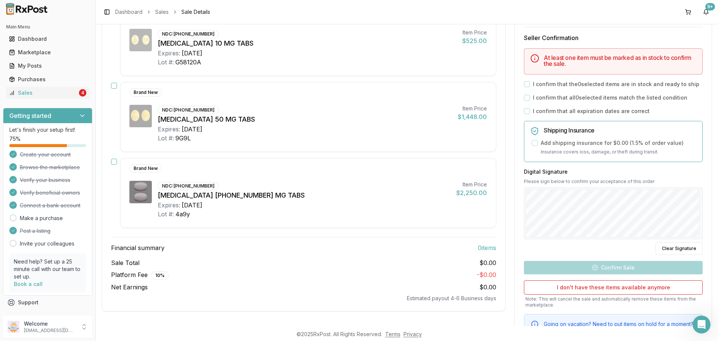
scroll to position [0, 0]
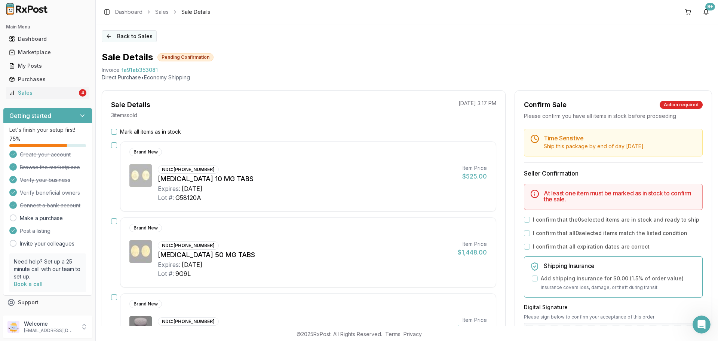
click at [139, 33] on button "Back to Sales" at bounding box center [129, 36] width 55 height 12
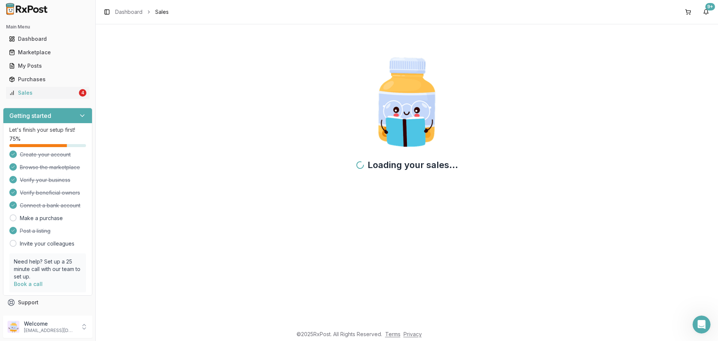
scroll to position [4929, 0]
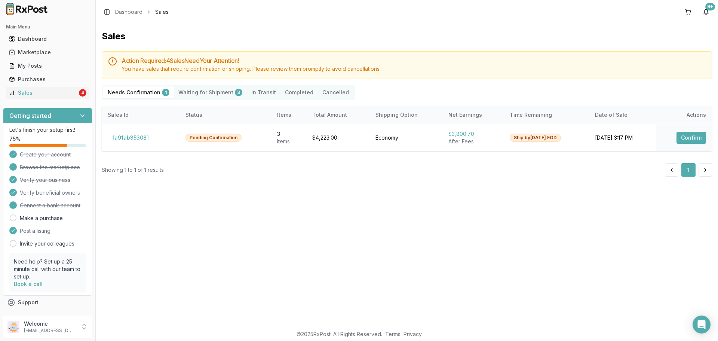
drag, startPoint x: 282, startPoint y: 241, endPoint x: 163, endPoint y: 173, distance: 137.0
click at [282, 240] on div "Sales Action Required: 4 Sale s Need Your Attention! You have sales that requir…" at bounding box center [407, 174] width 622 height 301
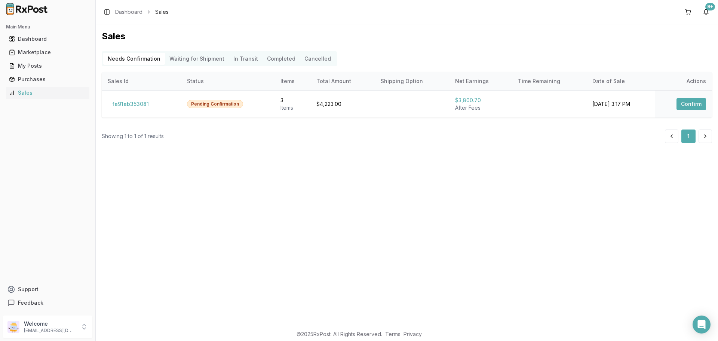
click at [350, 253] on div "Sales Needs Confirmation Waiting for Shipment In Transit Completed Cancelled Sa…" at bounding box center [407, 174] width 622 height 301
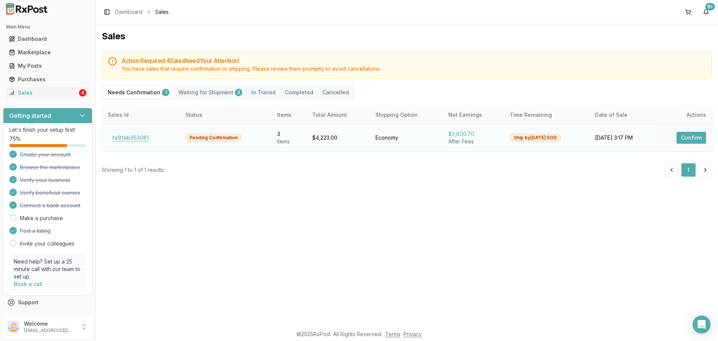
click at [144, 138] on button "fa91ab353081" at bounding box center [131, 138] width 46 height 12
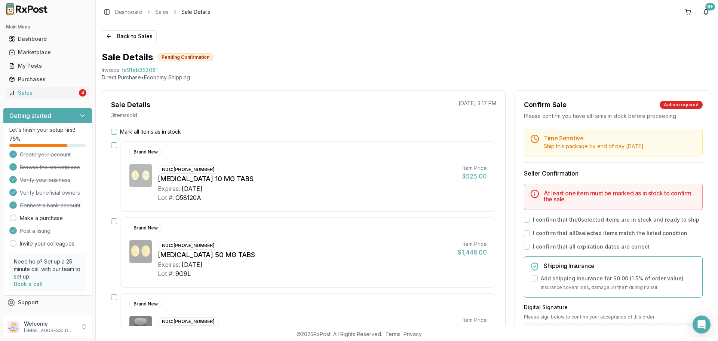
scroll to position [75, 0]
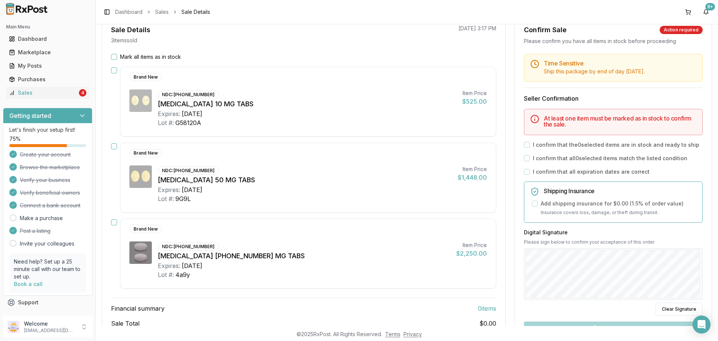
click at [306, 267] on div "Expires: [DATE]" at bounding box center [304, 265] width 292 height 9
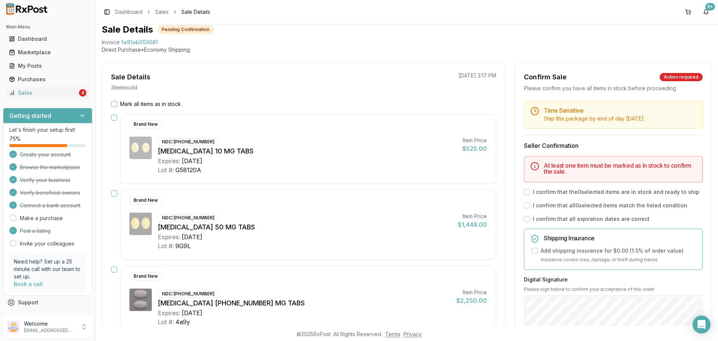
scroll to position [0, 0]
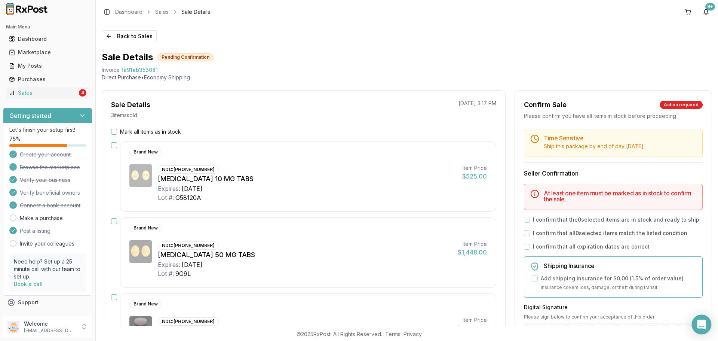
click at [702, 325] on icon "Open Intercom Messenger" at bounding box center [701, 324] width 9 height 10
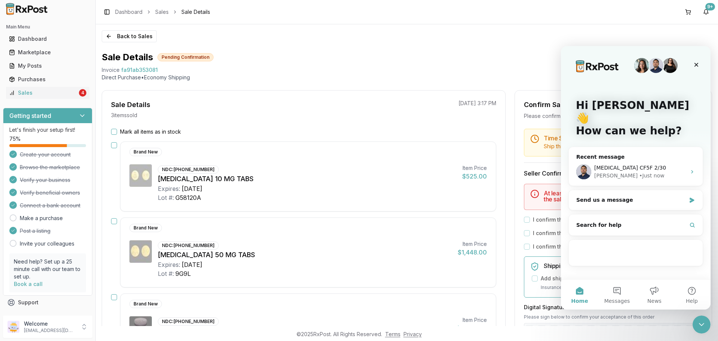
click at [702, 324] on icon "Close Intercom Messenger" at bounding box center [701, 324] width 9 height 9
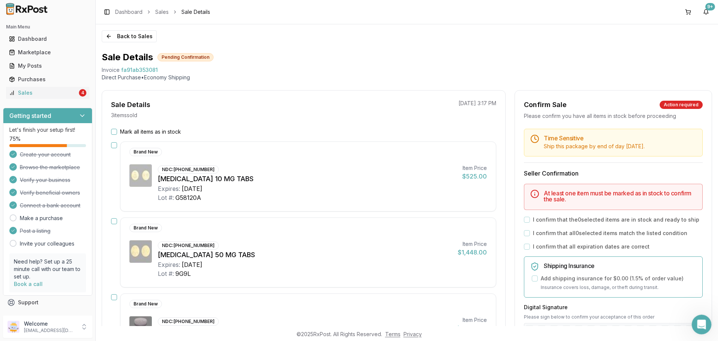
click html
click at [694, 316] on div "Open Intercom Messenger" at bounding box center [700, 323] width 25 height 25
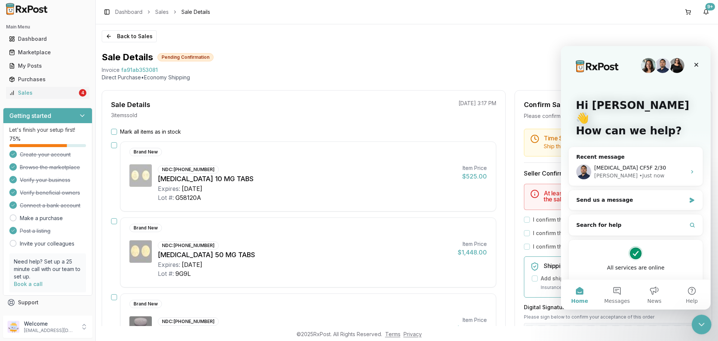
drag, startPoint x: 692, startPoint y: 326, endPoint x: 1377, endPoint y: 640, distance: 753.4
click html
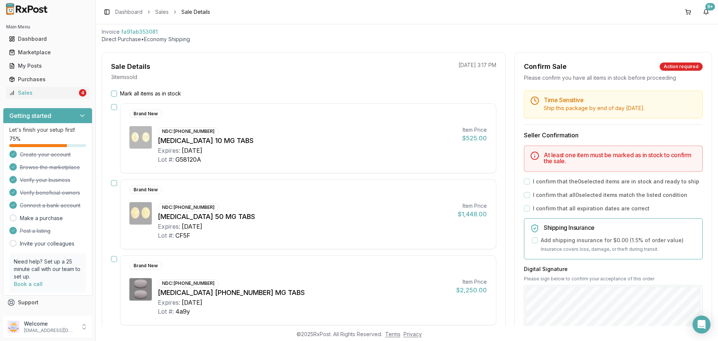
scroll to position [75, 0]
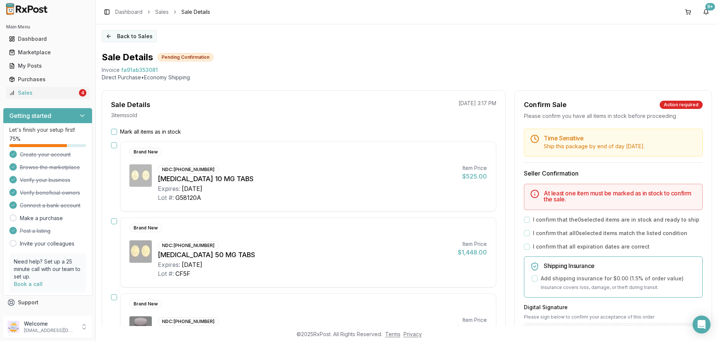
click at [128, 38] on button "Back to Sales" at bounding box center [129, 36] width 55 height 12
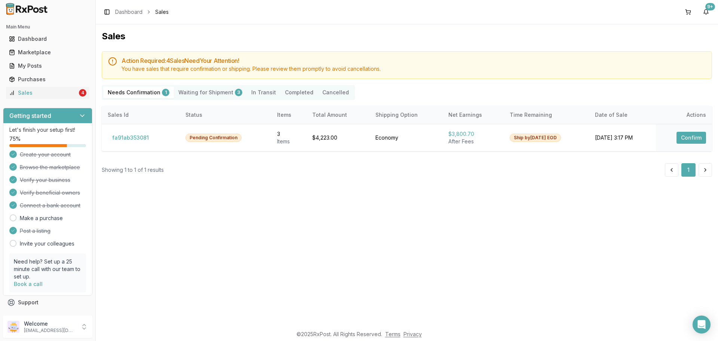
click at [200, 96] on Shipment "Waiting for Shipment 3" at bounding box center [210, 92] width 73 height 12
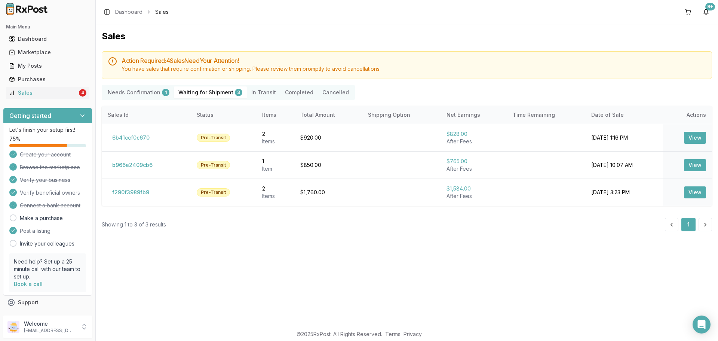
click at [252, 91] on Transit "In Transit" at bounding box center [264, 92] width 34 height 12
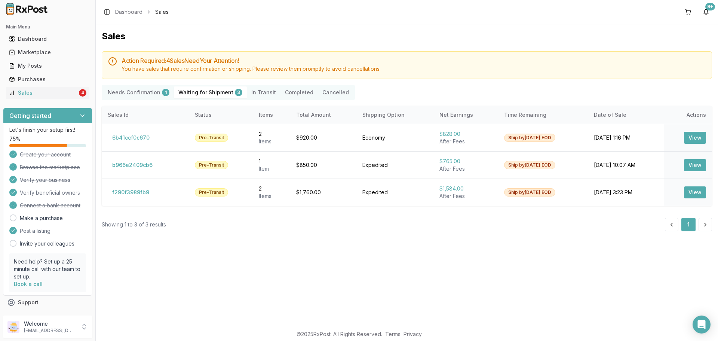
click at [298, 93] on button "Completed" at bounding box center [298, 92] width 37 height 12
click at [327, 92] on button "Cancelled" at bounding box center [336, 92] width 36 height 12
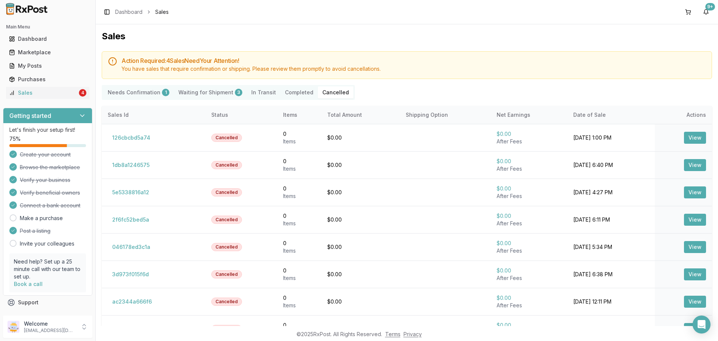
click at [327, 89] on button "Cancelled" at bounding box center [336, 92] width 36 height 12
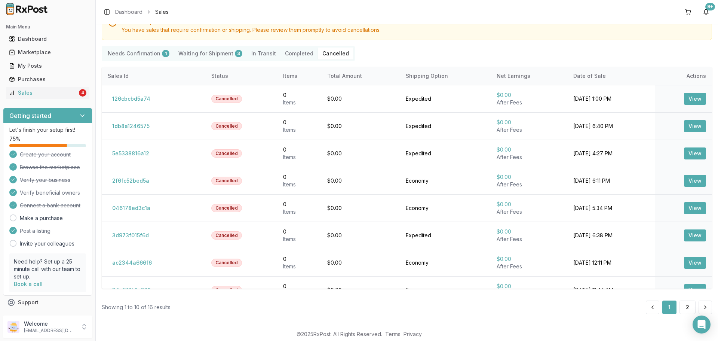
click at [280, 54] on button "Completed" at bounding box center [298, 53] width 37 height 12
click at [252, 53] on Transit "In Transit" at bounding box center [264, 53] width 34 height 12
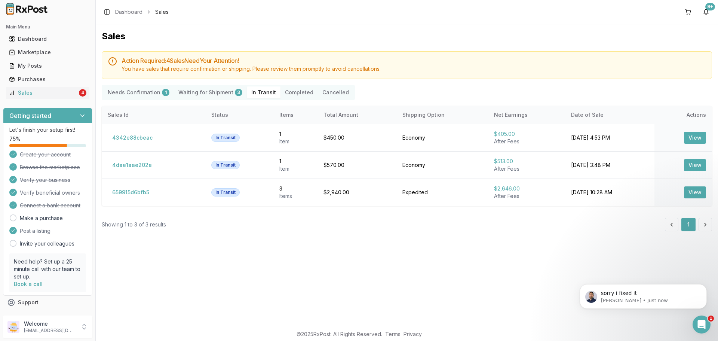
click at [148, 92] on Confirmation "Needs Confirmation 1" at bounding box center [138, 92] width 71 height 12
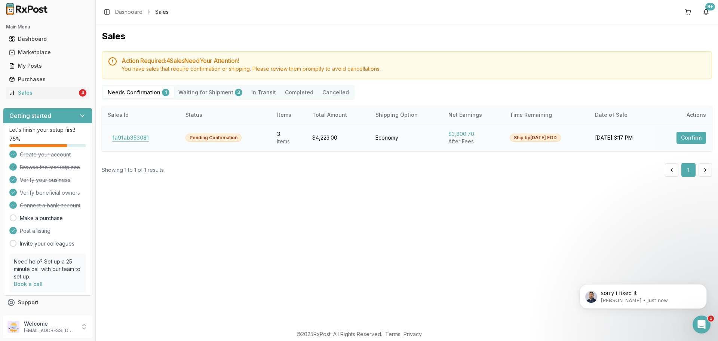
click at [135, 137] on button "fa91ab353081" at bounding box center [131, 138] width 46 height 12
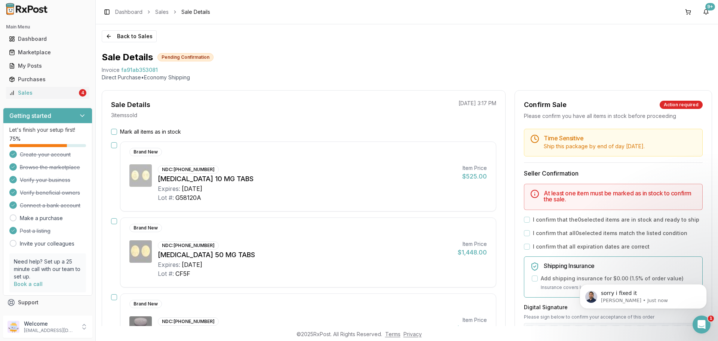
click at [130, 133] on label "Mark all items as in stock" at bounding box center [150, 131] width 61 height 7
click at [117, 133] on button "Mark all items as in stock" at bounding box center [114, 132] width 6 height 6
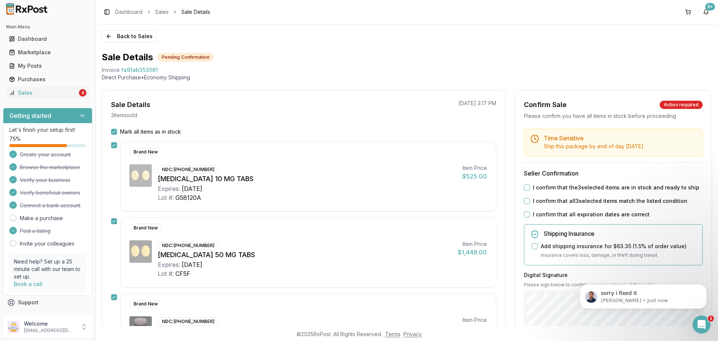
drag, startPoint x: 566, startPoint y: 190, endPoint x: 557, endPoint y: 196, distance: 11.5
click at [566, 190] on label "I confirm that the 3 selected items are in stock and ready to ship" at bounding box center [616, 187] width 166 height 7
click at [530, 190] on button "I confirm that the 3 selected items are in stock and ready to ship" at bounding box center [527, 187] width 6 height 6
click at [549, 200] on label "I confirm that all 3 selected items match the listed condition" at bounding box center [610, 200] width 154 height 7
click at [530, 200] on button "I confirm that all 3 selected items match the listed condition" at bounding box center [527, 201] width 6 height 6
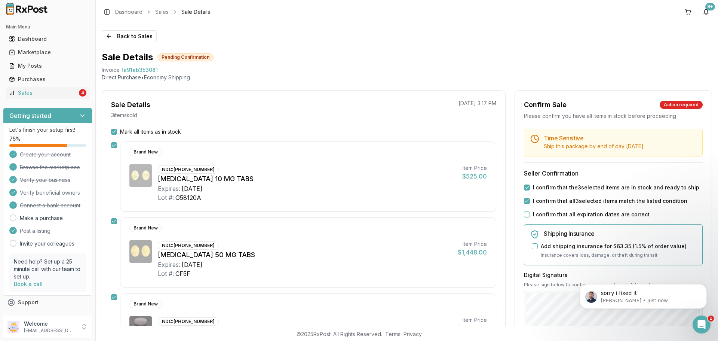
click at [539, 213] on div "Time Sensitive Ship this package by end of day Tuesday, September 2nd . Seller …" at bounding box center [613, 287] width 197 height 316
click at [539, 213] on label "I confirm that all expiration dates are correct" at bounding box center [591, 214] width 117 height 7
click at [530, 213] on button "I confirm that all expiration dates are correct" at bounding box center [527, 214] width 6 height 6
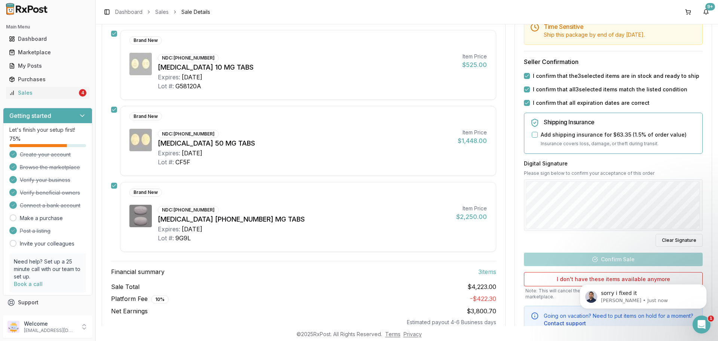
scroll to position [112, 0]
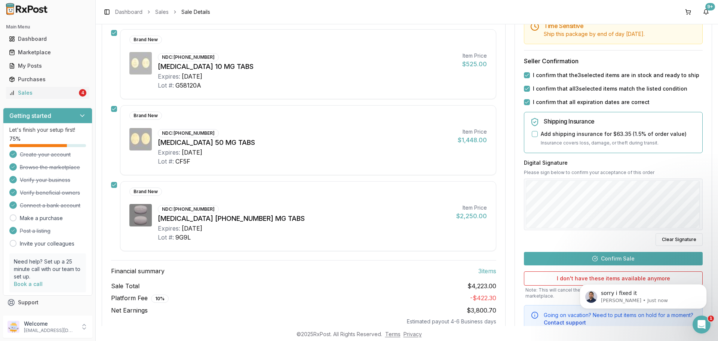
click at [611, 256] on button "Confirm Sale" at bounding box center [613, 258] width 179 height 13
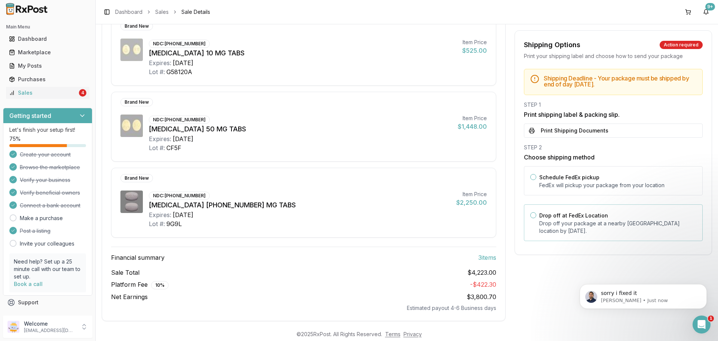
drag, startPoint x: 581, startPoint y: 206, endPoint x: 579, endPoint y: 212, distance: 6.2
click at [581, 207] on div "Drop off at FedEx Location Drop off your package at a nearby FedEx location by …" at bounding box center [613, 222] width 179 height 37
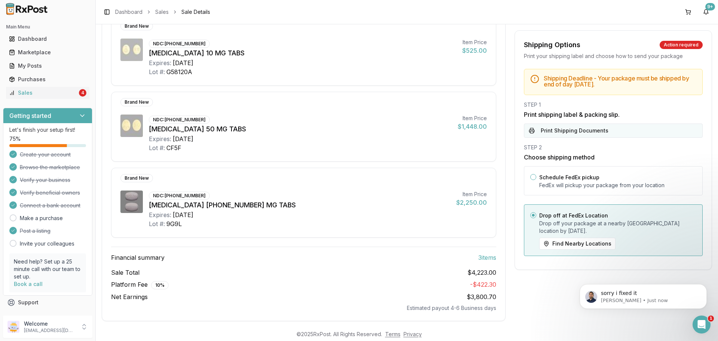
click at [589, 132] on button "Print Shipping Documents" at bounding box center [613, 130] width 179 height 14
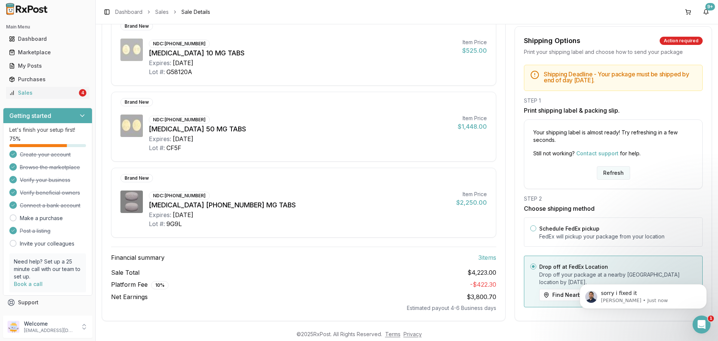
click at [607, 174] on button "Refresh" at bounding box center [613, 172] width 33 height 13
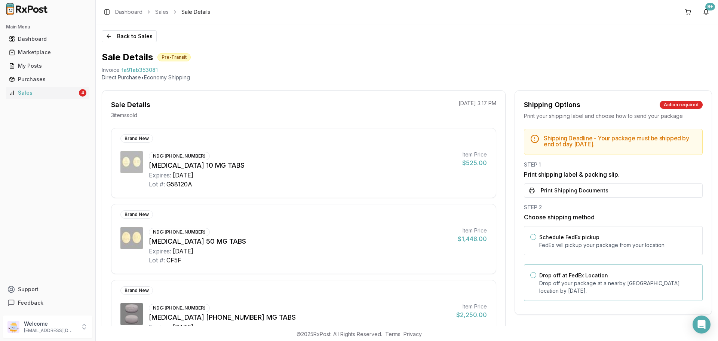
click at [590, 285] on p "Drop off your package at a nearby [GEOGRAPHIC_DATA] location by [DATE] ." at bounding box center [617, 286] width 157 height 15
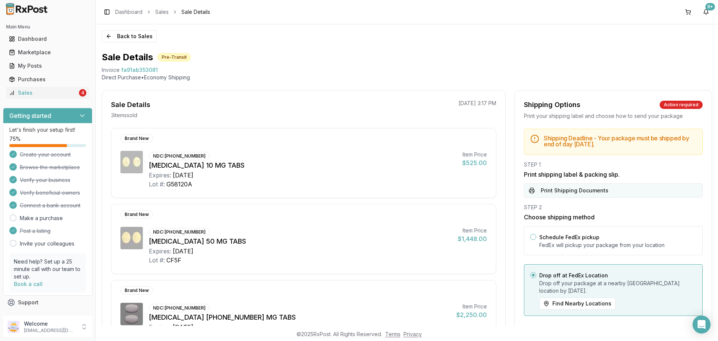
click at [596, 187] on button "Print Shipping Documents" at bounding box center [613, 190] width 179 height 14
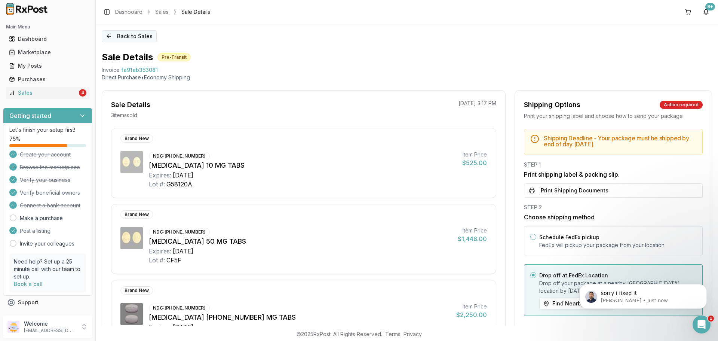
click at [131, 37] on button "Back to Sales" at bounding box center [129, 36] width 55 height 12
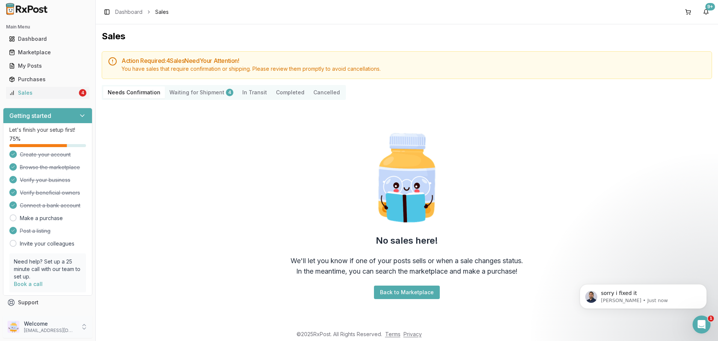
click at [72, 329] on p "[EMAIL_ADDRESS][DOMAIN_NAME]" at bounding box center [50, 330] width 52 height 6
click at [121, 326] on span "Sign Out" at bounding box center [135, 328] width 71 height 7
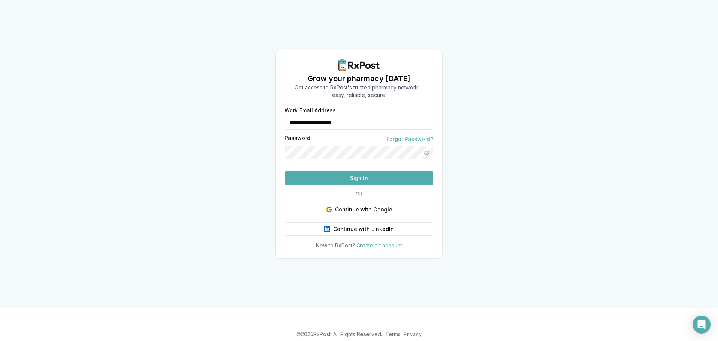
drag, startPoint x: 374, startPoint y: 111, endPoint x: 269, endPoint y: 125, distance: 106.7
click at [269, 125] on div "**********" at bounding box center [359, 154] width 718 height 308
type input "**********"
click at [351, 185] on button "Sign In" at bounding box center [359, 177] width 149 height 13
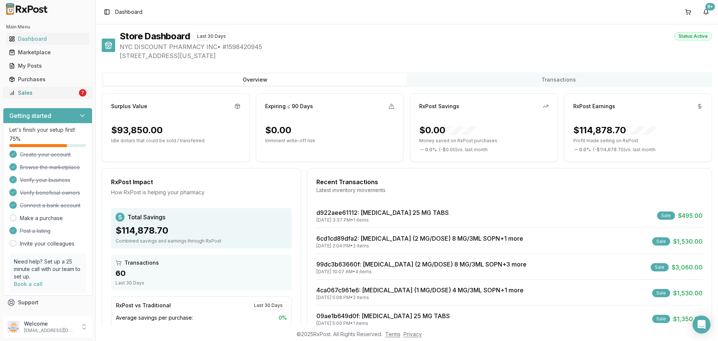
click at [62, 94] on div "Sales" at bounding box center [43, 92] width 68 height 7
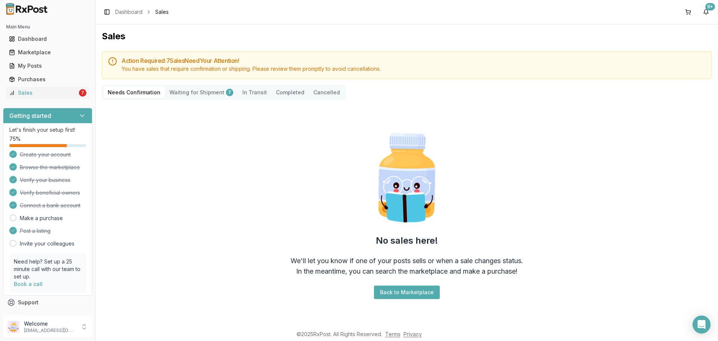
click at [207, 94] on Shipment "Waiting for Shipment 7" at bounding box center [201, 92] width 73 height 12
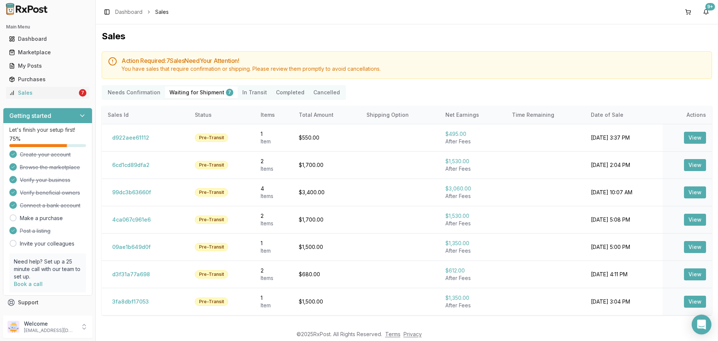
click at [705, 324] on icon "Open Intercom Messenger" at bounding box center [702, 324] width 10 height 10
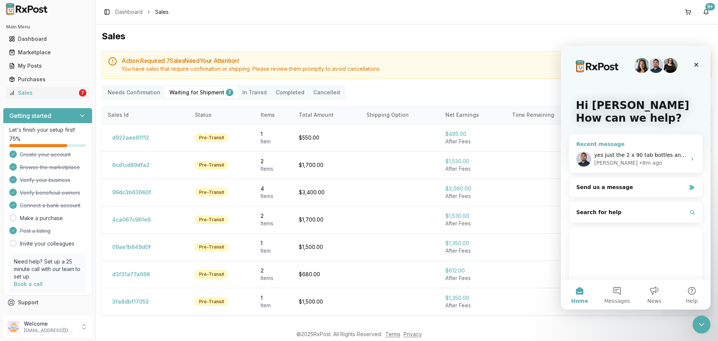
click at [642, 165] on div "Manuel • 8m ago" at bounding box center [640, 163] width 92 height 8
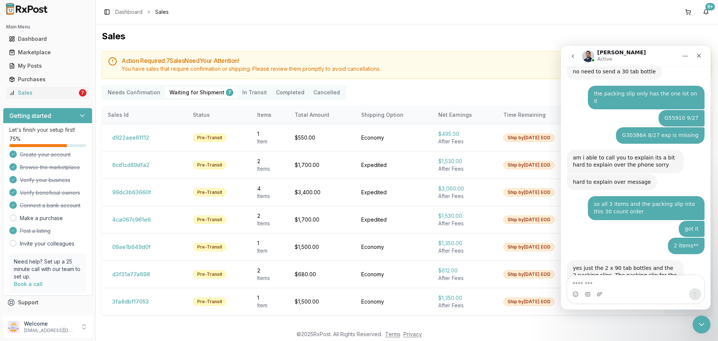
scroll to position [923, 0]
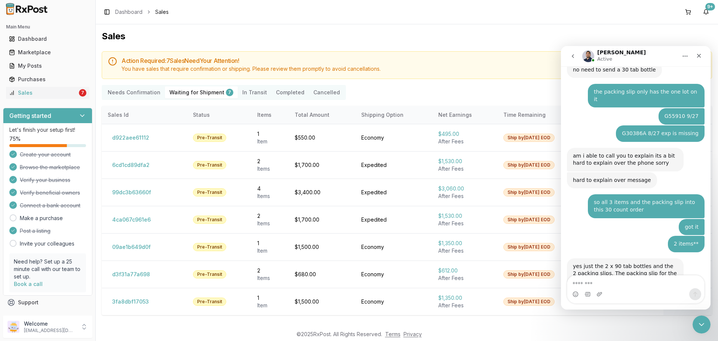
click at [644, 282] on textarea "Message…" at bounding box center [635, 281] width 137 height 13
type textarea "******"
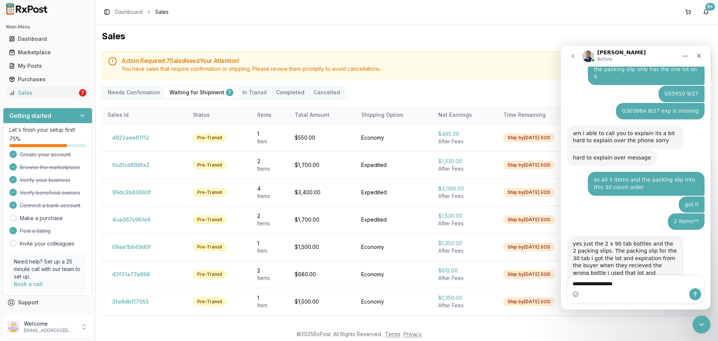
type textarea "**********"
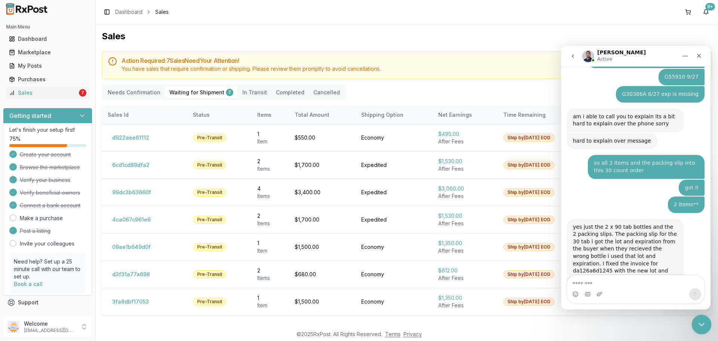
click at [700, 316] on div "Close Intercom Messenger" at bounding box center [701, 323] width 18 height 18
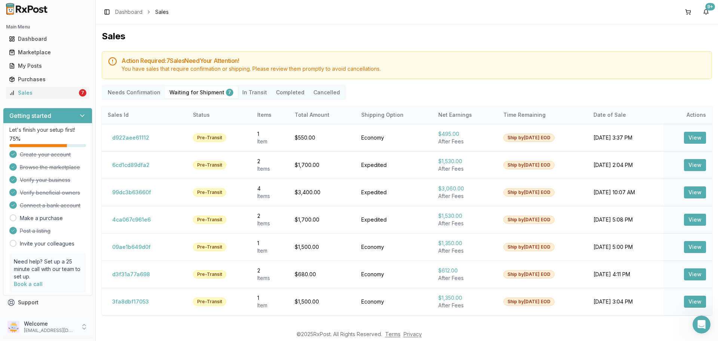
click at [60, 326] on p "Welcome" at bounding box center [50, 323] width 52 height 7
click at [134, 332] on button "Sign Out" at bounding box center [135, 328] width 77 height 12
